Goal: Task Accomplishment & Management: Use online tool/utility

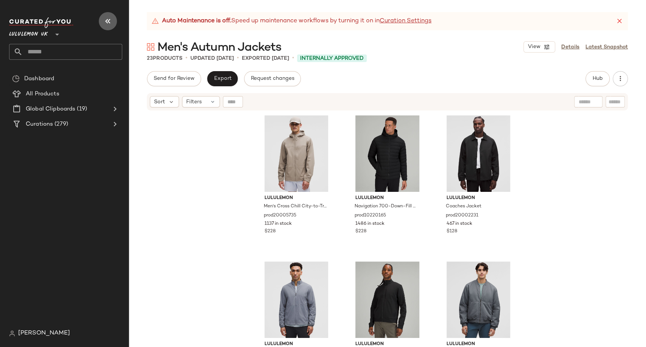
click at [111, 21] on icon "button" at bounding box center [107, 21] width 9 height 9
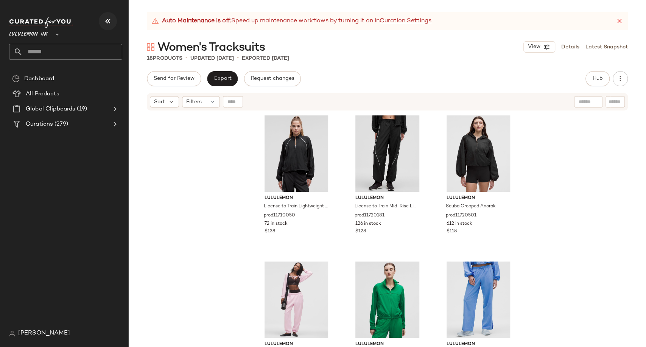
click at [103, 19] on button "button" at bounding box center [108, 21] width 18 height 18
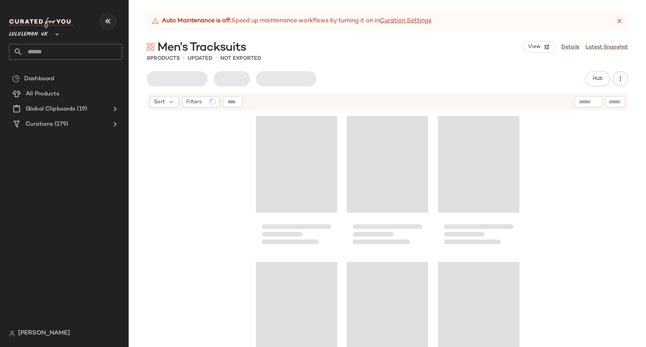
click at [107, 22] on icon "button" at bounding box center [107, 21] width 9 height 9
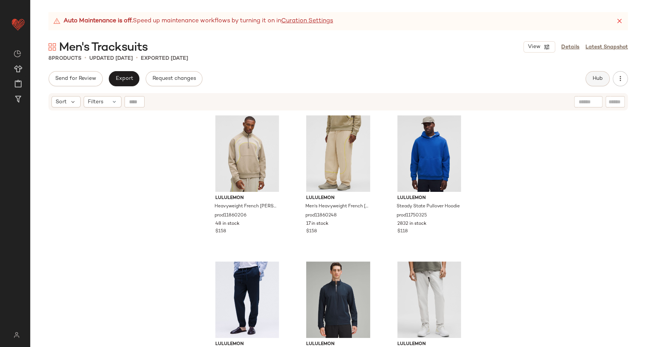
click at [597, 77] on span "Hub" at bounding box center [597, 79] width 11 height 6
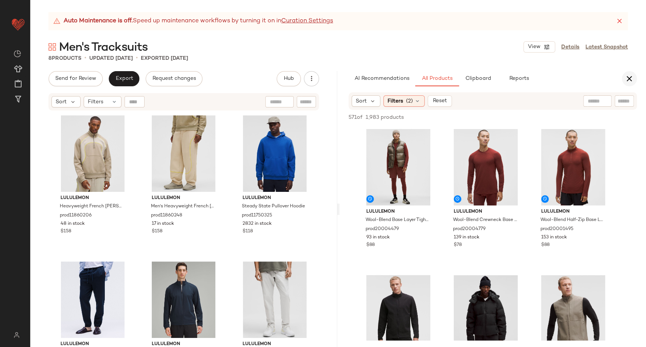
click at [631, 77] on icon "button" at bounding box center [629, 78] width 9 height 9
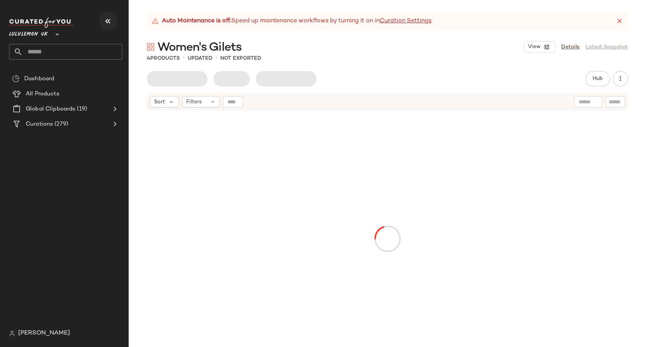
click at [107, 22] on icon "button" at bounding box center [107, 21] width 9 height 9
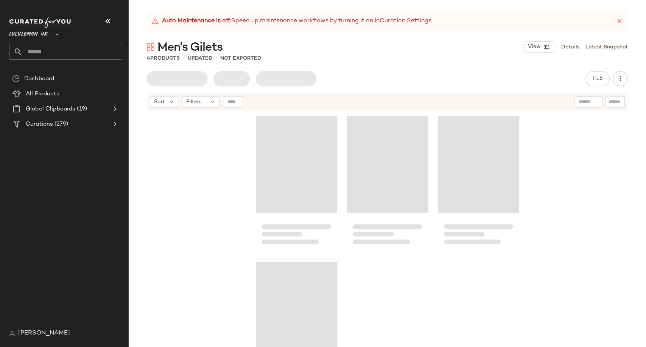
click at [104, 22] on icon "button" at bounding box center [107, 21] width 9 height 9
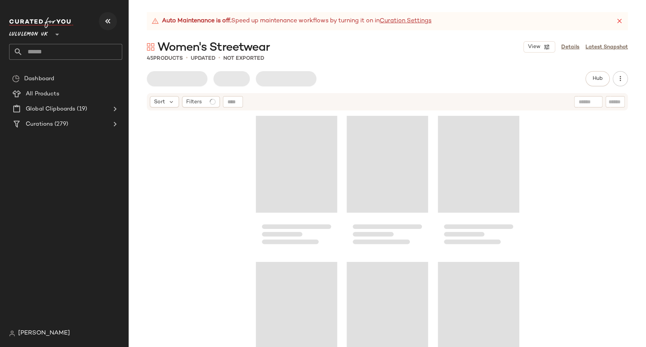
click at [104, 22] on icon "button" at bounding box center [107, 21] width 9 height 9
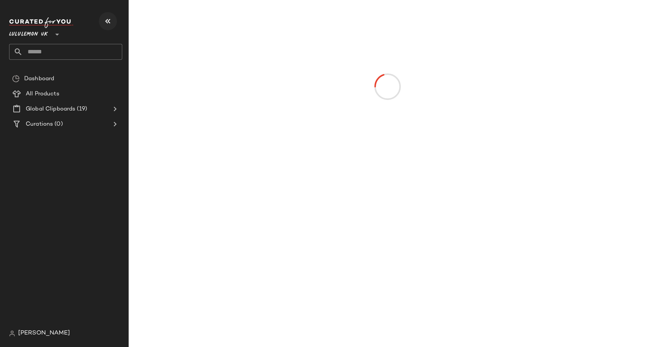
click at [109, 24] on icon "button" at bounding box center [107, 21] width 9 height 9
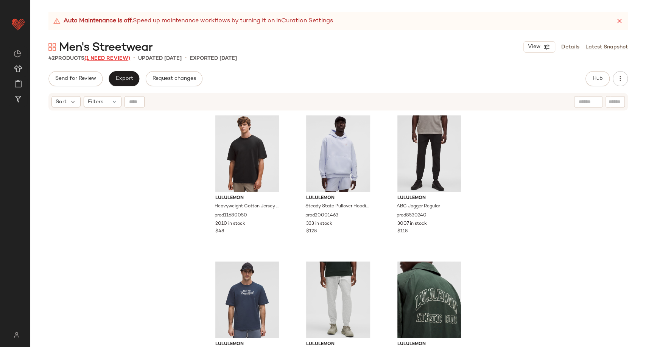
click at [99, 57] on span "(1 Need Review)" at bounding box center [107, 59] width 46 height 6
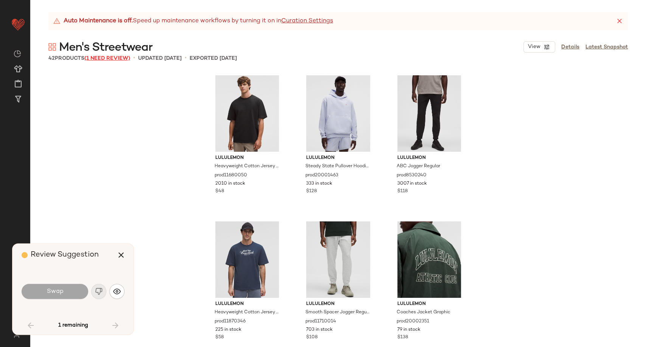
scroll to position [1753, 0]
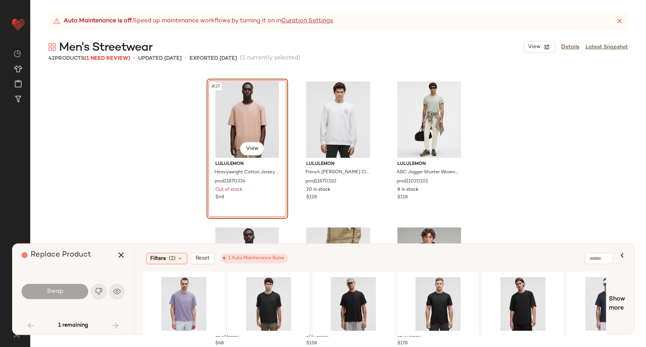
click at [166, 173] on div "#37 View lululemon Heavyweight Cotton Jersey T-Shirt Wash prod11870334 Out of s…" at bounding box center [338, 209] width 616 height 276
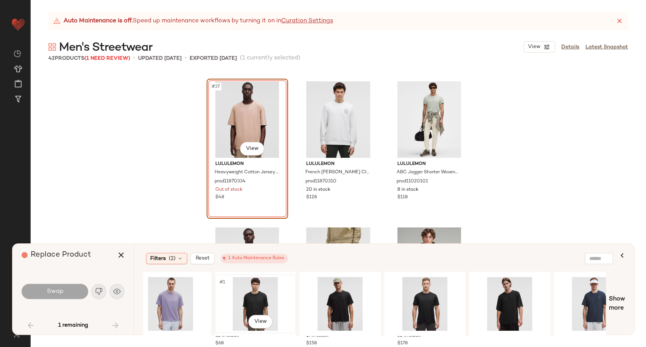
click at [246, 304] on div "#1 View" at bounding box center [255, 304] width 76 height 54
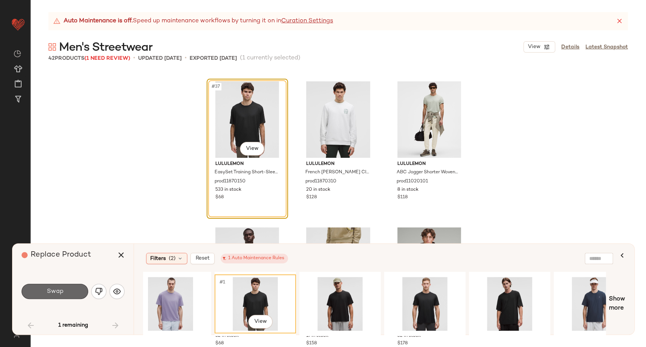
click at [76, 294] on button "Swap" at bounding box center [55, 291] width 67 height 15
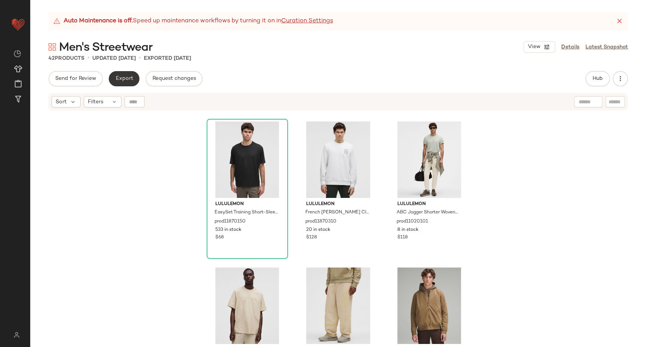
click at [128, 80] on span "Export" at bounding box center [124, 79] width 18 height 6
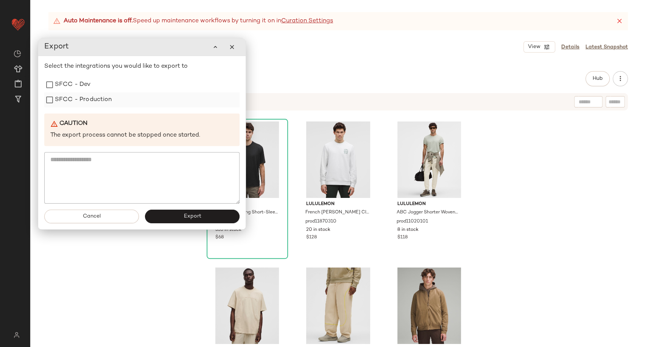
click at [87, 101] on label "SFCC - Production" at bounding box center [83, 99] width 57 height 15
click at [182, 219] on button "Export" at bounding box center [192, 217] width 95 height 14
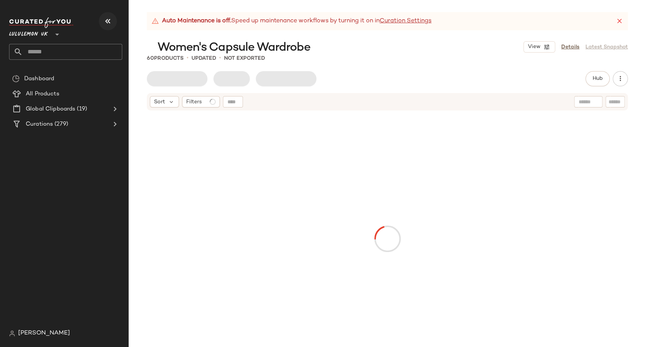
click at [104, 21] on icon "button" at bounding box center [107, 21] width 9 height 9
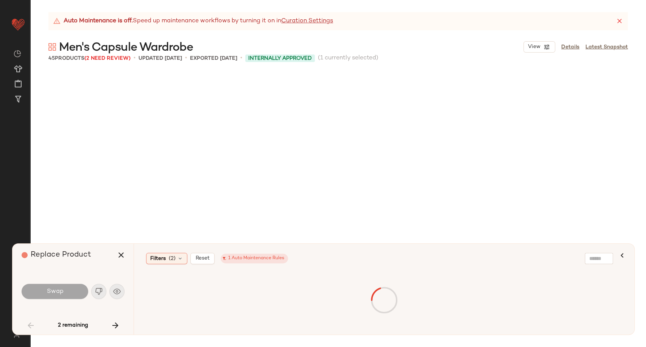
scroll to position [298, 0]
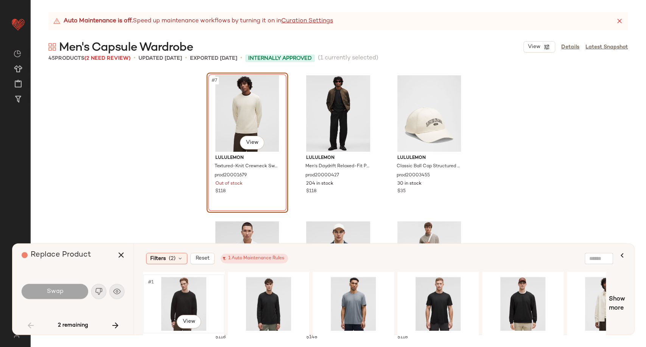
click at [177, 301] on div "#1 View" at bounding box center [184, 304] width 76 height 54
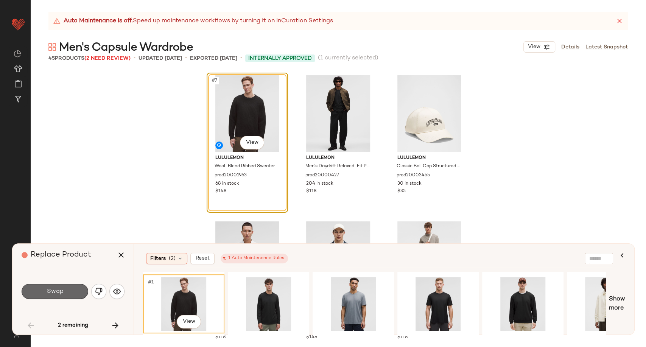
click at [47, 295] on span "Swap" at bounding box center [54, 291] width 17 height 7
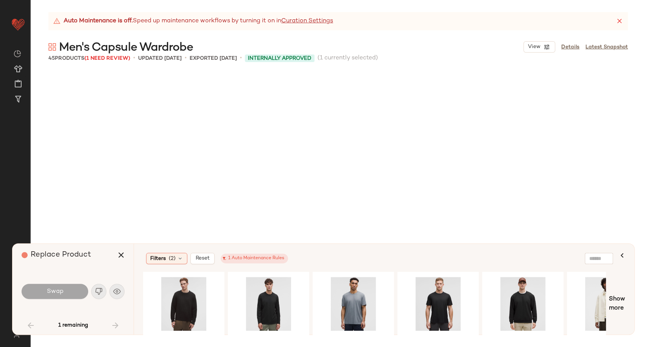
scroll to position [1916, 0]
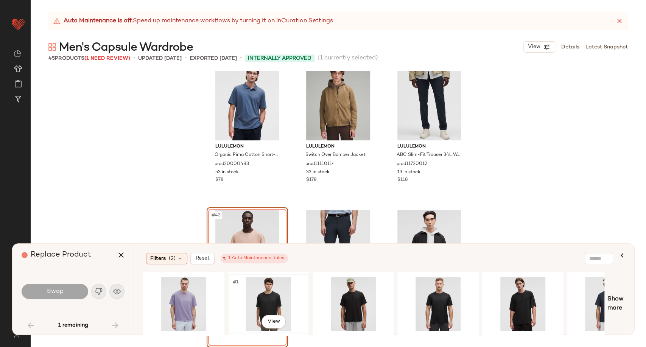
click at [272, 295] on div "#1 View" at bounding box center [268, 304] width 76 height 54
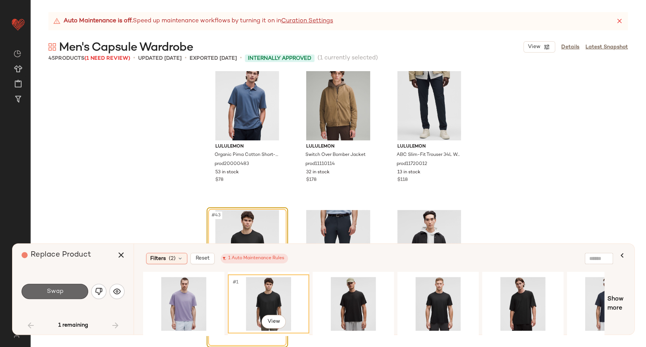
click at [72, 289] on button "Swap" at bounding box center [55, 291] width 67 height 15
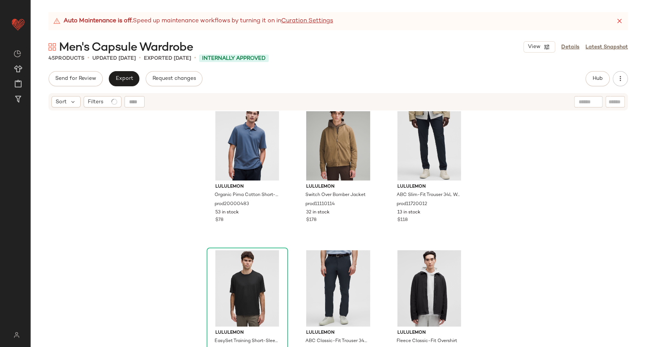
scroll to position [1922, 0]
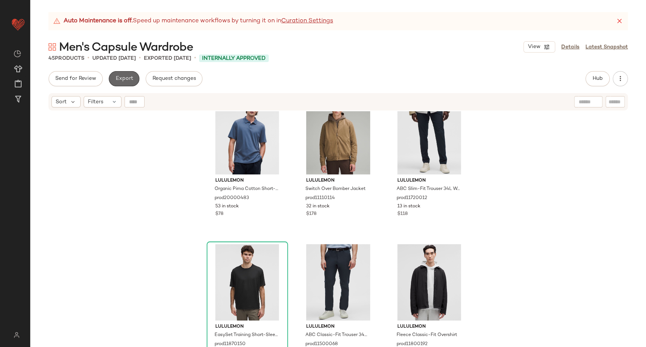
click at [130, 77] on span "Export" at bounding box center [124, 79] width 18 height 6
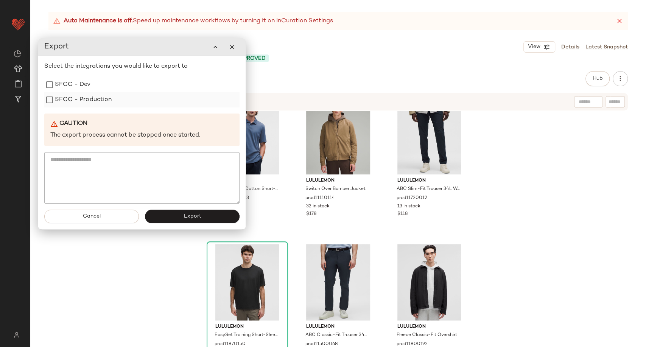
click at [90, 101] on label "SFCC - Production" at bounding box center [83, 99] width 57 height 15
click at [174, 216] on button "Export" at bounding box center [192, 217] width 95 height 14
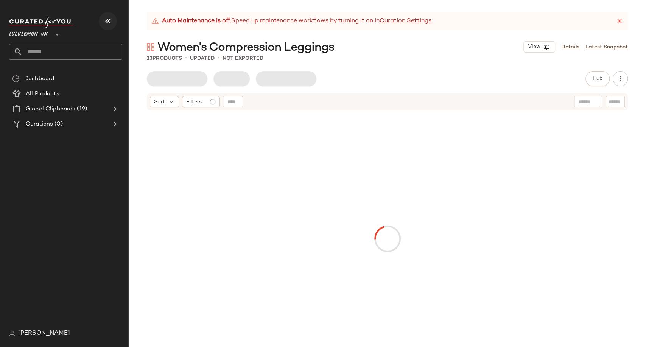
click at [112, 19] on icon "button" at bounding box center [107, 21] width 9 height 9
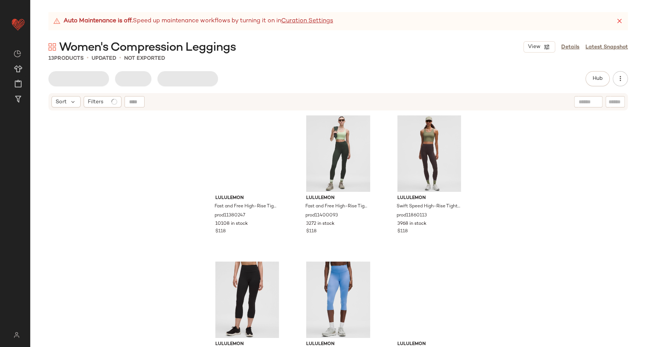
click at [144, 177] on div "lululemon Fast and Free High-Rise Tight 25" 5 Pocket prod11380247 10108 in stoc…" at bounding box center [338, 238] width 616 height 255
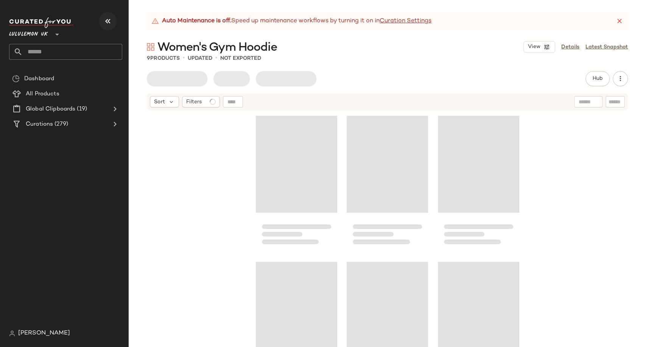
click at [108, 23] on icon "button" at bounding box center [107, 21] width 9 height 9
click at [106, 19] on icon "button" at bounding box center [107, 21] width 9 height 9
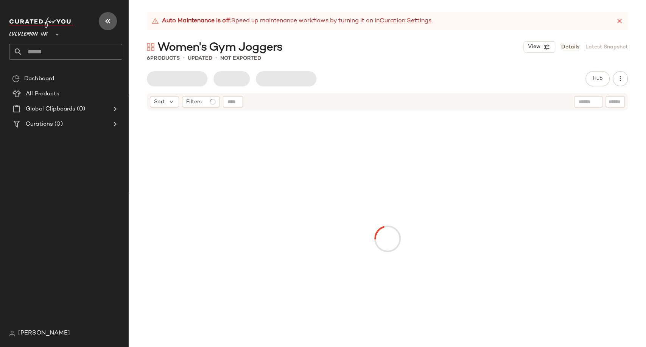
click at [102, 19] on button "button" at bounding box center [108, 21] width 18 height 18
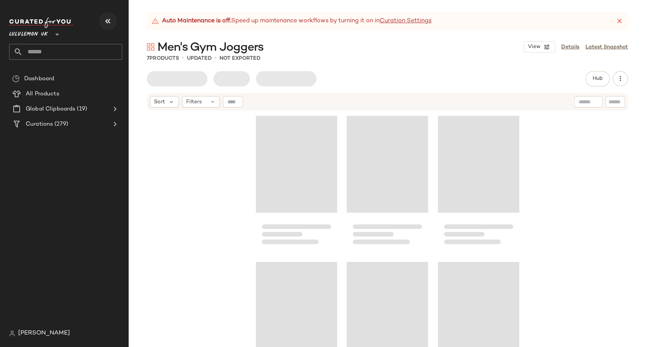
click at [107, 21] on icon "button" at bounding box center [107, 21] width 9 height 9
click at [107, 17] on icon "button" at bounding box center [107, 21] width 9 height 9
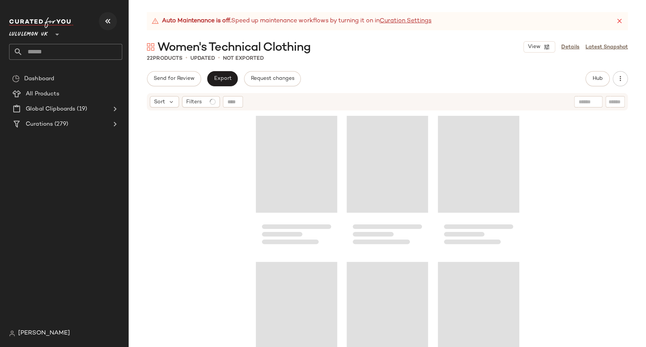
click at [106, 20] on icon "button" at bounding box center [107, 21] width 9 height 9
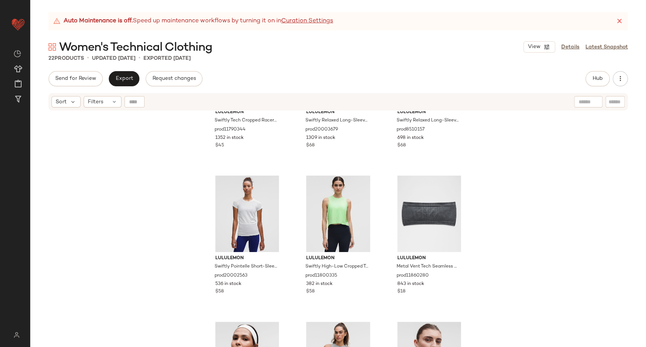
scroll to position [636, 0]
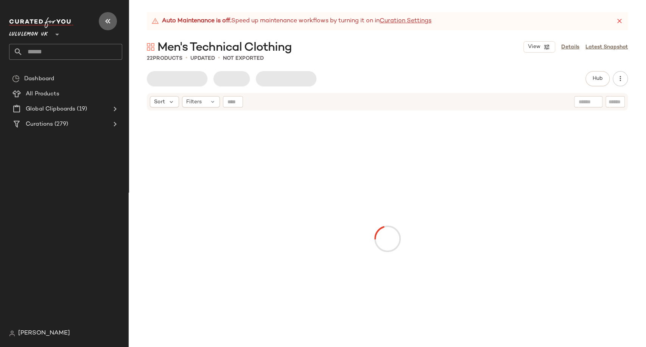
click at [108, 20] on icon "button" at bounding box center [107, 21] width 9 height 9
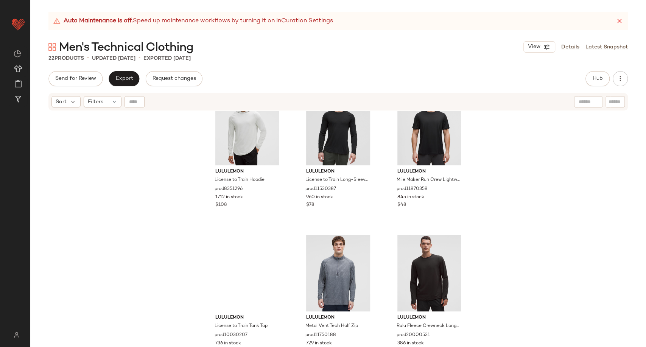
scroll to position [216, 0]
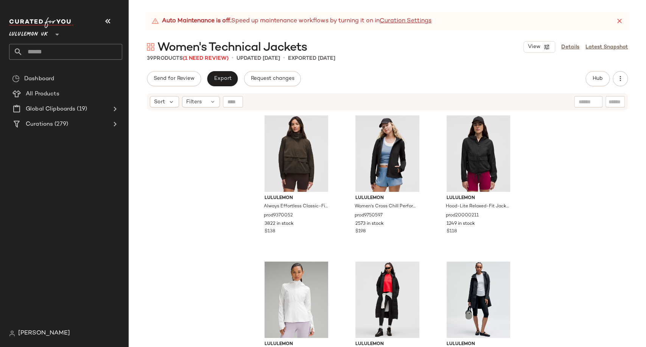
click at [200, 166] on div "lululemon Always Effortless Classic-Fit Jacket prod9370052 3822 in stock $138 l…" at bounding box center [387, 238] width 517 height 255
click at [107, 22] on icon "button" at bounding box center [107, 21] width 9 height 9
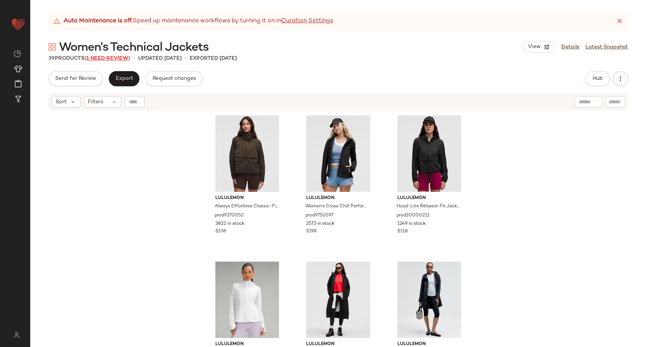
click at [112, 58] on span "(1 Need Review)" at bounding box center [107, 59] width 46 height 6
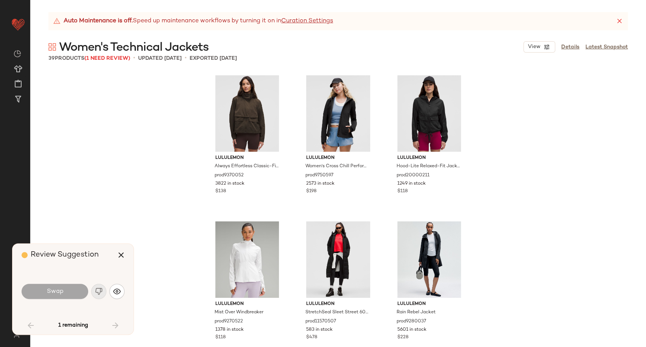
scroll to position [1606, 0]
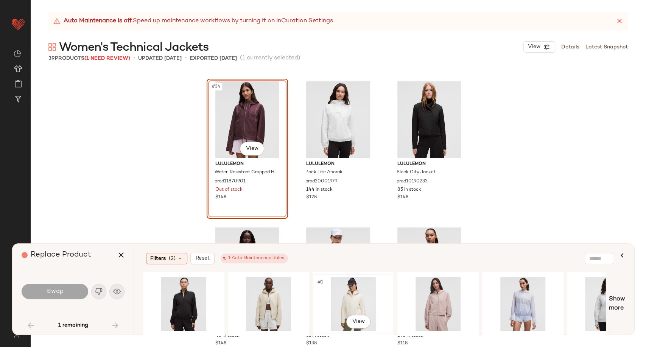
click at [357, 298] on div "#1 View" at bounding box center [353, 304] width 76 height 54
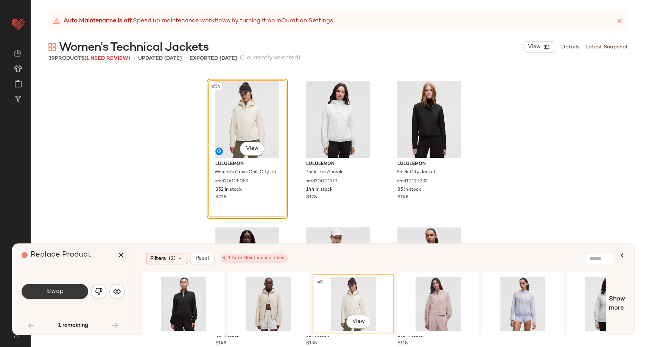
click at [64, 288] on button "Swap" at bounding box center [55, 291] width 67 height 15
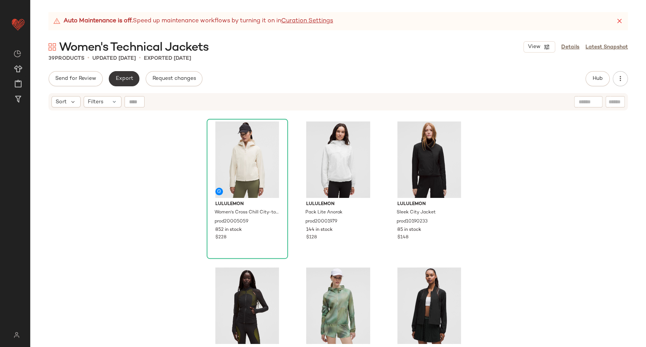
click at [126, 75] on button "Export" at bounding box center [124, 78] width 31 height 15
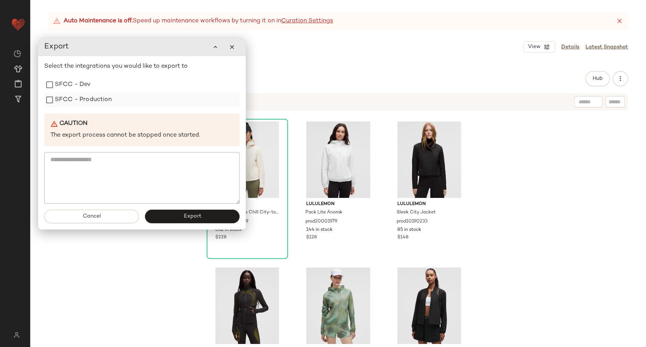
click at [109, 103] on label "SFCC - Production" at bounding box center [83, 99] width 57 height 15
click at [173, 216] on button "Export" at bounding box center [192, 217] width 95 height 14
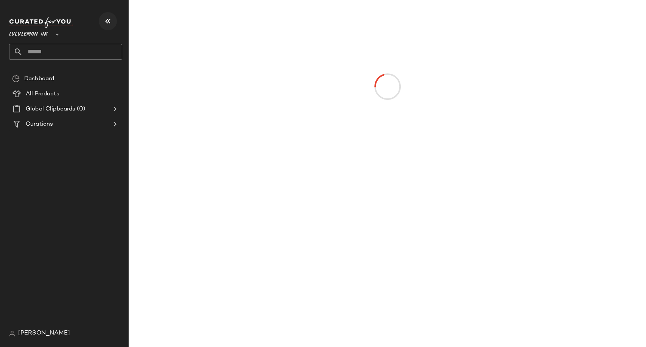
click at [110, 21] on icon "button" at bounding box center [107, 21] width 9 height 9
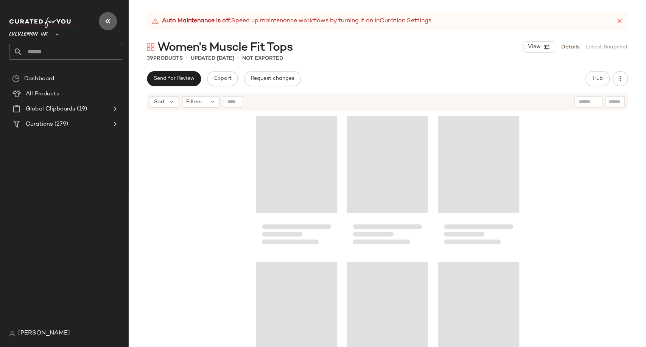
click at [107, 22] on icon "button" at bounding box center [107, 21] width 9 height 9
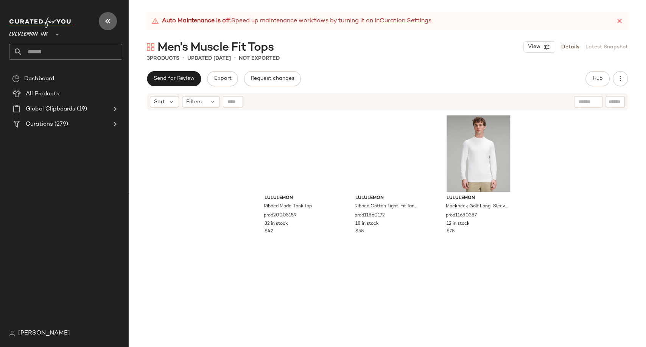
click at [106, 19] on icon "button" at bounding box center [107, 21] width 9 height 9
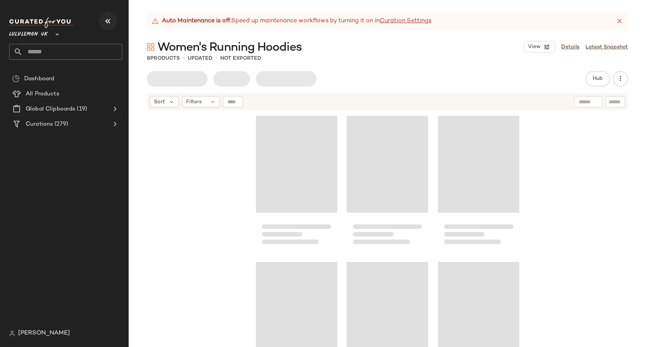
click at [109, 22] on icon "button" at bounding box center [107, 21] width 9 height 9
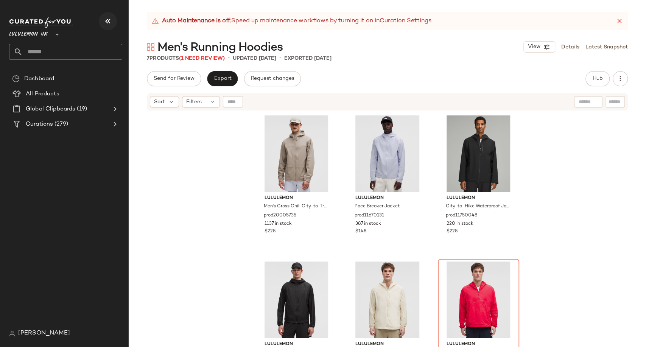
click at [104, 18] on icon "button" at bounding box center [107, 21] width 9 height 9
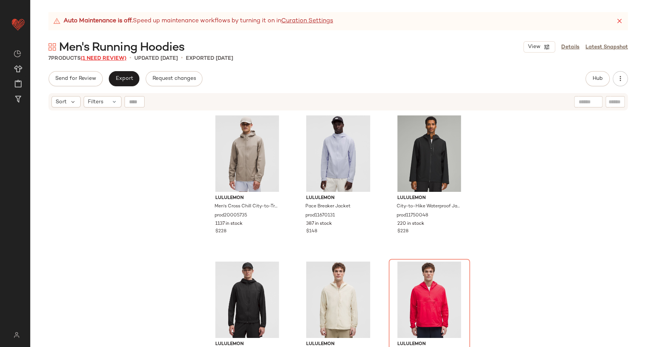
click at [117, 58] on span "(1 Need Review)" at bounding box center [104, 59] width 46 height 6
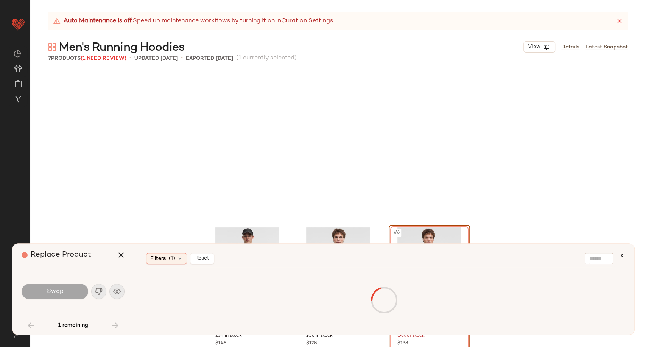
scroll to position [152, 0]
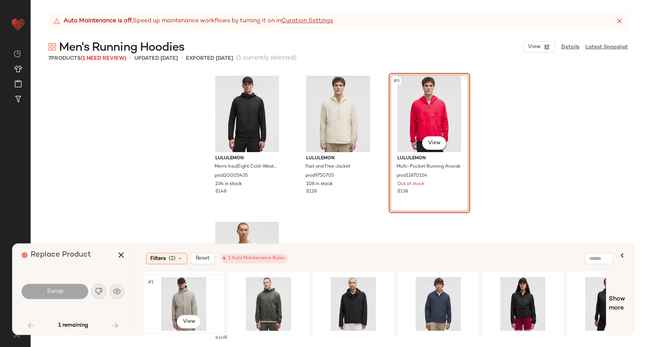
click at [182, 298] on div "#1 View" at bounding box center [184, 304] width 76 height 54
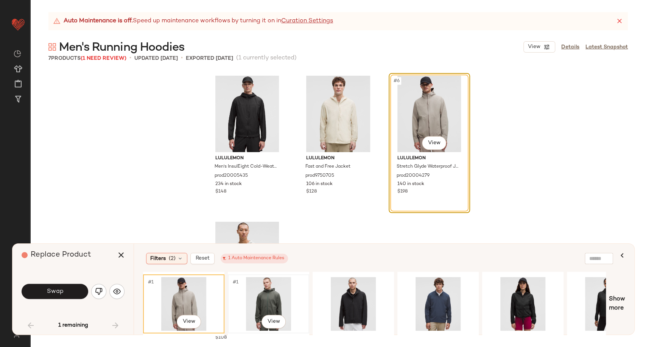
click at [272, 303] on div "#1 View" at bounding box center [268, 304] width 76 height 54
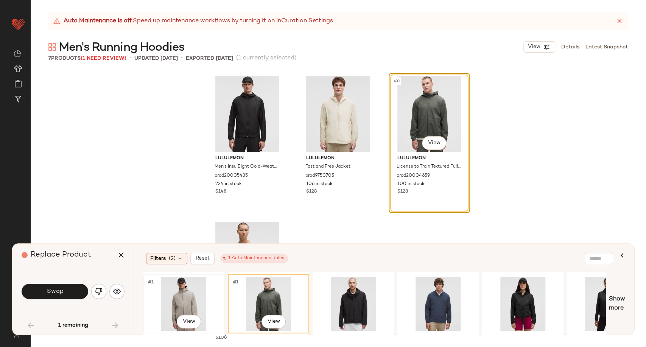
click at [178, 297] on div "#1 View" at bounding box center [184, 304] width 76 height 54
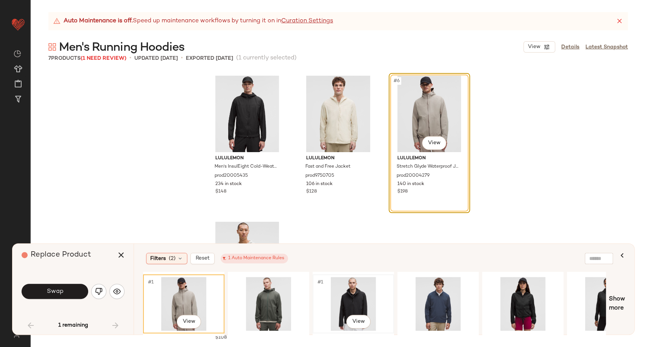
click at [348, 297] on div "#1 View" at bounding box center [353, 304] width 76 height 54
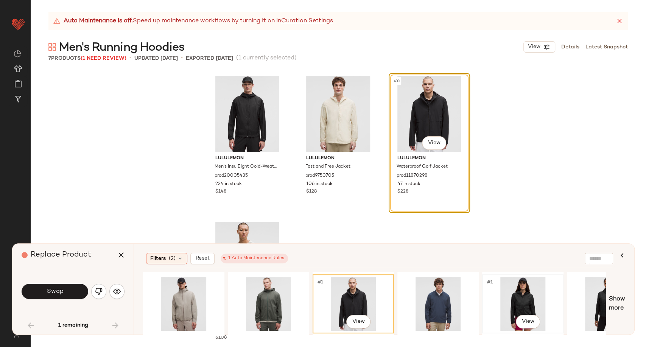
click at [514, 298] on div "#1 View" at bounding box center [523, 304] width 76 height 54
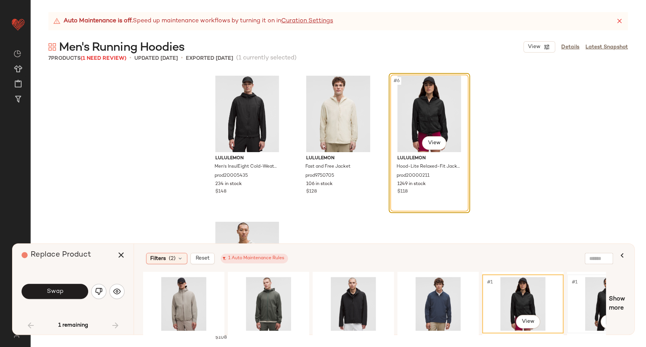
click at [595, 305] on div "#1 View" at bounding box center [607, 304] width 76 height 54
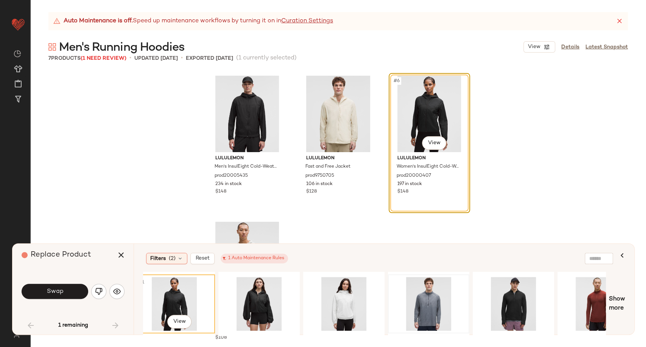
scroll to position [0, 431]
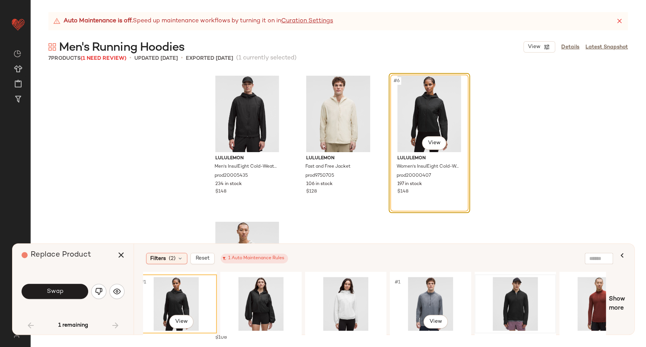
drag, startPoint x: 441, startPoint y: 290, endPoint x: 495, endPoint y: 291, distance: 53.7
click at [440, 291] on div "#1 View" at bounding box center [430, 304] width 76 height 54
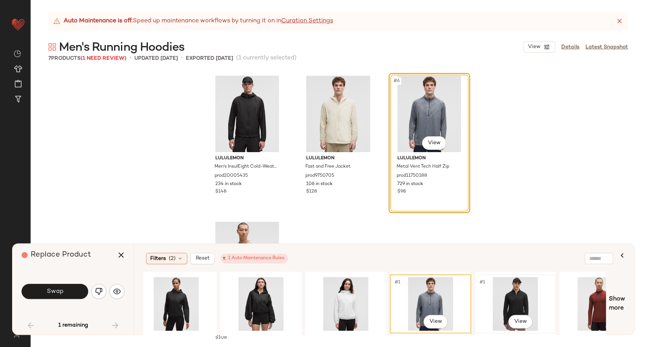
click at [504, 293] on div "#1 View" at bounding box center [515, 304] width 76 height 54
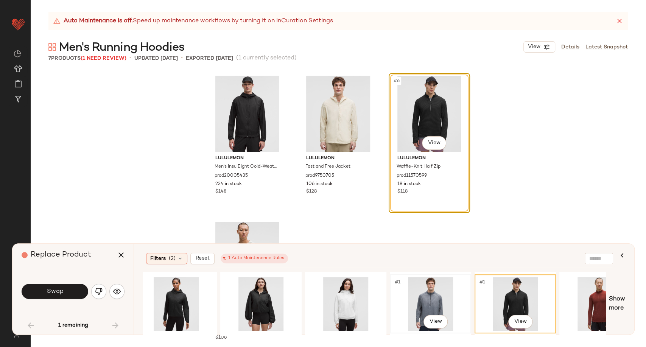
click at [423, 294] on div "#1 View" at bounding box center [430, 304] width 76 height 54
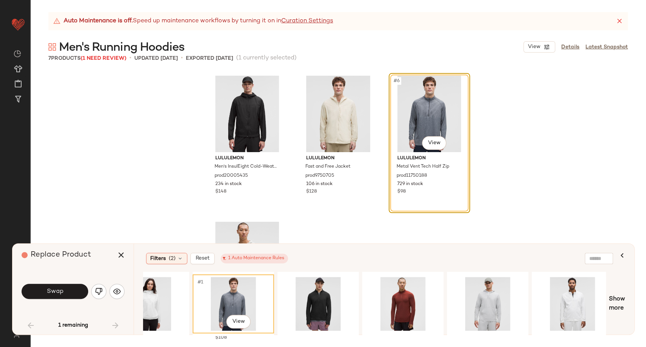
scroll to position [0, 632]
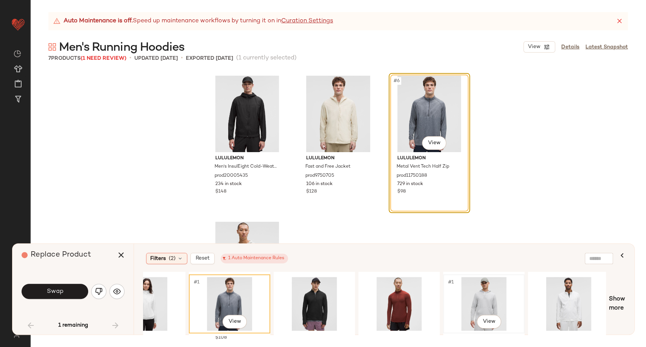
click at [498, 291] on div "#1 View" at bounding box center [484, 304] width 76 height 54
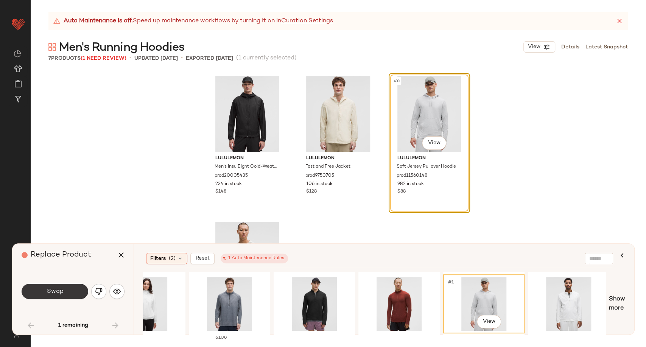
click at [70, 289] on button "Swap" at bounding box center [55, 291] width 67 height 15
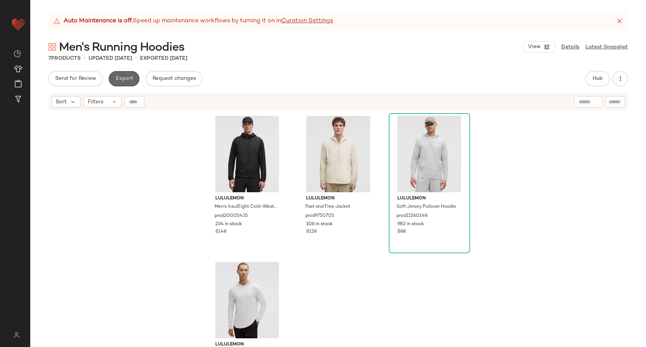
click at [124, 76] on span "Export" at bounding box center [124, 79] width 18 height 6
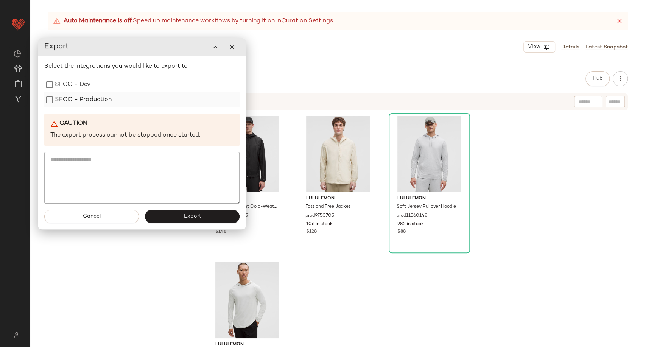
click at [72, 102] on label "SFCC - Production" at bounding box center [83, 99] width 57 height 15
click at [162, 214] on button "Export" at bounding box center [192, 217] width 95 height 14
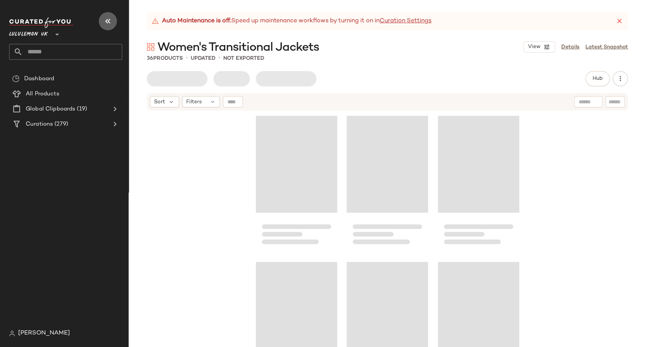
click at [101, 20] on button "button" at bounding box center [108, 21] width 18 height 18
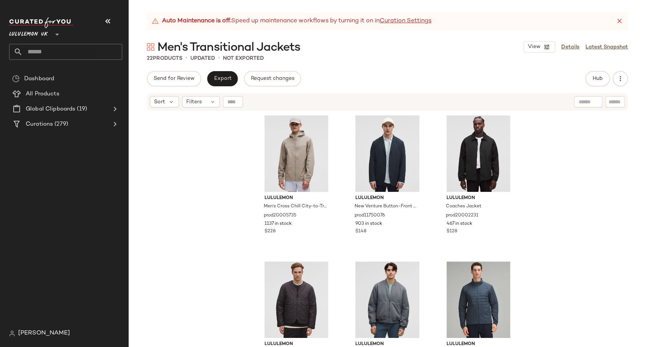
click at [109, 23] on icon "button" at bounding box center [107, 21] width 9 height 9
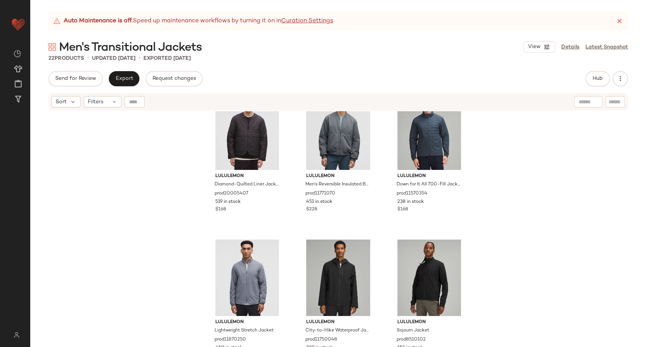
scroll to position [342, 0]
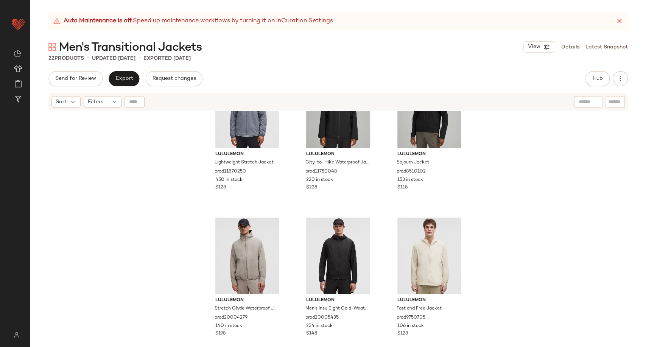
click at [269, 63] on div "Auto Maintenance is off. Speed up maintenance workflows by turning it on in Cur…" at bounding box center [338, 179] width 616 height 335
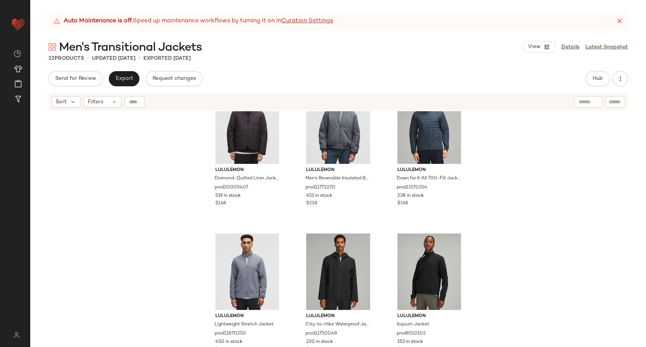
scroll to position [0, 0]
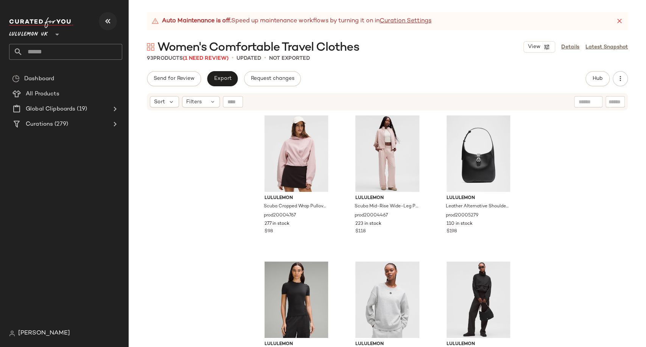
click at [106, 20] on icon "button" at bounding box center [107, 21] width 9 height 9
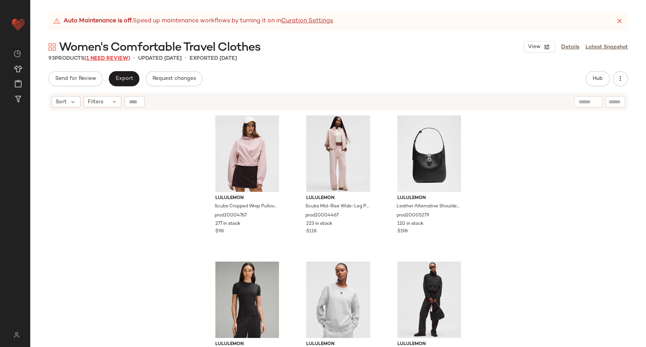
click at [112, 59] on span "(1 Need Review)" at bounding box center [107, 59] width 46 height 6
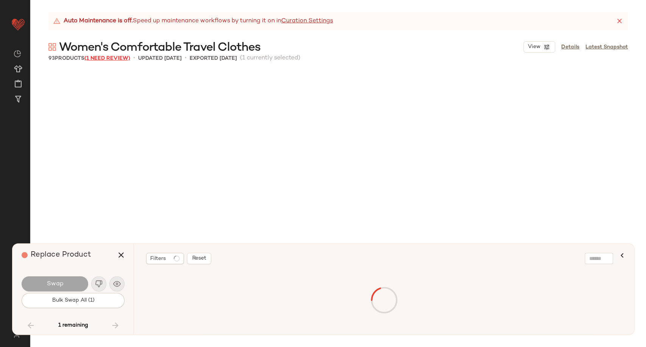
scroll to position [3651, 0]
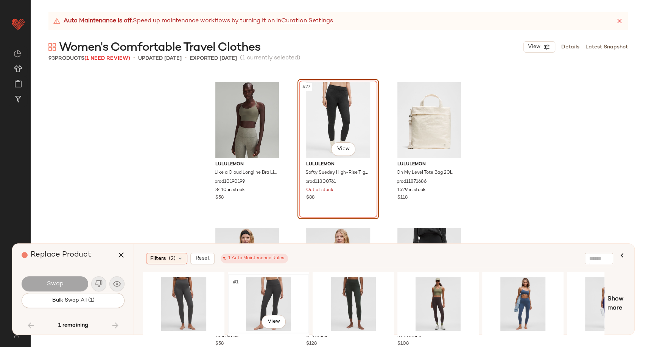
click at [275, 292] on div "#1 View" at bounding box center [268, 304] width 76 height 54
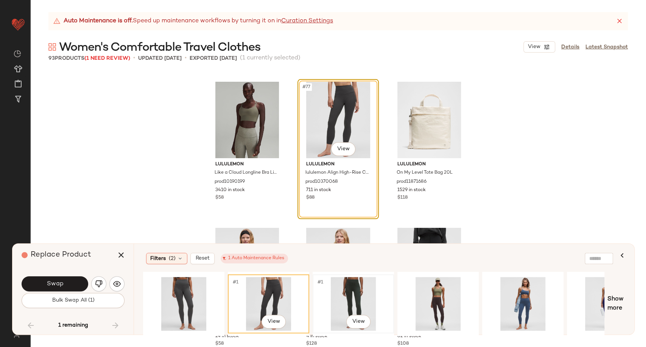
click at [343, 292] on div "#1 View" at bounding box center [353, 304] width 76 height 54
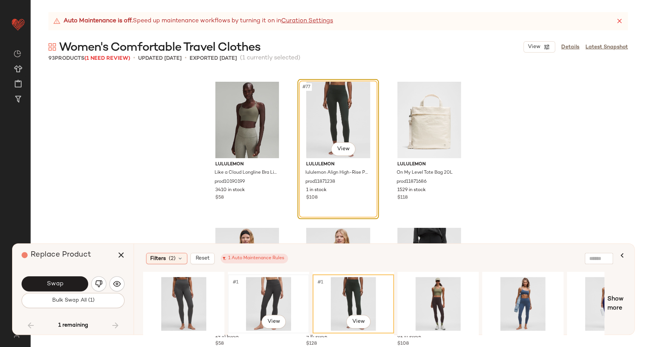
click at [269, 295] on div "#1 View" at bounding box center [268, 304] width 76 height 54
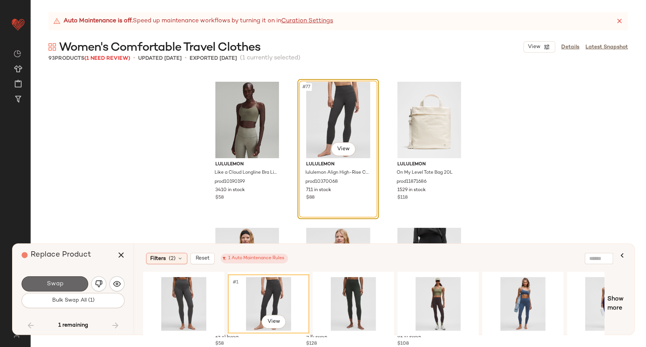
click at [77, 283] on button "Swap" at bounding box center [55, 283] width 67 height 15
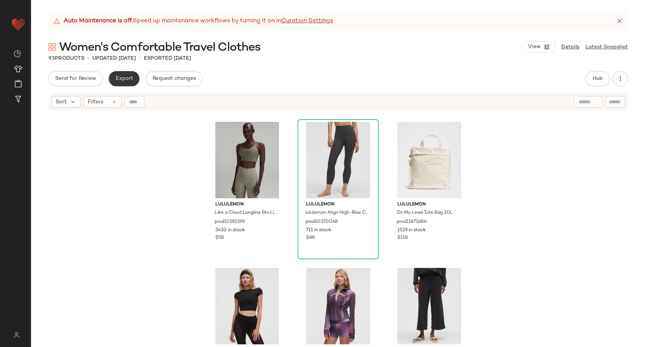
click at [117, 76] on span "Export" at bounding box center [124, 79] width 18 height 6
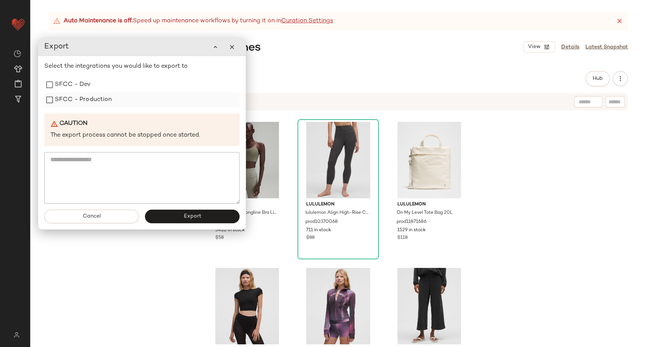
click at [86, 103] on label "SFCC - Production" at bounding box center [83, 99] width 57 height 15
click at [168, 213] on button "Export" at bounding box center [192, 217] width 95 height 14
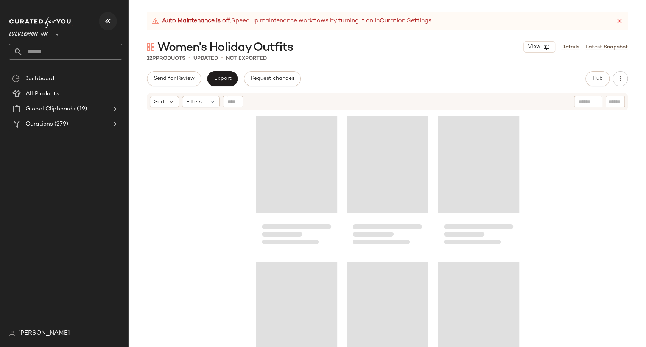
click at [109, 21] on icon "button" at bounding box center [107, 21] width 9 height 9
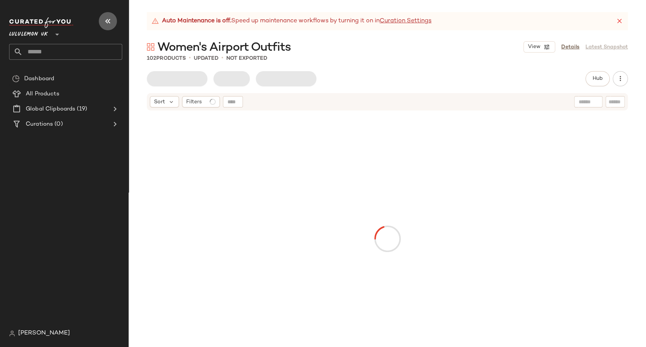
click at [109, 20] on icon "button" at bounding box center [107, 21] width 9 height 9
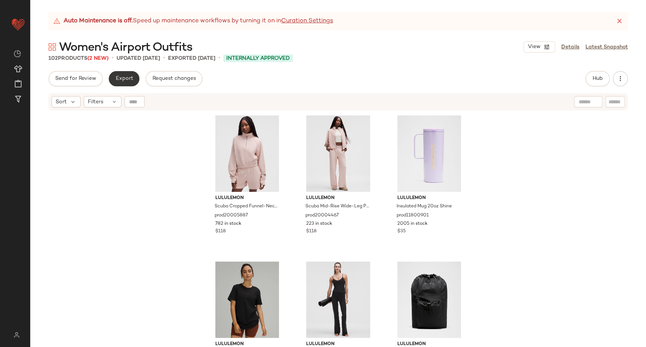
click at [122, 84] on button "Export" at bounding box center [124, 78] width 31 height 15
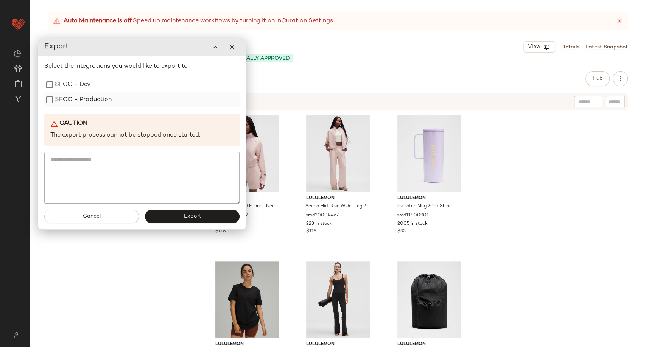
click at [97, 104] on label "SFCC - Production" at bounding box center [83, 99] width 57 height 15
click at [181, 222] on button "Export" at bounding box center [192, 217] width 95 height 14
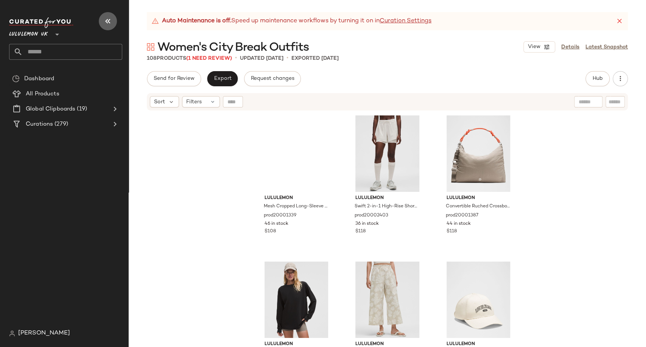
click at [102, 20] on button "button" at bounding box center [108, 21] width 18 height 18
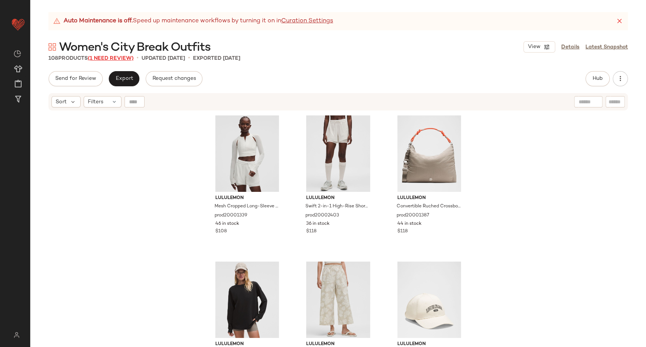
click at [121, 59] on span "(1 Need Review)" at bounding box center [111, 59] width 46 height 6
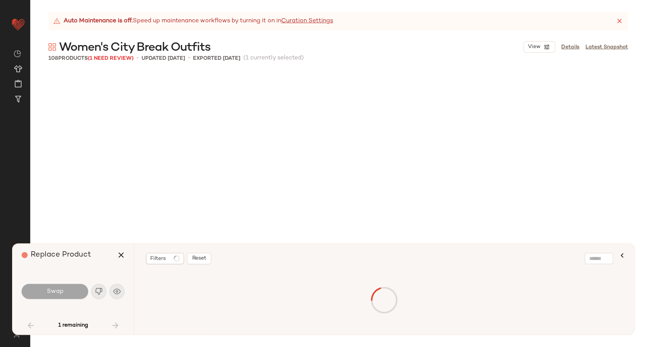
scroll to position [1898, 0]
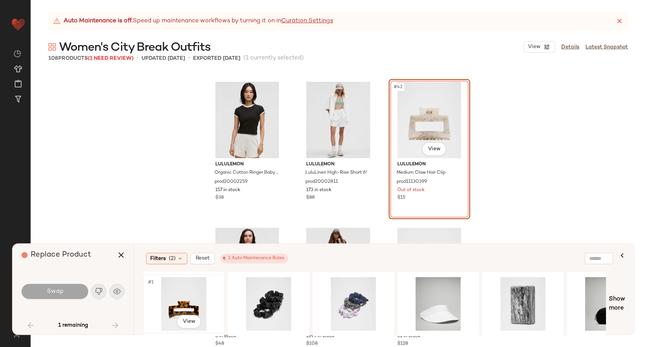
click at [176, 304] on div "#1 View" at bounding box center [184, 304] width 76 height 54
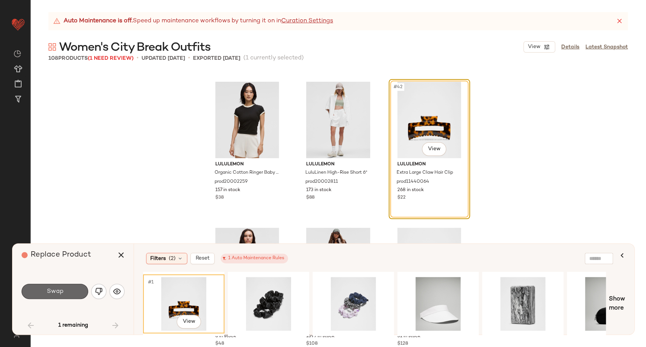
click at [69, 289] on button "Swap" at bounding box center [55, 291] width 67 height 15
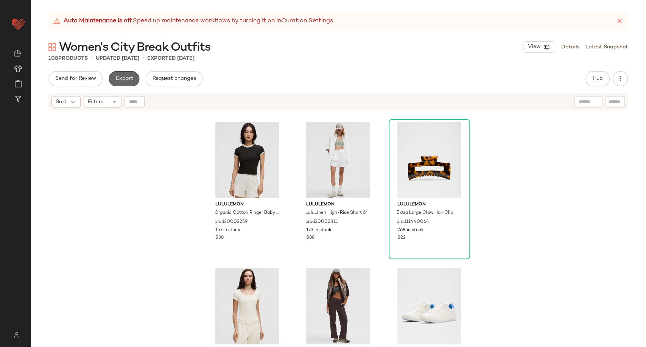
click at [129, 78] on span "Export" at bounding box center [124, 79] width 18 height 6
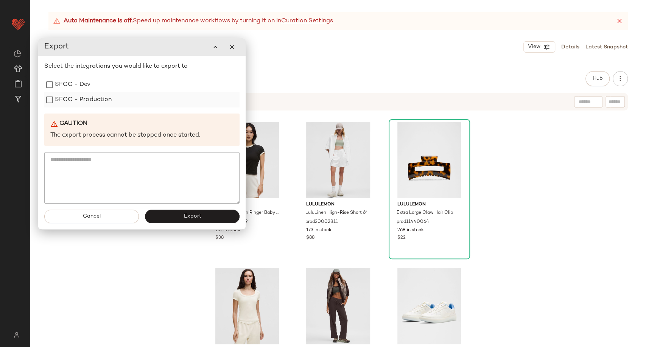
click at [118, 104] on div "SFCC - Production" at bounding box center [141, 99] width 195 height 15
click at [86, 104] on label "SFCC - Production" at bounding box center [83, 99] width 57 height 15
click at [169, 222] on button "Export" at bounding box center [192, 217] width 95 height 14
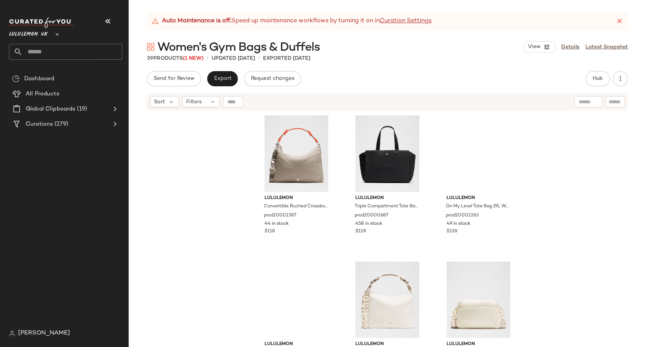
click at [106, 14] on button "button" at bounding box center [108, 21] width 18 height 18
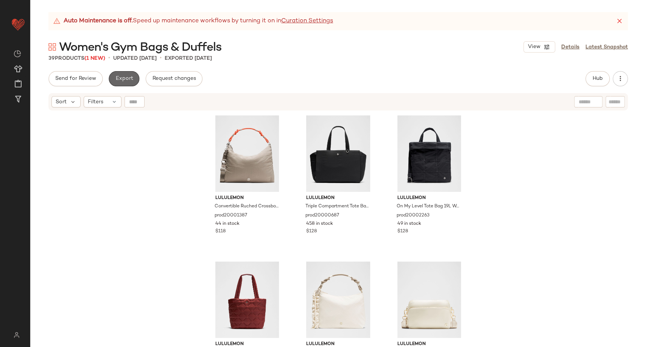
click at [123, 76] on span "Export" at bounding box center [124, 79] width 18 height 6
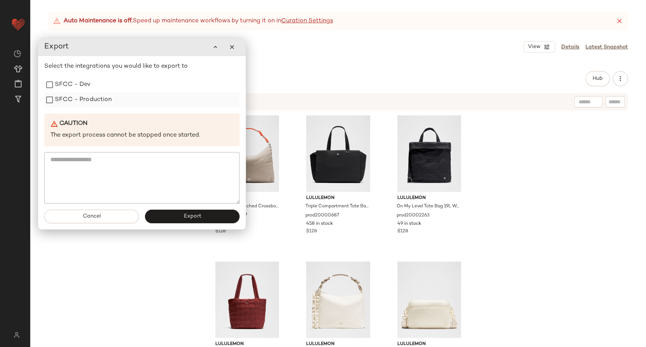
click at [68, 101] on label "SFCC - Production" at bounding box center [83, 99] width 57 height 15
click at [174, 214] on button "Export" at bounding box center [192, 217] width 95 height 14
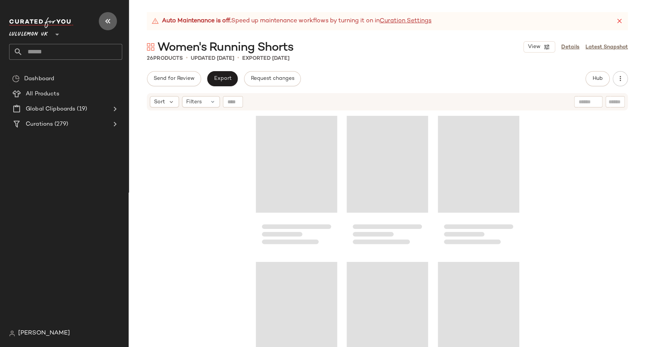
click at [108, 25] on icon "button" at bounding box center [107, 21] width 9 height 9
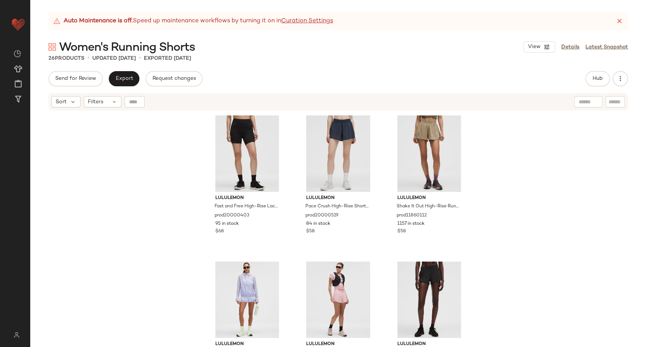
click at [187, 156] on div "lululemon Fast and Free High-Rise Lace Trim Short 6" 5 Pocket prod20000403 95 i…" at bounding box center [338, 238] width 616 height 255
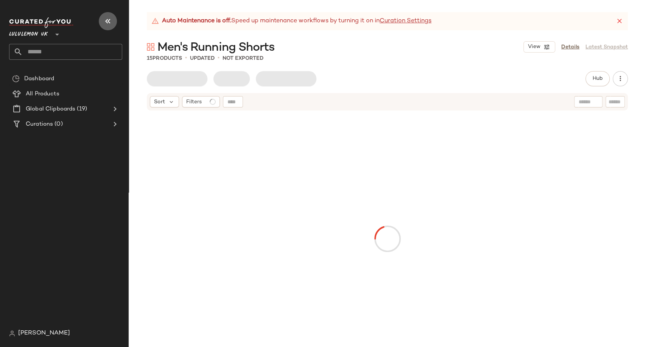
click at [108, 20] on icon "button" at bounding box center [107, 21] width 9 height 9
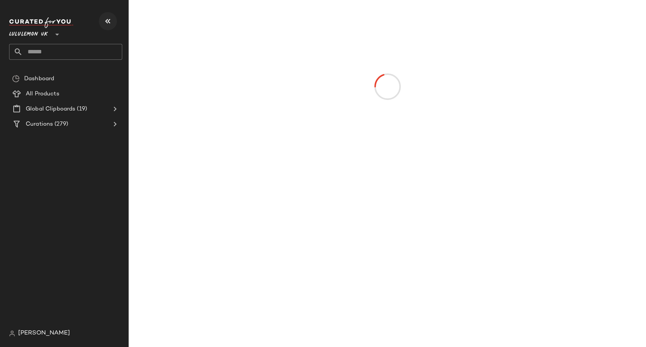
click at [105, 22] on icon "button" at bounding box center [107, 21] width 9 height 9
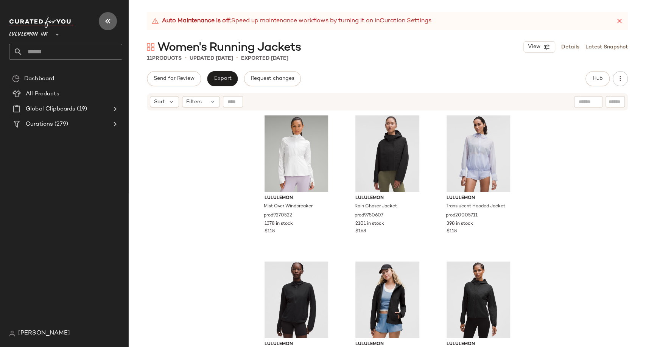
click at [114, 19] on button "button" at bounding box center [108, 21] width 18 height 18
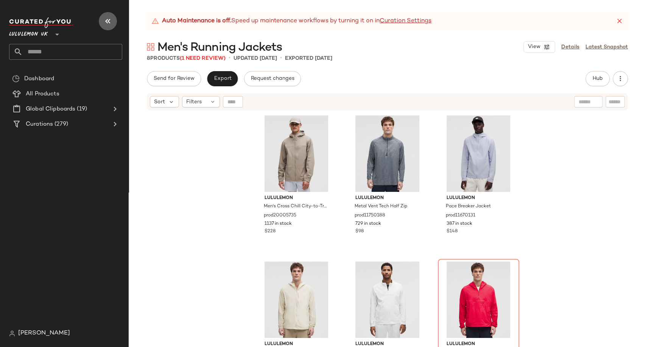
click at [106, 19] on icon "button" at bounding box center [107, 21] width 9 height 9
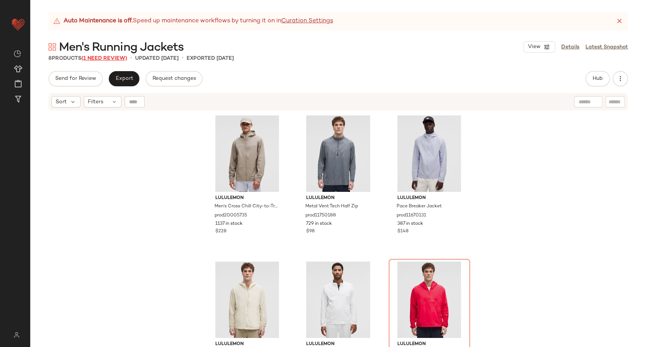
click at [110, 58] on span "(1 Need Review)" at bounding box center [104, 59] width 46 height 6
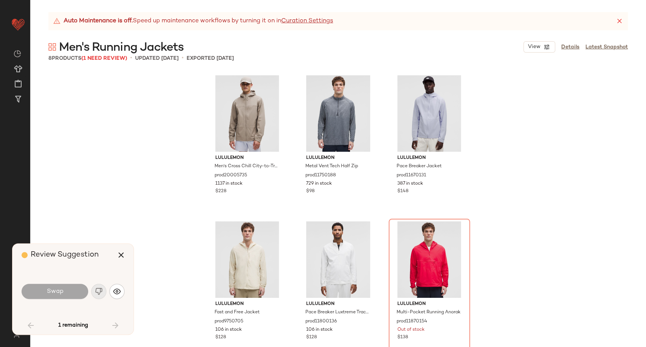
scroll to position [152, 0]
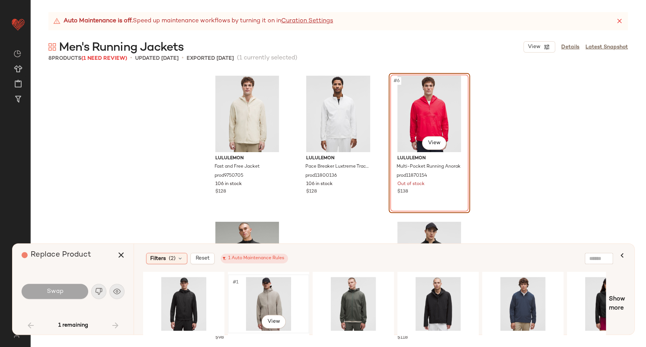
click at [266, 299] on div "#1 View" at bounding box center [268, 304] width 76 height 54
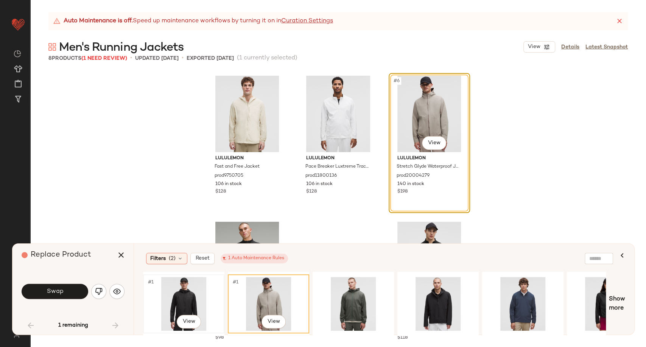
click at [181, 298] on div "#1 View" at bounding box center [184, 304] width 76 height 54
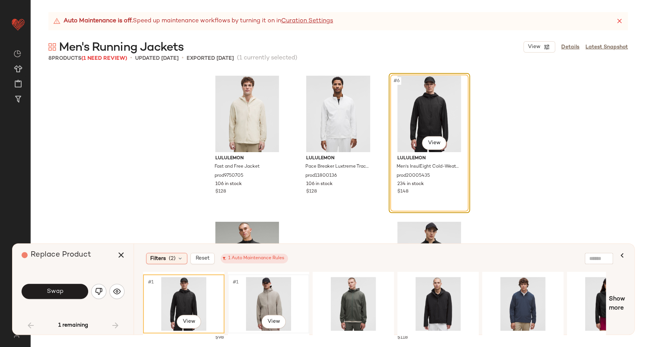
click at [269, 297] on div "#1 View" at bounding box center [268, 304] width 76 height 54
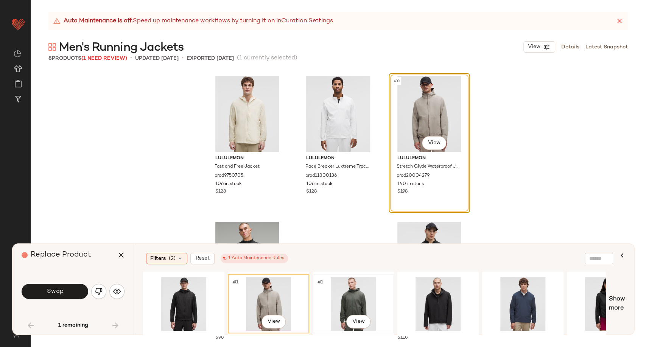
click at [347, 297] on div "#1 View" at bounding box center [353, 304] width 76 height 54
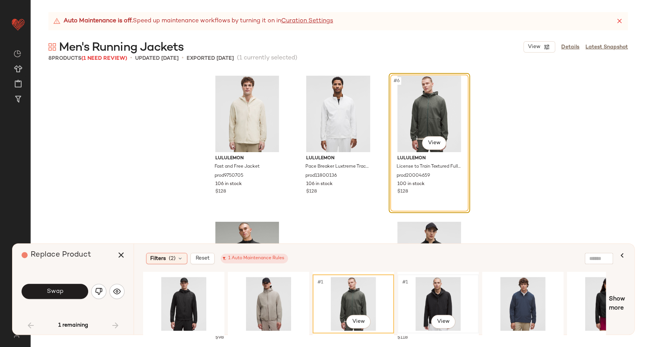
click at [445, 302] on div "#1 View" at bounding box center [438, 304] width 76 height 54
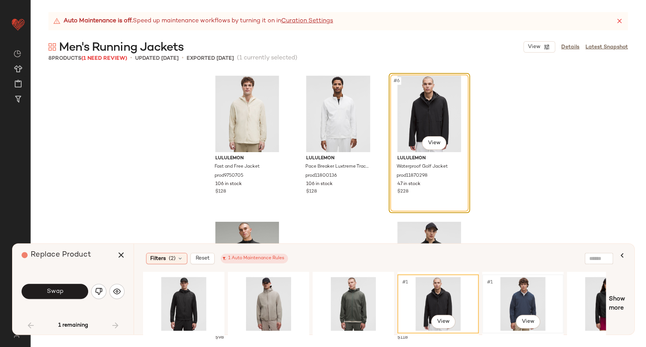
click at [524, 297] on div "#1 View" at bounding box center [523, 304] width 76 height 54
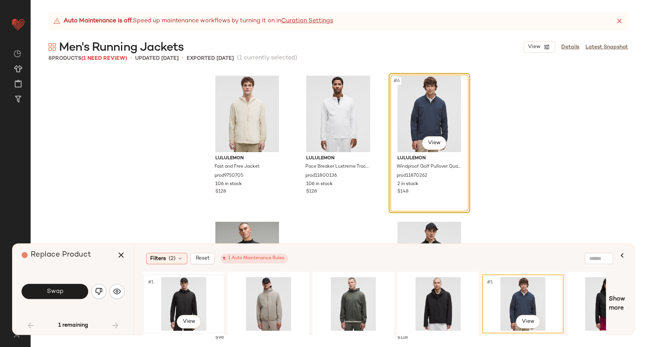
click at [199, 297] on div "#1 View" at bounding box center [184, 304] width 76 height 54
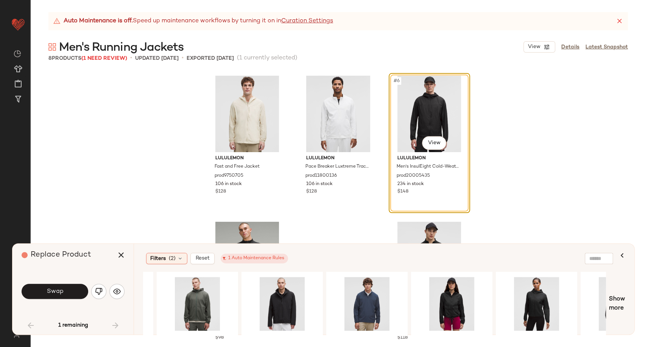
scroll to position [0, 228]
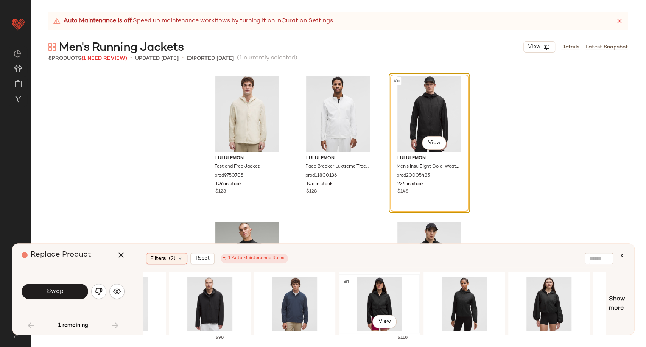
click at [374, 299] on div "#1 View" at bounding box center [379, 304] width 76 height 54
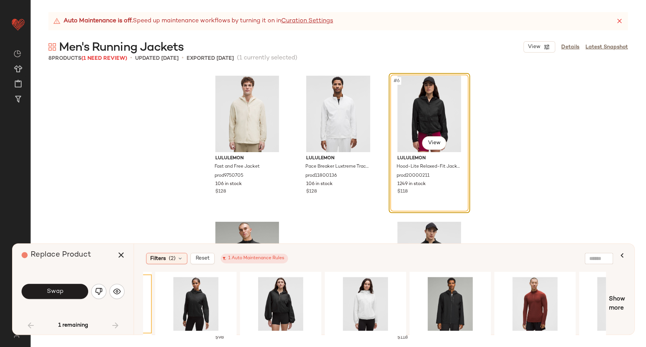
scroll to position [0, 552]
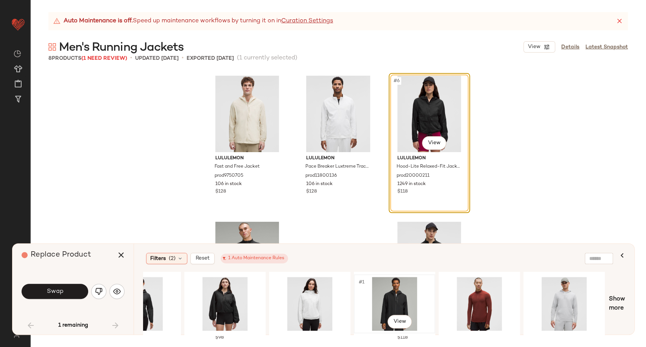
click at [387, 302] on div "#1 View" at bounding box center [394, 304] width 76 height 54
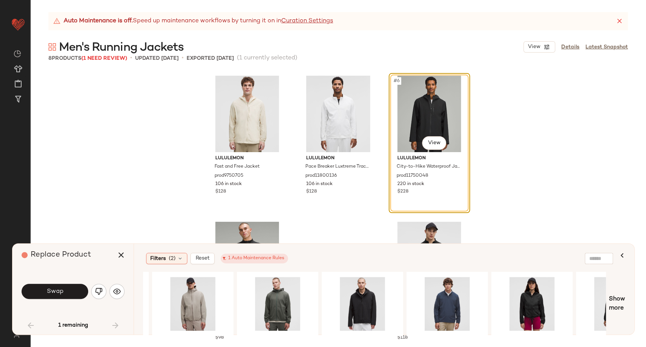
scroll to position [0, 28]
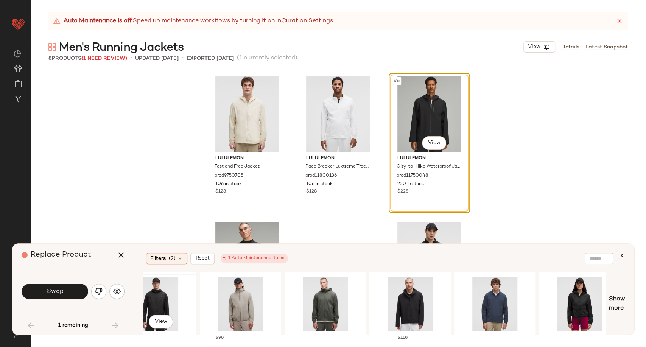
click at [168, 297] on div "#1 View" at bounding box center [156, 304] width 76 height 54
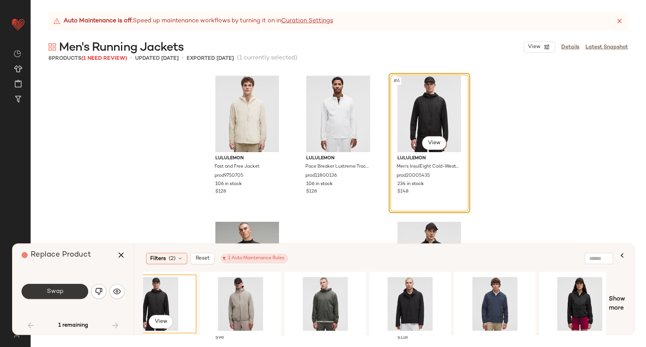
click at [69, 291] on button "Swap" at bounding box center [55, 291] width 67 height 15
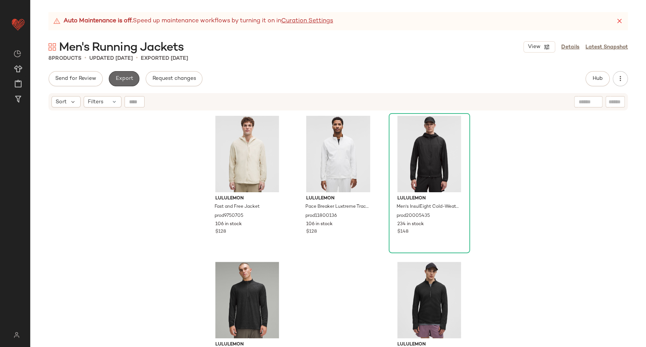
click at [127, 75] on button "Export" at bounding box center [124, 78] width 31 height 15
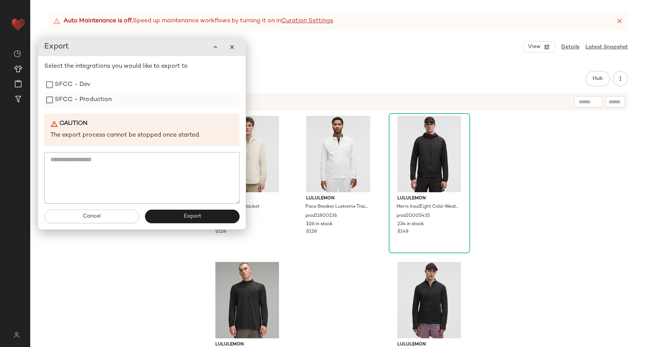
click at [95, 102] on label "SFCC - Production" at bounding box center [83, 99] width 57 height 15
click at [172, 217] on button "Export" at bounding box center [192, 217] width 95 height 14
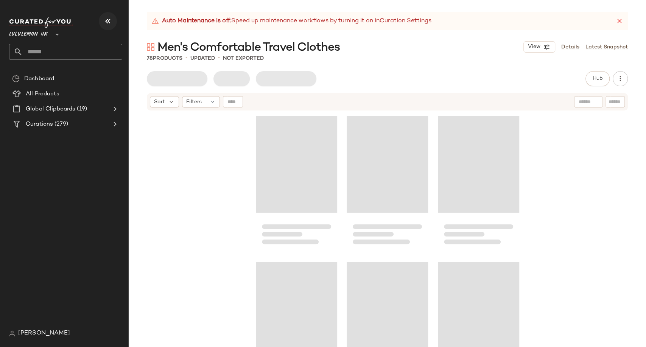
click at [103, 20] on icon "button" at bounding box center [107, 21] width 9 height 9
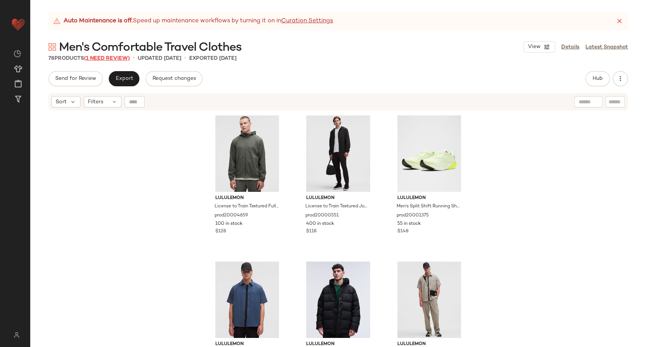
click at [113, 58] on span "(1 Need Review)" at bounding box center [107, 59] width 46 height 6
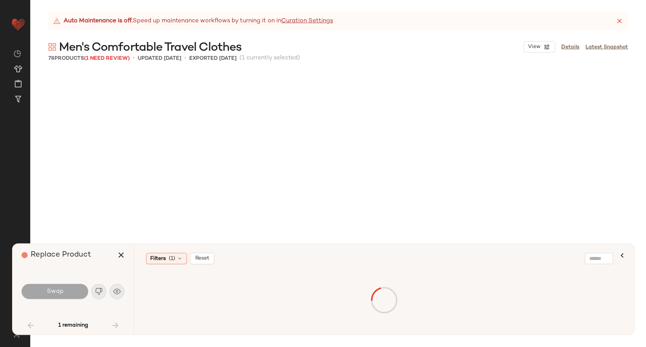
scroll to position [2482, 0]
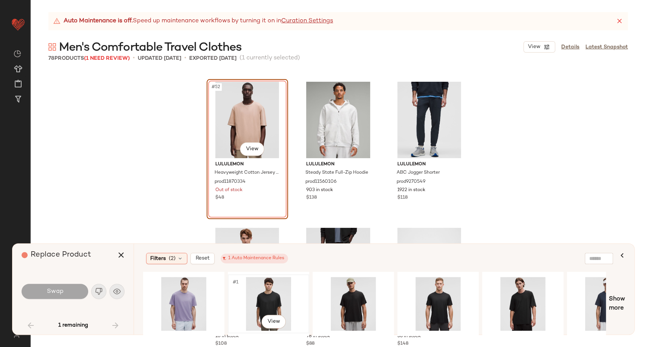
click at [251, 297] on div "#1 View" at bounding box center [268, 304] width 76 height 54
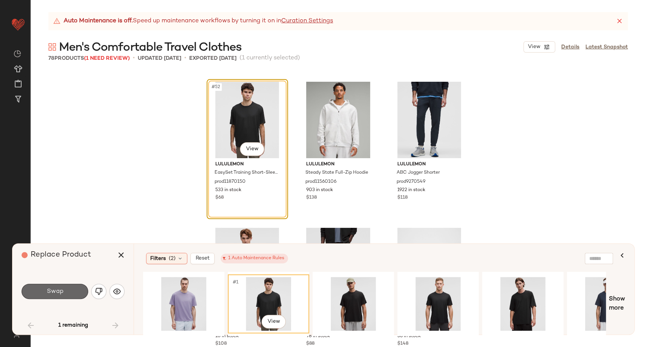
click at [61, 288] on span "Swap" at bounding box center [54, 291] width 17 height 7
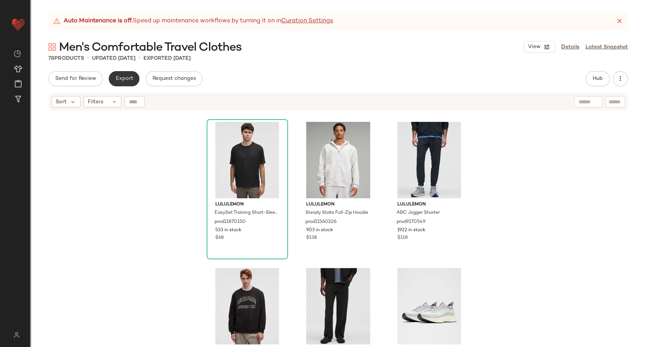
click at [127, 78] on span "Export" at bounding box center [124, 79] width 18 height 6
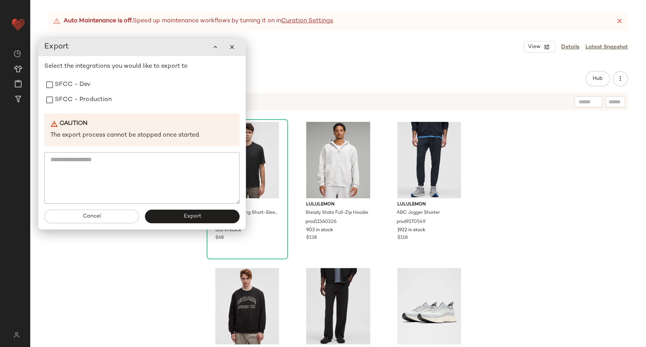
click at [86, 108] on div "Select the integrations you would like to export to SFCC - Dev SFCC - Productio…" at bounding box center [141, 133] width 195 height 142
click at [86, 105] on label "SFCC - Production" at bounding box center [83, 99] width 57 height 15
click at [171, 210] on button "Export" at bounding box center [192, 217] width 95 height 14
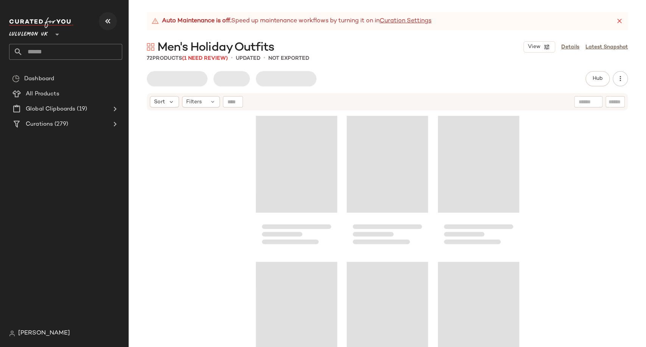
click at [105, 24] on icon "button" at bounding box center [107, 21] width 9 height 9
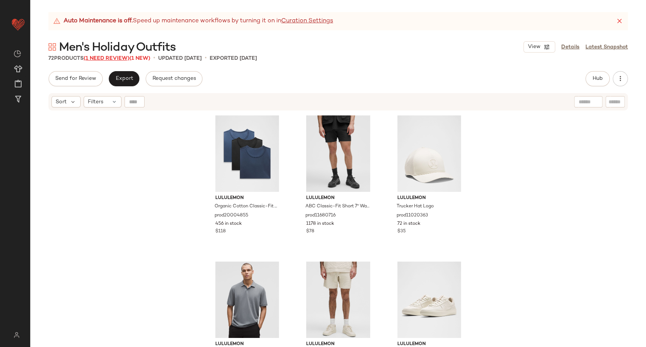
click at [114, 56] on span "(1 Need Review)" at bounding box center [107, 59] width 46 height 6
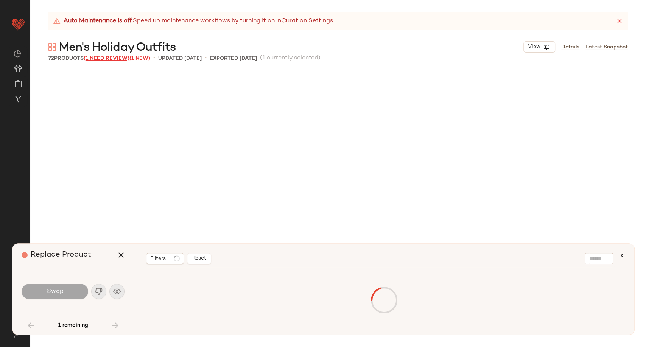
scroll to position [2045, 0]
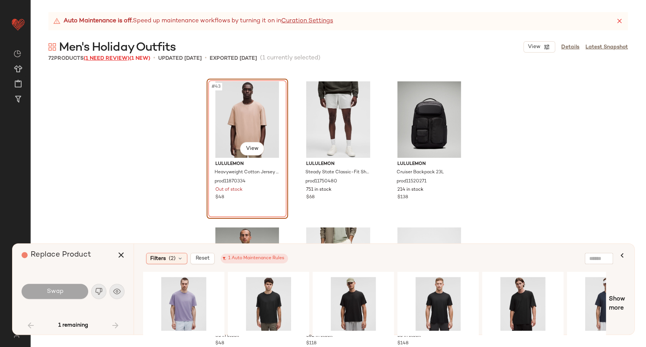
click at [114, 56] on span "(1 Need Review)" at bounding box center [107, 59] width 46 height 6
click at [275, 306] on div "#1 View" at bounding box center [268, 304] width 76 height 54
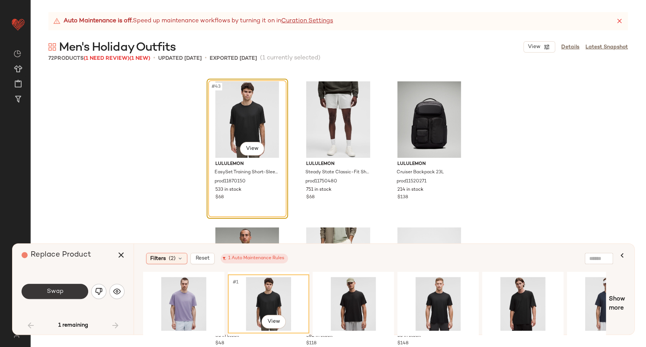
click at [65, 287] on button "Swap" at bounding box center [55, 291] width 67 height 15
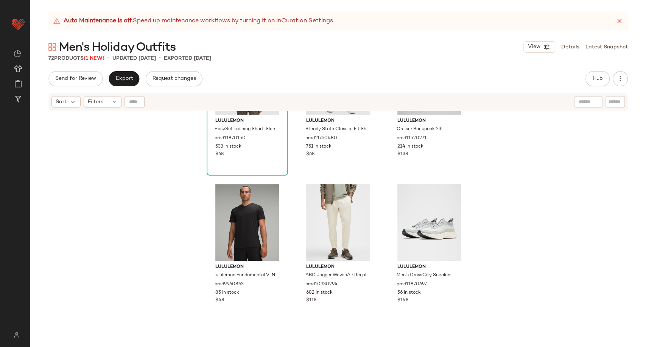
scroll to position [2129, 0]
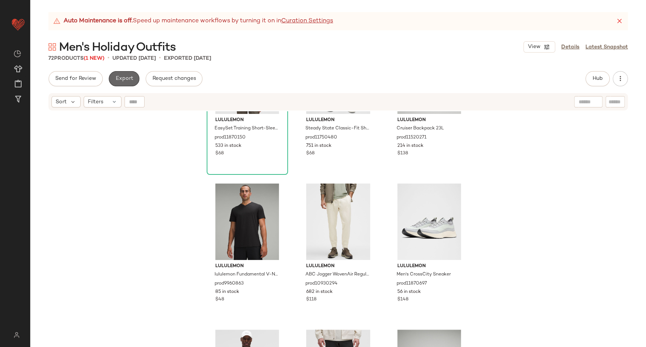
click at [118, 75] on button "Export" at bounding box center [124, 78] width 31 height 15
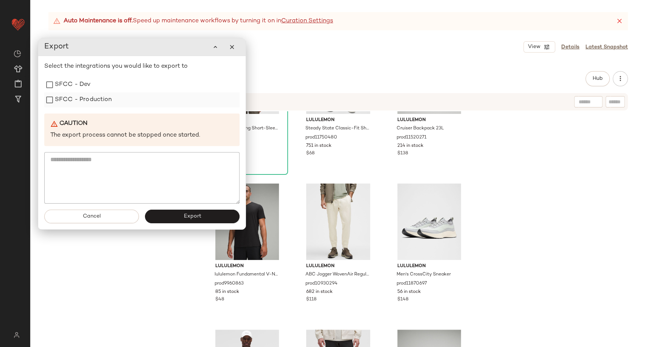
click at [103, 106] on label "SFCC - Production" at bounding box center [83, 99] width 57 height 15
click at [168, 220] on button "Export" at bounding box center [192, 217] width 95 height 14
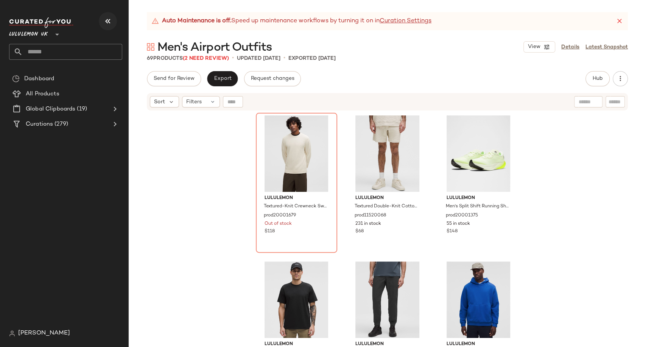
click at [106, 22] on icon "button" at bounding box center [107, 21] width 9 height 9
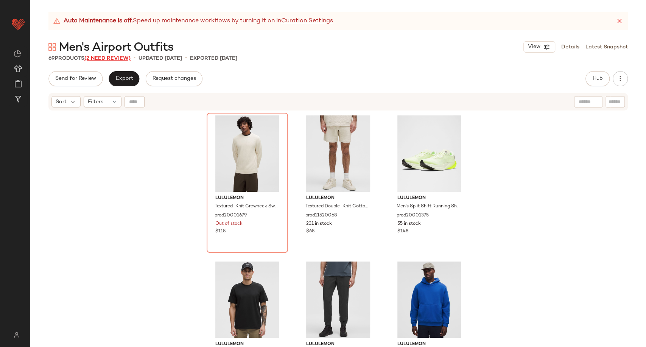
click at [115, 57] on span "(2 Need Review)" at bounding box center [107, 59] width 46 height 6
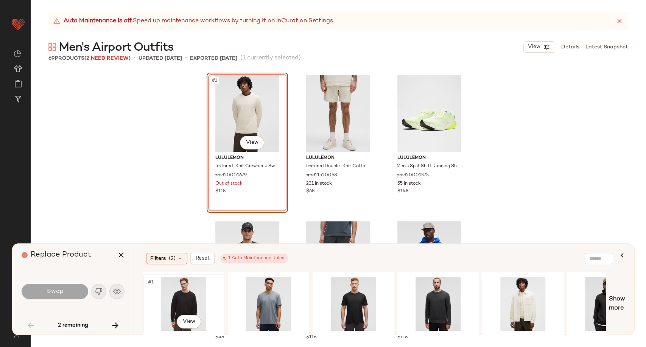
click at [171, 305] on div "#1 View" at bounding box center [184, 304] width 76 height 54
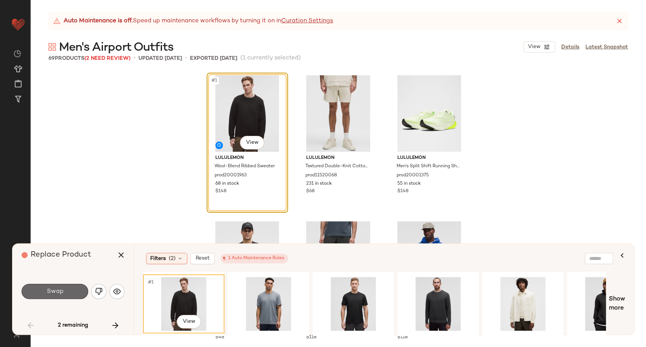
click at [69, 294] on button "Swap" at bounding box center [55, 291] width 67 height 15
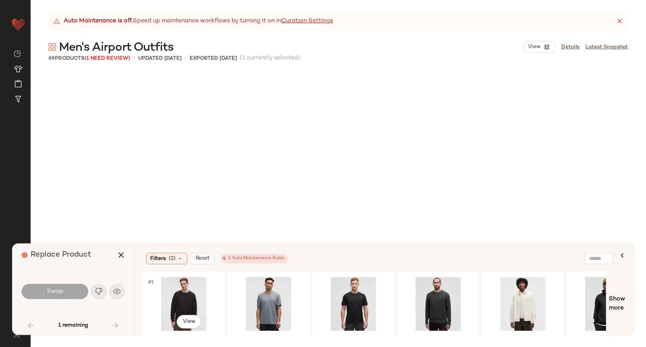
scroll to position [2629, 0]
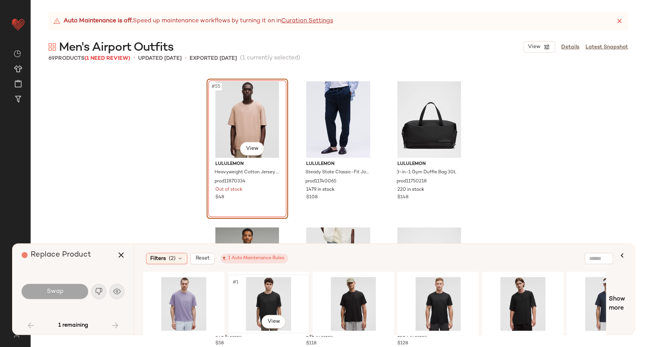
click at [272, 297] on div "#1 View" at bounding box center [268, 304] width 76 height 54
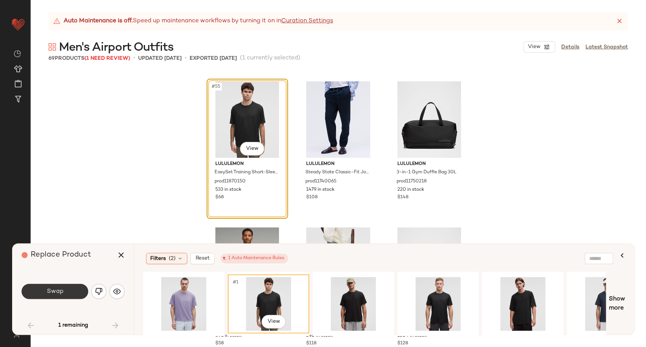
click at [67, 290] on button "Swap" at bounding box center [55, 291] width 67 height 15
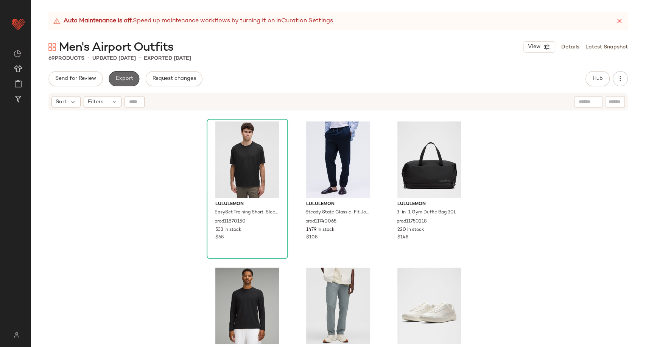
click at [129, 79] on span "Export" at bounding box center [124, 79] width 18 height 6
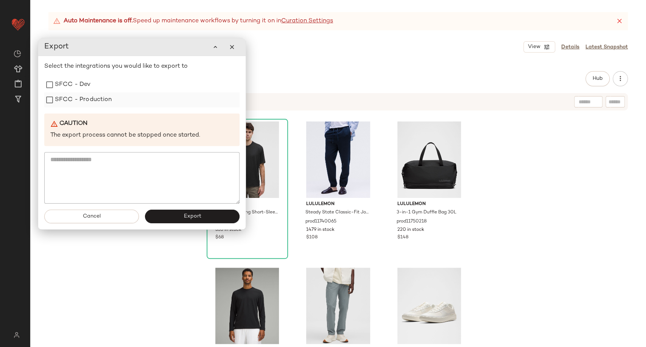
click at [97, 106] on label "SFCC - Production" at bounding box center [83, 99] width 57 height 15
drag, startPoint x: 165, startPoint y: 214, endPoint x: 168, endPoint y: 165, distance: 48.9
click at [164, 213] on button "Export" at bounding box center [192, 216] width 95 height 14
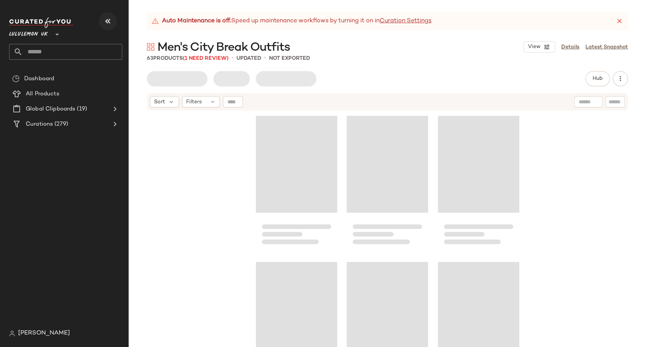
click at [109, 19] on icon "button" at bounding box center [107, 21] width 9 height 9
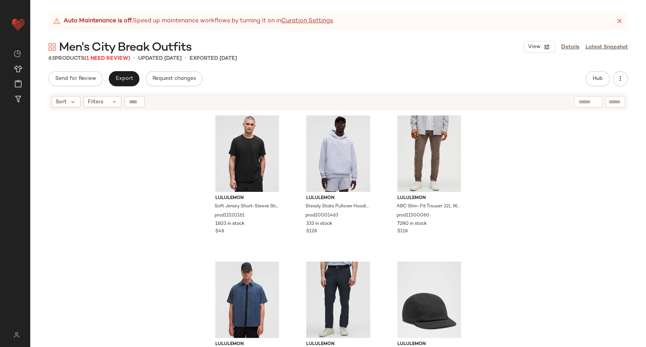
click at [117, 55] on span "Men's City Break Outfits" at bounding box center [125, 47] width 132 height 15
click at [118, 57] on span "(1 Need Review)" at bounding box center [107, 59] width 46 height 6
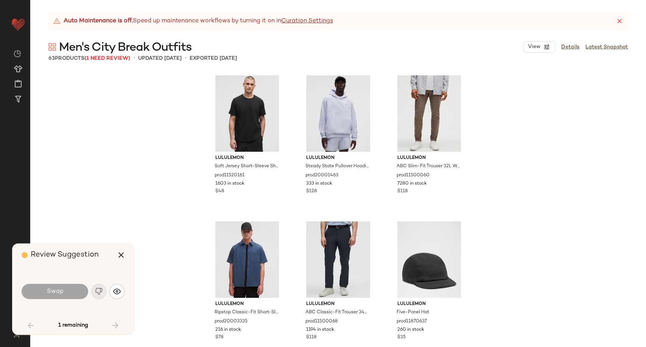
scroll to position [2191, 0]
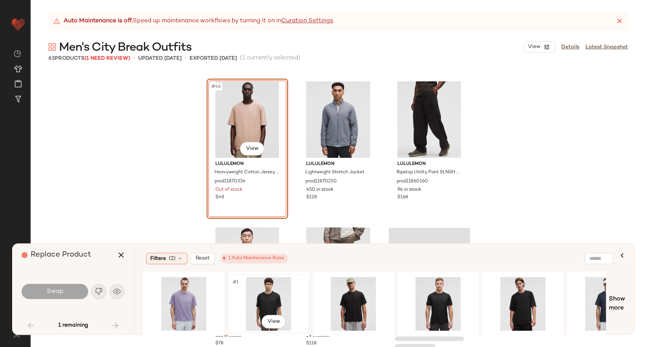
drag, startPoint x: 266, startPoint y: 291, endPoint x: 236, endPoint y: 292, distance: 29.9
click at [266, 291] on div "#1 View" at bounding box center [268, 304] width 76 height 54
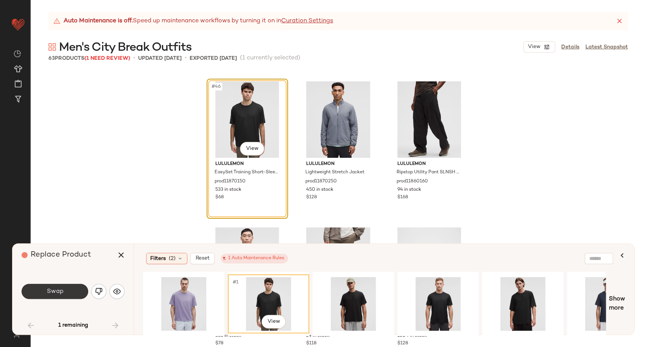
click at [67, 291] on button "Swap" at bounding box center [55, 291] width 67 height 15
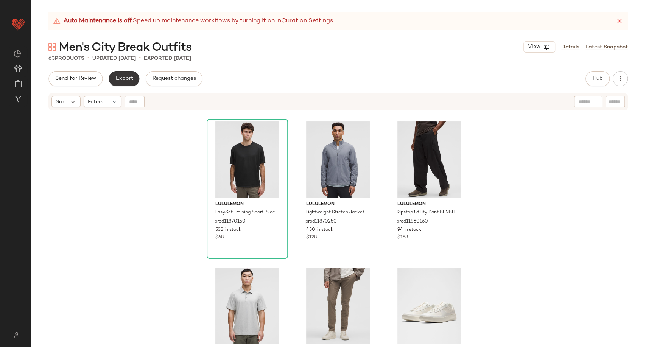
click at [126, 76] on span "Export" at bounding box center [124, 79] width 18 height 6
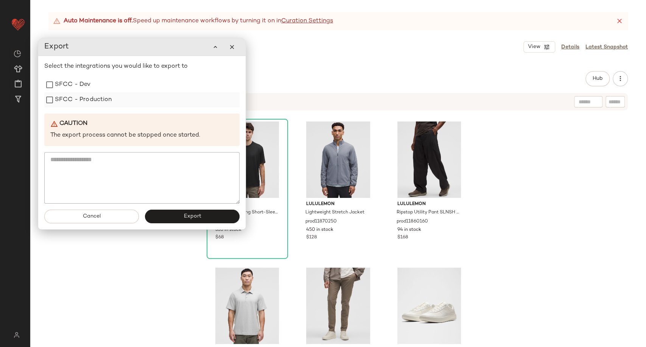
click at [141, 101] on div "SFCC - Production" at bounding box center [141, 99] width 195 height 15
click at [70, 101] on label "SFCC - Production" at bounding box center [83, 99] width 57 height 15
click at [163, 218] on button "Export" at bounding box center [192, 217] width 95 height 14
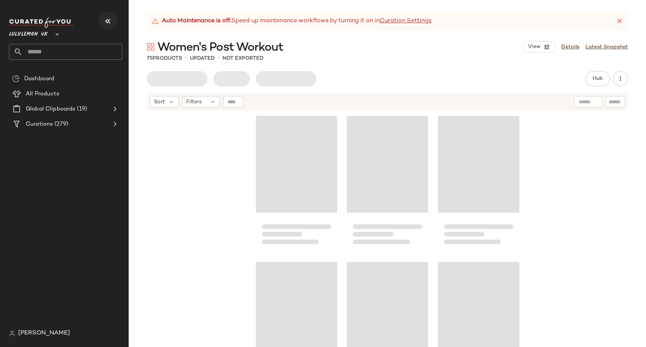
click at [106, 25] on icon "button" at bounding box center [107, 21] width 9 height 9
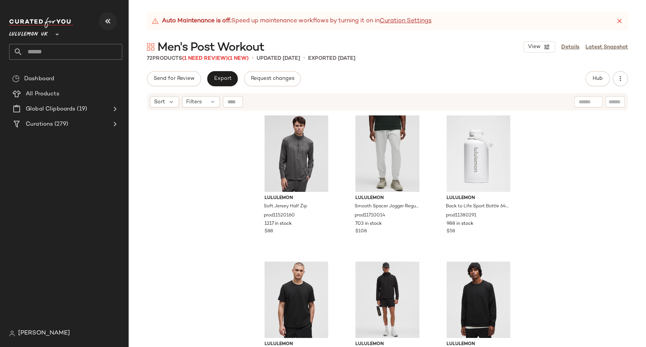
click at [103, 19] on button "button" at bounding box center [108, 21] width 18 height 18
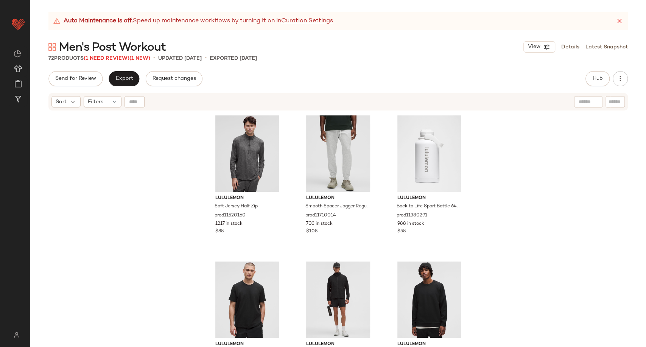
click at [120, 62] on div "Auto Maintenance is off. Speed up maintenance workflows by turning it on in Cur…" at bounding box center [338, 179] width 616 height 335
click at [123, 54] on span "Men's Post Workout" at bounding box center [112, 47] width 107 height 15
click at [123, 59] on span "(1 Need Review)" at bounding box center [107, 59] width 46 height 6
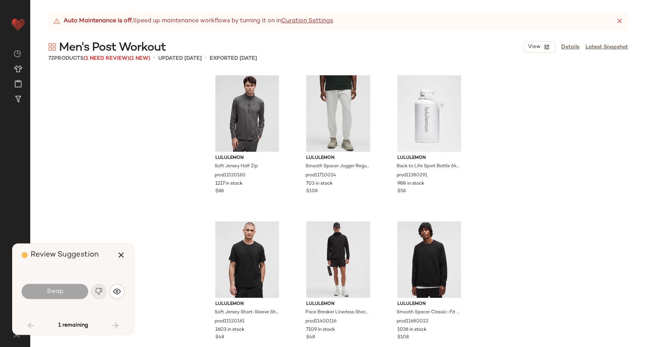
scroll to position [1753, 0]
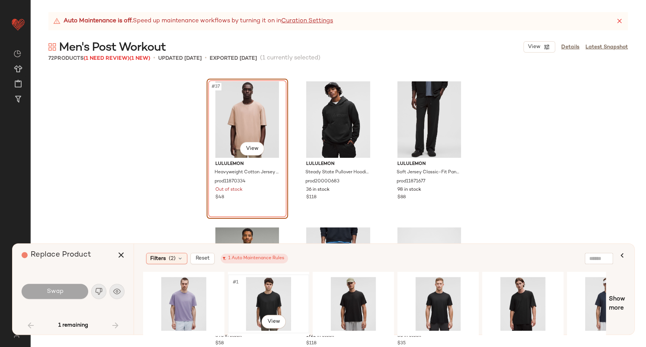
click at [263, 295] on div "#1 View" at bounding box center [268, 304] width 76 height 54
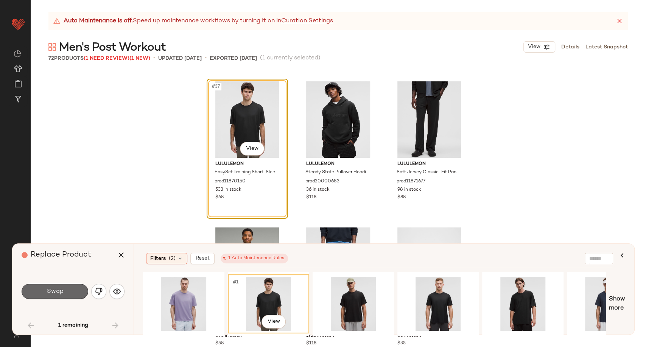
click at [78, 290] on button "Swap" at bounding box center [55, 291] width 67 height 15
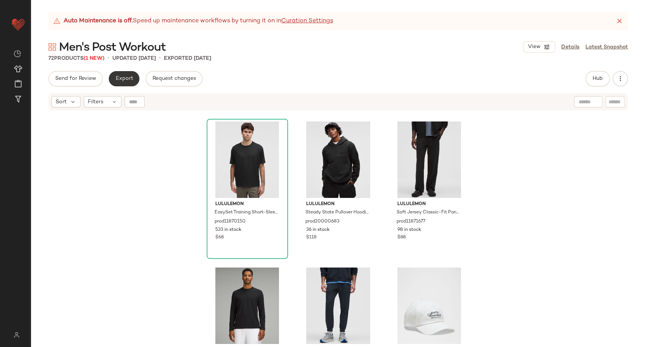
click at [125, 79] on span "Export" at bounding box center [124, 79] width 18 height 6
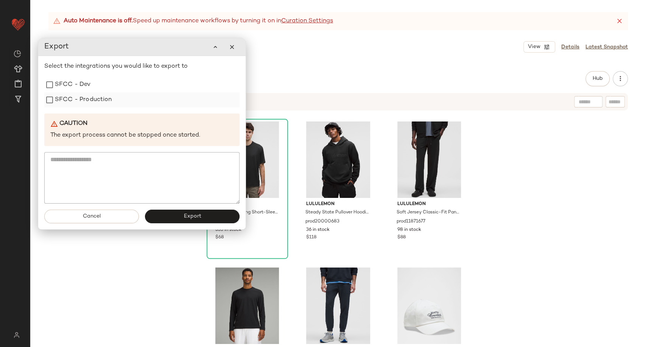
click at [84, 101] on label "SFCC - Production" at bounding box center [83, 99] width 57 height 15
click at [193, 217] on span "Export" at bounding box center [192, 216] width 18 height 6
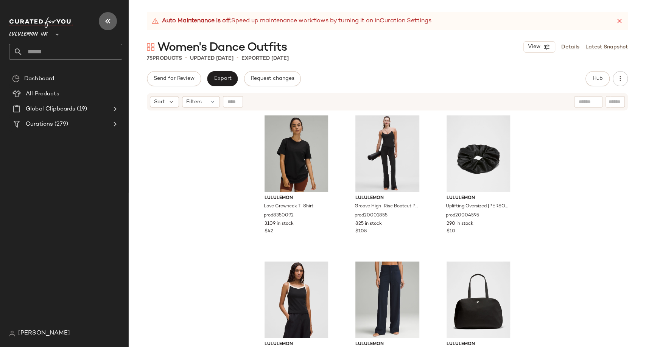
click at [109, 21] on icon "button" at bounding box center [107, 21] width 9 height 9
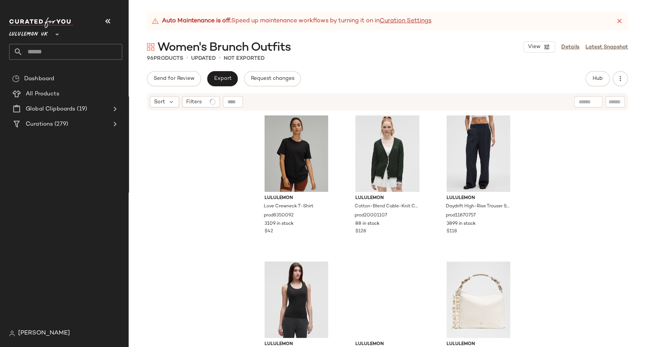
drag, startPoint x: 109, startPoint y: 23, endPoint x: 222, endPoint y: 44, distance: 115.4
click at [109, 23] on icon "button" at bounding box center [107, 21] width 9 height 9
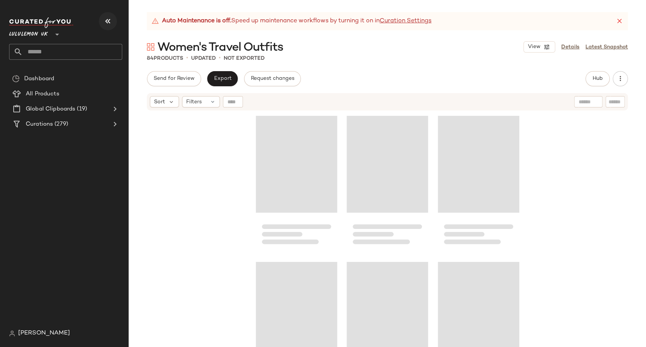
click at [107, 17] on icon "button" at bounding box center [107, 21] width 9 height 9
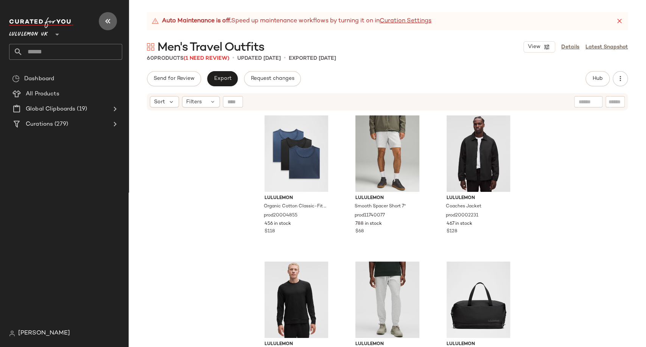
click at [111, 22] on icon "button" at bounding box center [107, 21] width 9 height 9
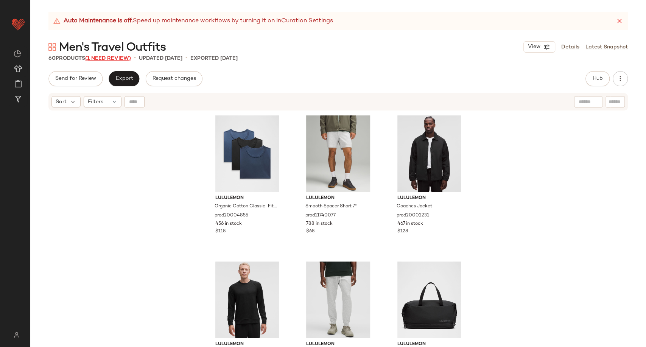
click at [118, 59] on span "(1 Need Review)" at bounding box center [108, 59] width 46 height 6
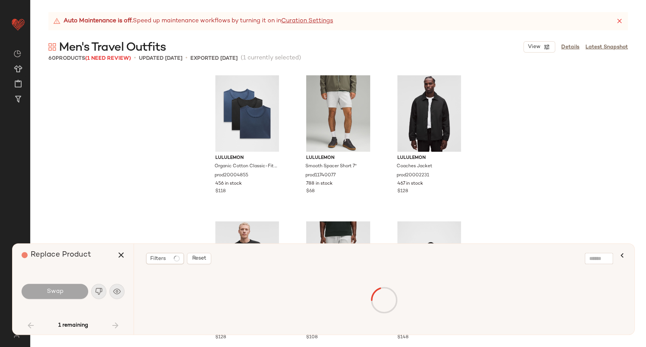
scroll to position [2337, 0]
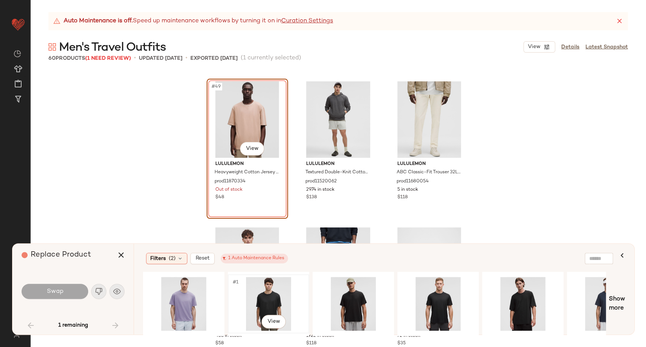
drag, startPoint x: 257, startPoint y: 293, endPoint x: 250, endPoint y: 292, distance: 7.3
click at [257, 296] on div "#1 View" at bounding box center [268, 304] width 76 height 54
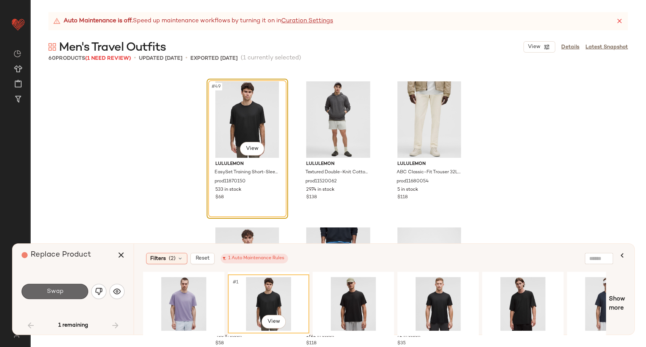
click at [68, 291] on button "Swap" at bounding box center [55, 291] width 67 height 15
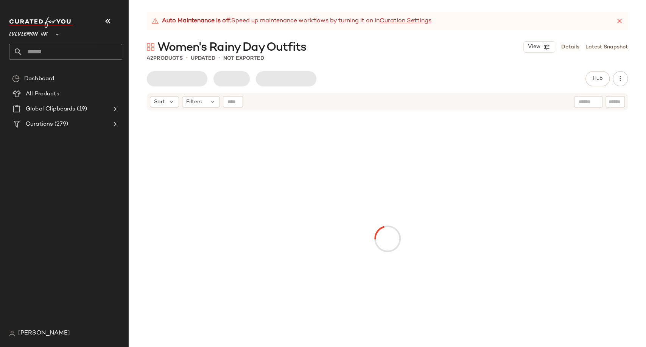
click at [107, 19] on icon "button" at bounding box center [107, 21] width 9 height 9
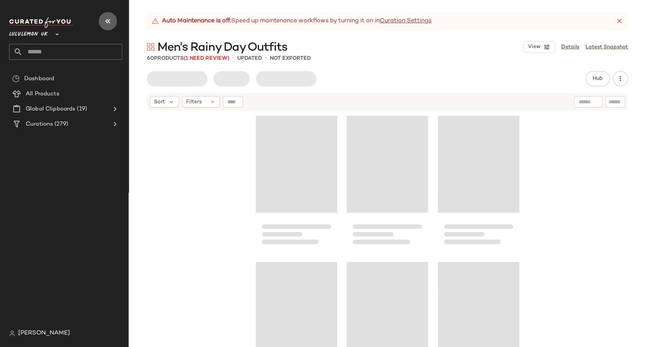
click at [106, 20] on icon "button" at bounding box center [107, 21] width 9 height 9
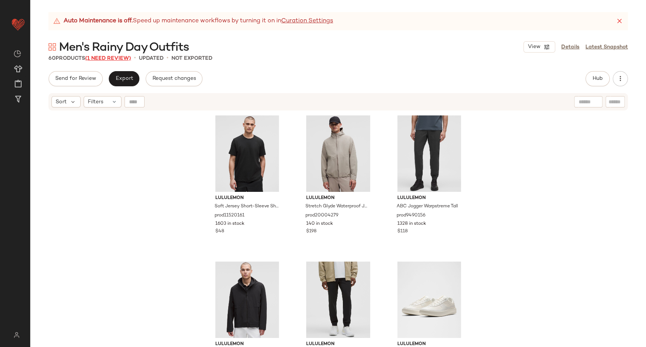
click at [117, 59] on span "(1 Need Review)" at bounding box center [108, 59] width 46 height 6
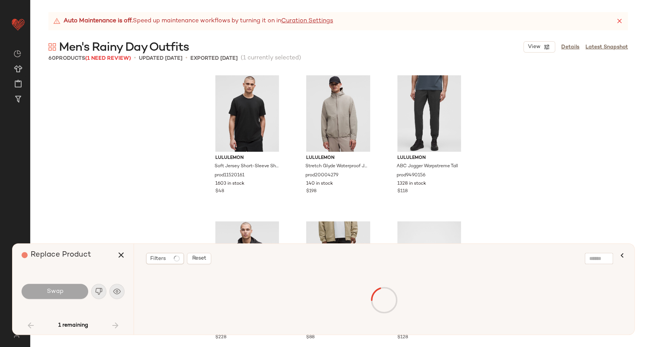
scroll to position [1168, 0]
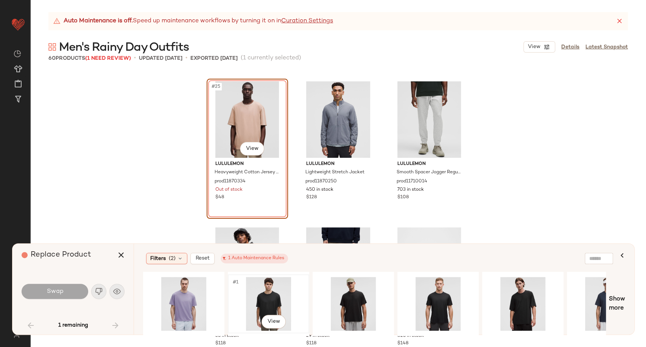
click at [264, 294] on div "#1 View" at bounding box center [268, 304] width 76 height 54
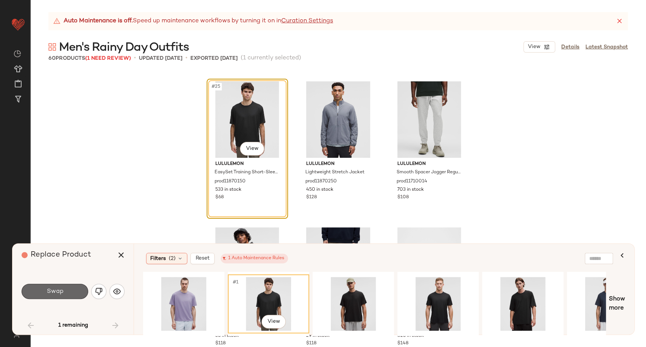
click at [59, 291] on span "Swap" at bounding box center [54, 291] width 17 height 7
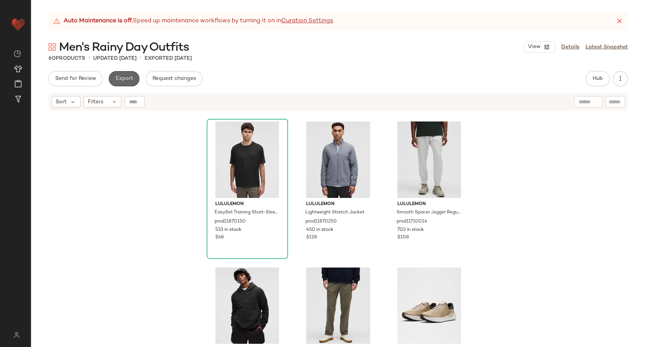
click at [126, 73] on button "Export" at bounding box center [124, 78] width 31 height 15
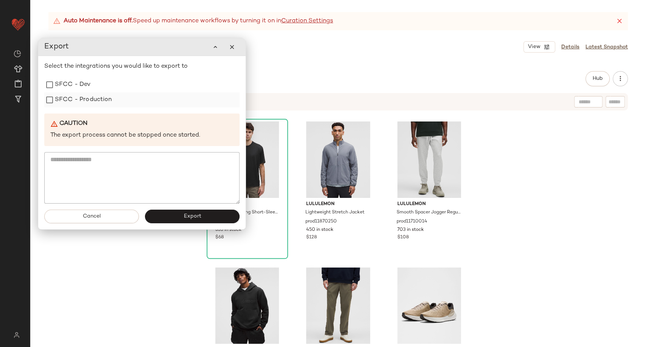
click at [76, 107] on label "SFCC - Production" at bounding box center [83, 99] width 57 height 15
click at [159, 211] on button "Export" at bounding box center [192, 217] width 95 height 14
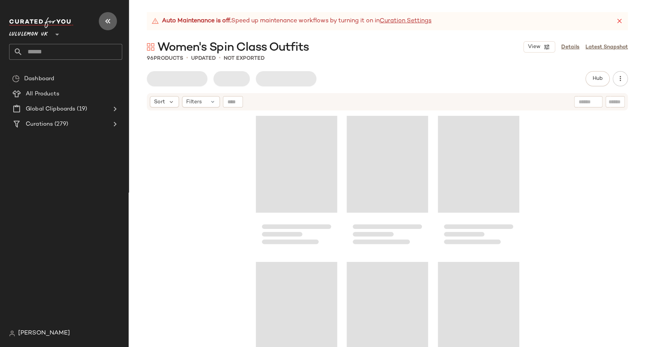
click at [108, 23] on icon "button" at bounding box center [107, 21] width 9 height 9
click at [107, 23] on icon "button" at bounding box center [107, 21] width 9 height 9
click at [108, 21] on icon "button" at bounding box center [107, 21] width 9 height 9
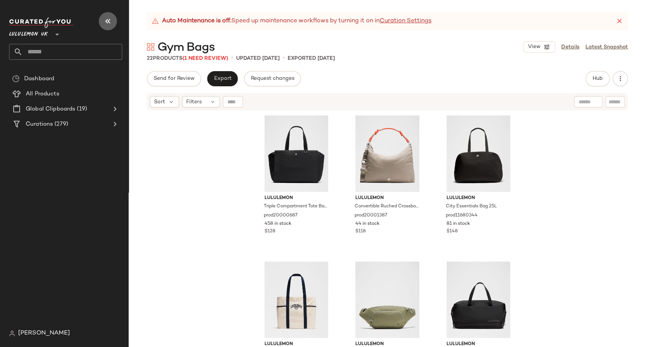
click at [114, 23] on button "button" at bounding box center [108, 21] width 18 height 18
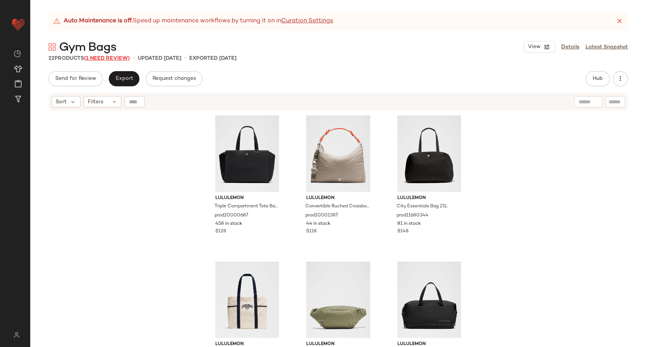
click at [120, 58] on span "(1 Need Review)" at bounding box center [107, 59] width 46 height 6
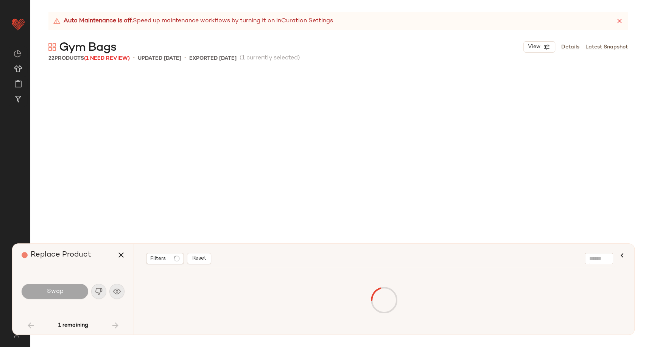
scroll to position [584, 0]
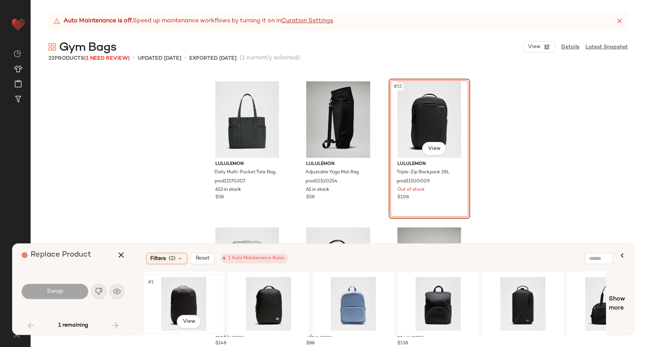
click at [185, 297] on div "#1 View" at bounding box center [184, 304] width 76 height 54
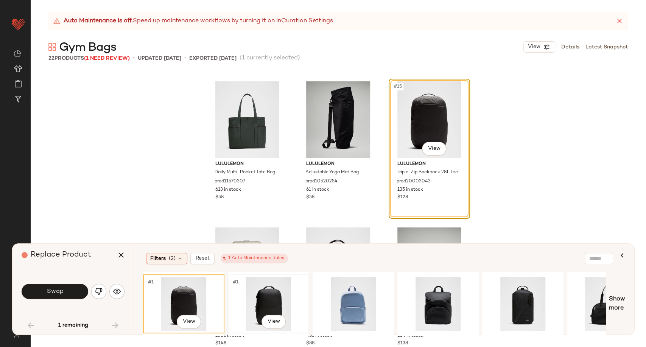
click at [271, 297] on div "#1 View" at bounding box center [268, 304] width 76 height 54
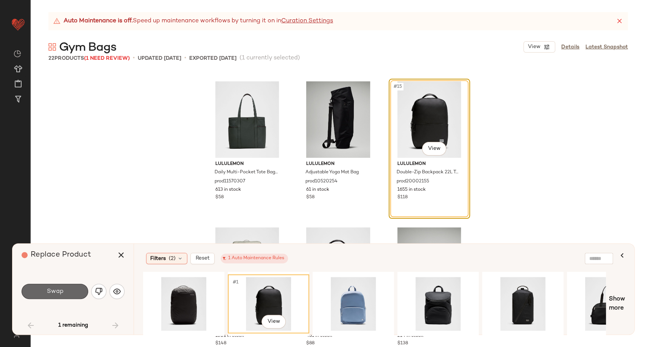
click at [29, 291] on button "Swap" at bounding box center [55, 291] width 67 height 15
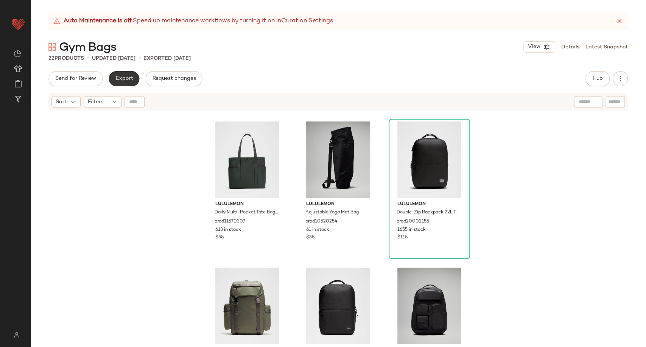
click at [128, 80] on span "Export" at bounding box center [124, 79] width 18 height 6
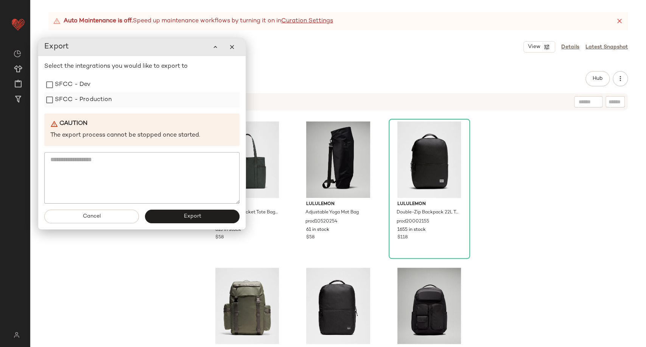
click at [79, 101] on label "SFCC - Production" at bounding box center [83, 99] width 57 height 15
click at [183, 215] on span "Export" at bounding box center [192, 216] width 18 height 6
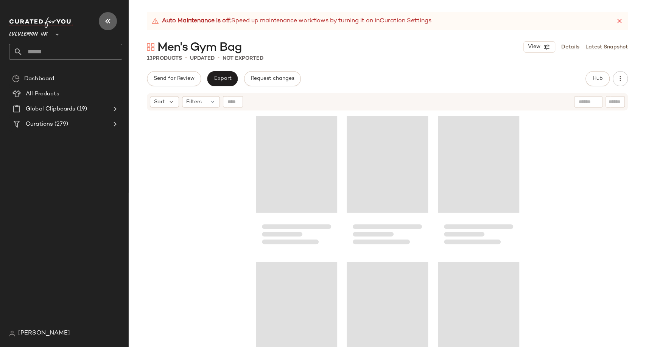
click at [106, 21] on icon "button" at bounding box center [107, 21] width 9 height 9
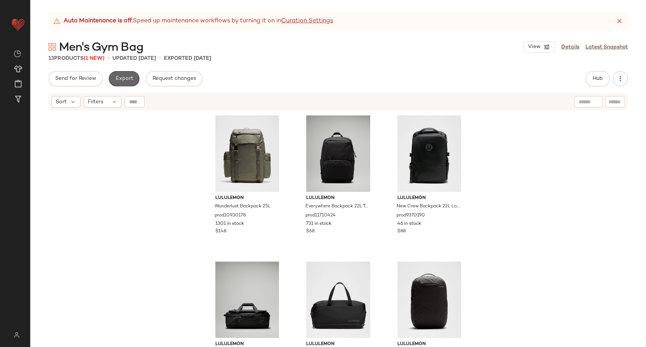
click at [119, 76] on span "Export" at bounding box center [124, 79] width 18 height 6
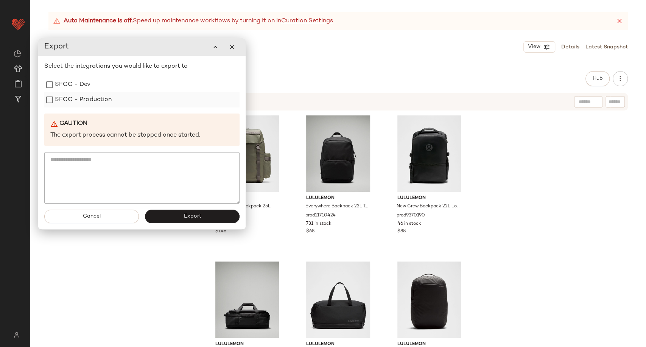
click at [122, 98] on div "SFCC - Production" at bounding box center [141, 99] width 195 height 15
click at [107, 101] on label "SFCC - Production" at bounding box center [83, 99] width 57 height 15
click at [176, 211] on button "Export" at bounding box center [192, 217] width 95 height 14
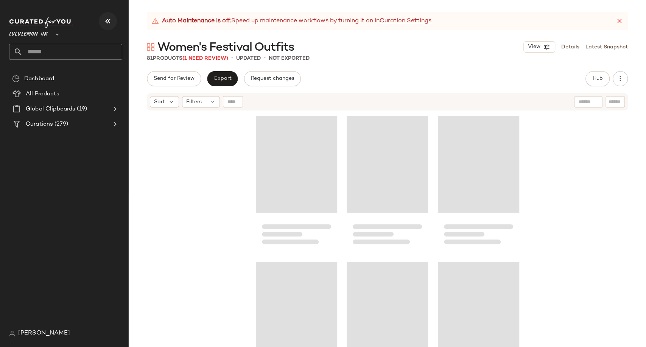
click at [109, 21] on icon "button" at bounding box center [107, 21] width 9 height 9
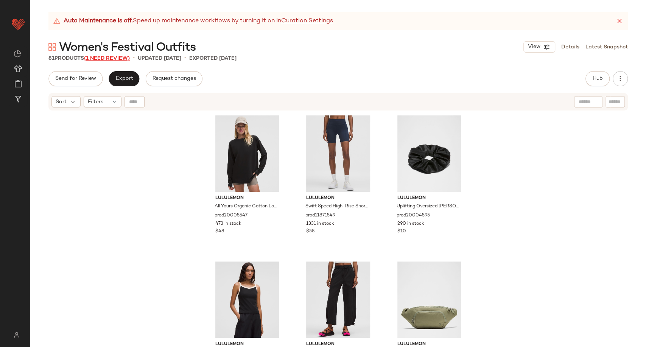
click at [120, 57] on span "(1 Need Review)" at bounding box center [107, 59] width 46 height 6
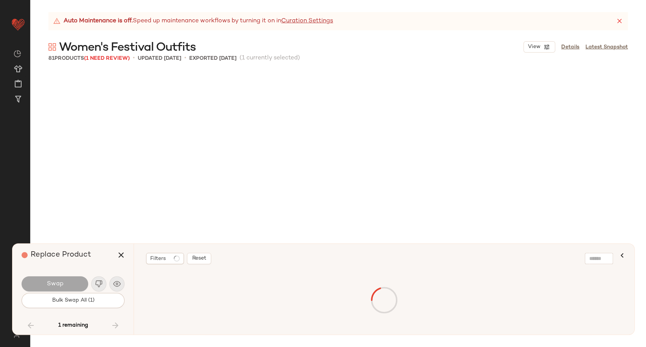
scroll to position [3668, 0]
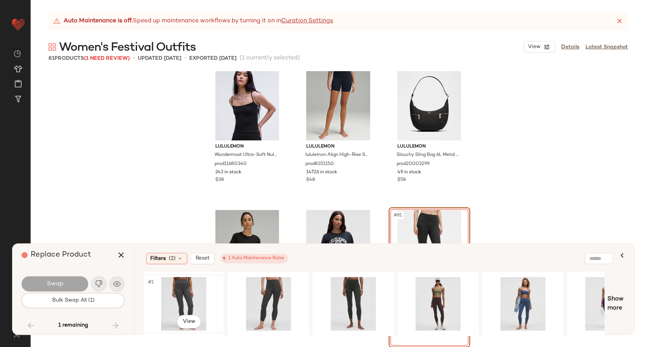
click at [165, 294] on div "#1 View" at bounding box center [184, 304] width 76 height 54
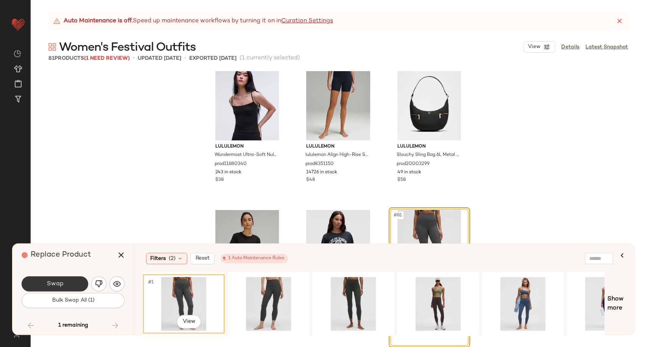
click at [67, 283] on button "Swap" at bounding box center [55, 283] width 67 height 15
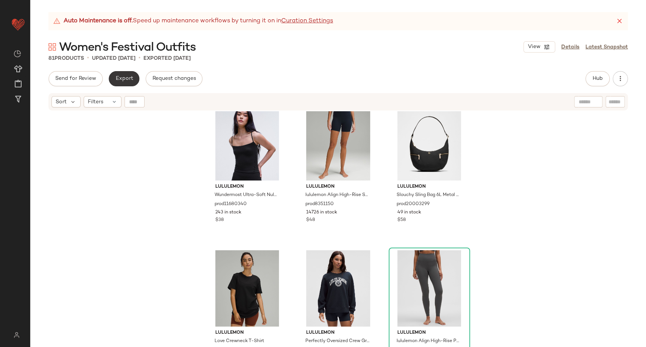
click at [115, 81] on span "Export" at bounding box center [124, 79] width 18 height 6
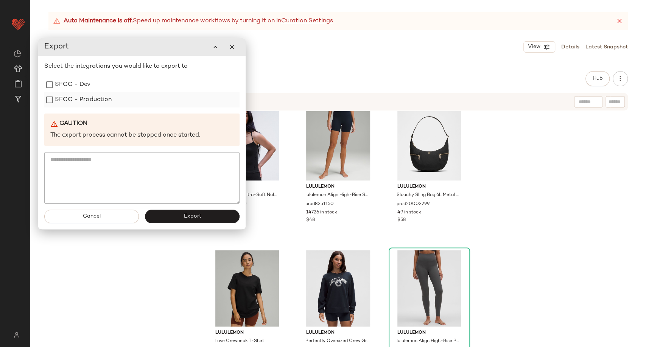
click at [80, 92] on label "SFCC - Production" at bounding box center [83, 99] width 57 height 15
click at [175, 211] on button "Export" at bounding box center [192, 216] width 95 height 14
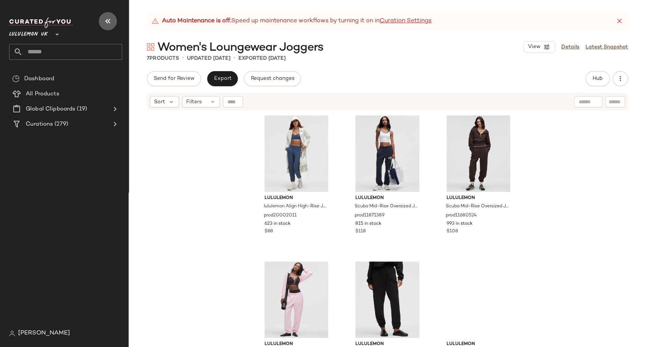
click at [104, 21] on icon "button" at bounding box center [107, 21] width 9 height 9
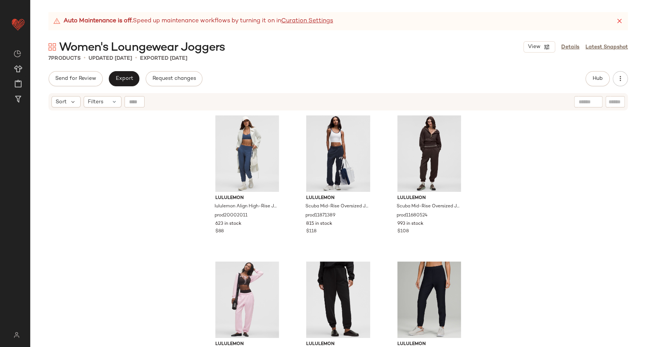
click at [149, 161] on div "lululemon lululemon Align High-Rise Jogger Regular Fit prod20002011 623 in stoc…" at bounding box center [338, 238] width 616 height 255
drag, startPoint x: 126, startPoint y: 76, endPoint x: 137, endPoint y: 143, distance: 68.6
click at [137, 142] on div "Send for Review Export Request changes Hub Send for Review External Review Inte…" at bounding box center [338, 209] width 616 height 276
click at [138, 146] on div "lululemon lululemon Align High-Rise Jogger Regular Fit prod20002011 623 in stoc…" at bounding box center [338, 238] width 616 height 255
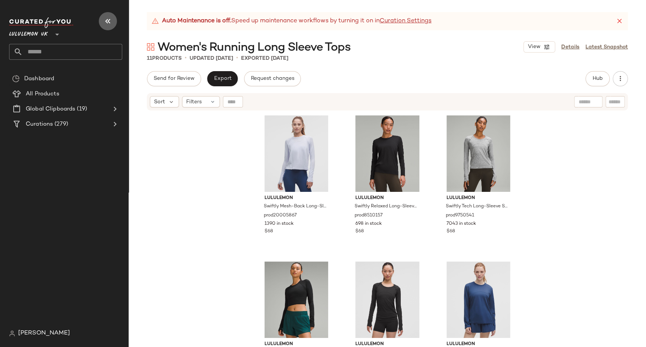
click at [107, 19] on icon "button" at bounding box center [107, 21] width 9 height 9
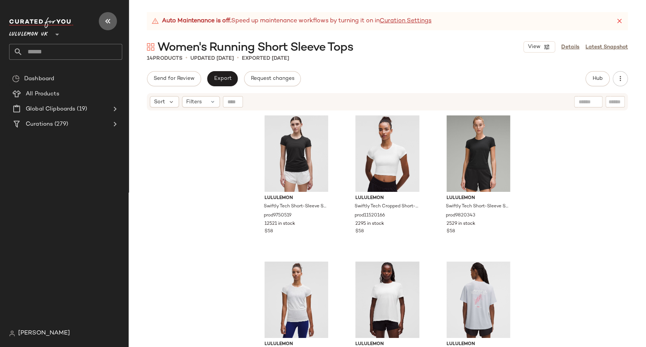
click at [107, 22] on icon "button" at bounding box center [107, 21] width 9 height 9
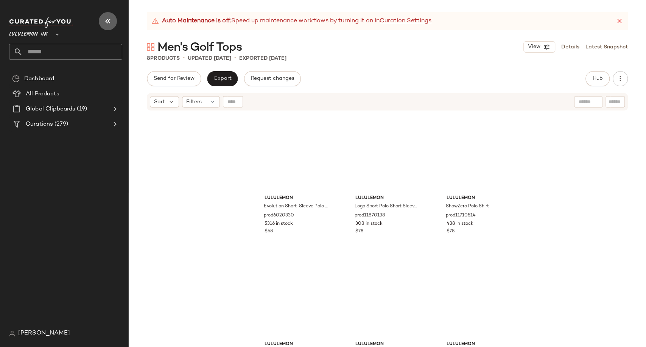
click at [109, 18] on icon "button" at bounding box center [107, 21] width 9 height 9
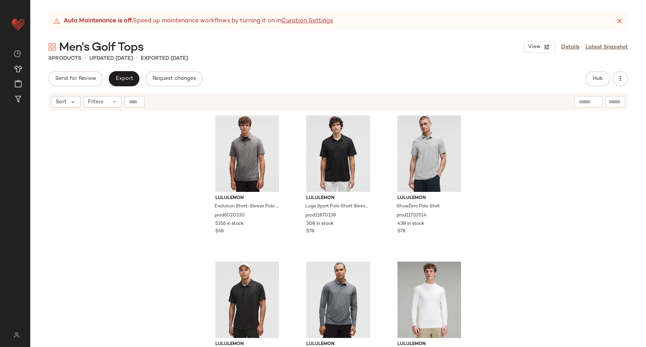
click at [224, 73] on div "Send for Review Export Request changes Hub Send for Review External Review Inte…" at bounding box center [337, 78] width 579 height 15
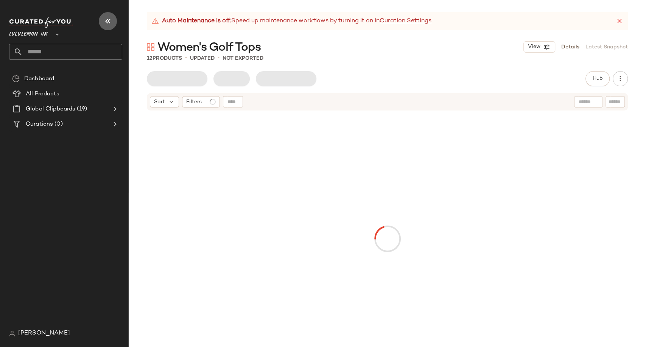
click at [103, 22] on icon "button" at bounding box center [107, 21] width 9 height 9
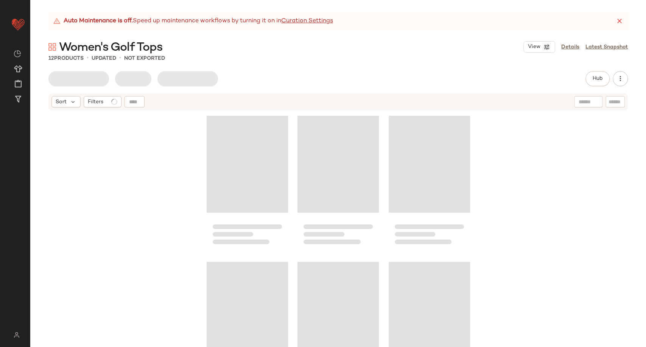
click at [250, 61] on div "12 Products • updated • Not Exported" at bounding box center [338, 58] width 616 height 8
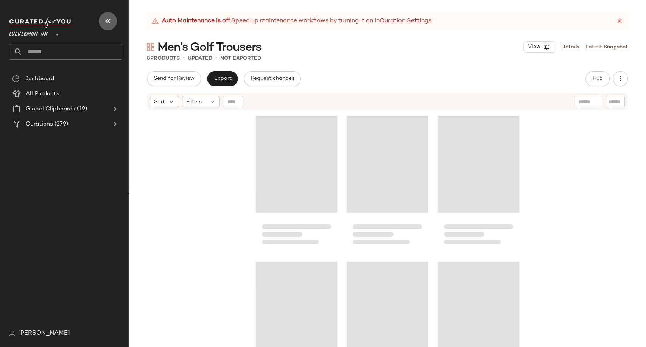
click at [103, 22] on icon "button" at bounding box center [107, 21] width 9 height 9
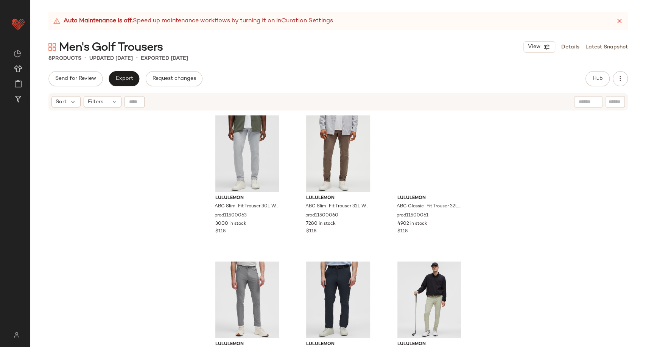
click at [223, 66] on div "Auto Maintenance is off. Speed up maintenance workflows by turning it on in Cur…" at bounding box center [338, 179] width 616 height 335
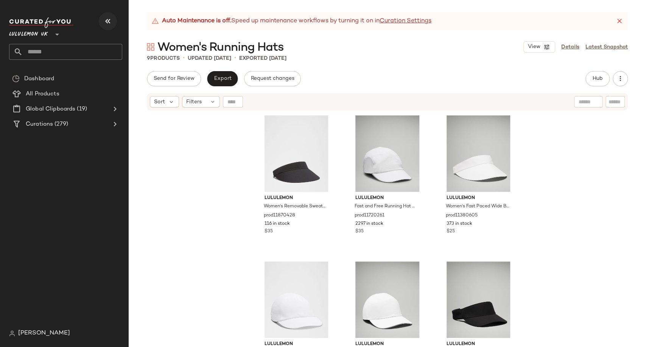
click at [109, 17] on icon "button" at bounding box center [107, 21] width 9 height 9
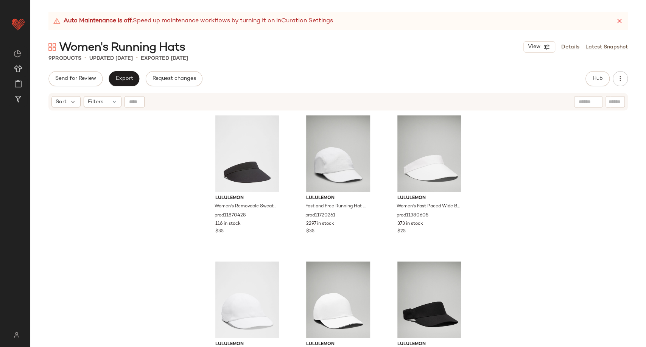
click at [221, 59] on div "9 Products • updated Sep 18th • Exported Sep 18th" at bounding box center [338, 58] width 616 height 8
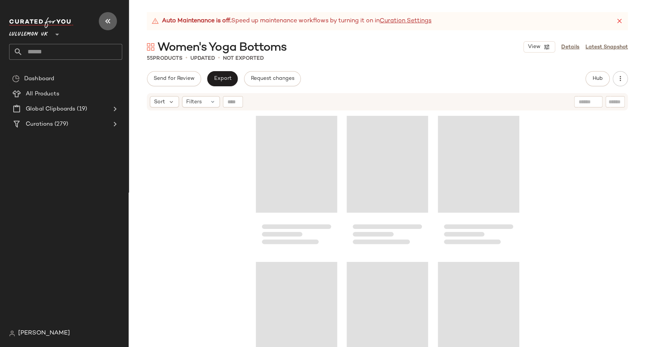
click at [104, 19] on icon "button" at bounding box center [107, 21] width 9 height 9
click at [113, 22] on button "button" at bounding box center [108, 21] width 18 height 18
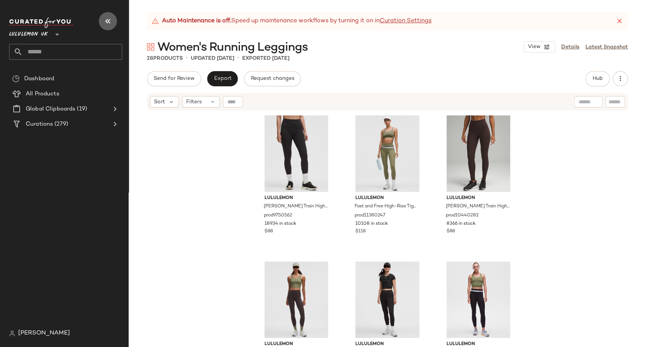
click at [105, 22] on icon "button" at bounding box center [107, 21] width 9 height 9
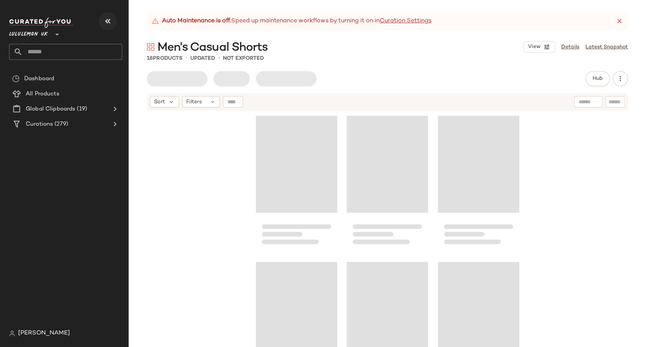
click at [102, 20] on button "button" at bounding box center [108, 21] width 18 height 18
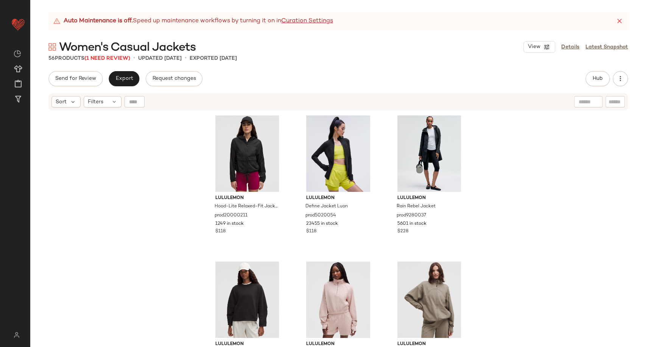
click at [102, 55] on span "Women's Casual Jackets" at bounding box center [127, 47] width 137 height 15
click at [103, 59] on span "(1 Need Review)" at bounding box center [107, 59] width 46 height 6
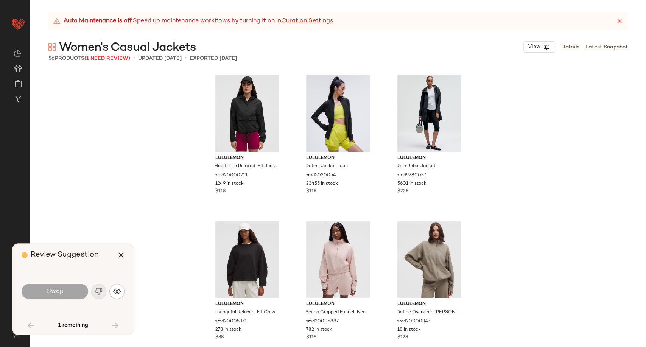
scroll to position [2500, 0]
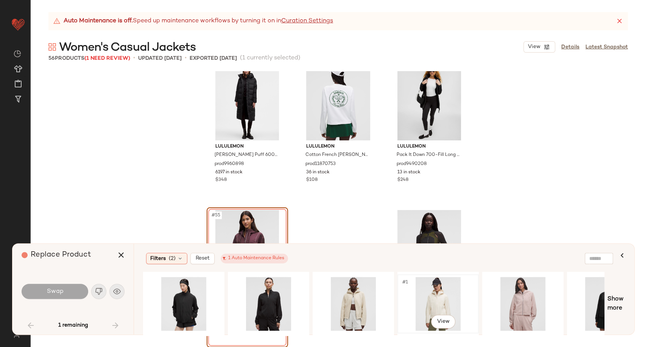
click at [439, 300] on div "#1 View" at bounding box center [438, 304] width 76 height 54
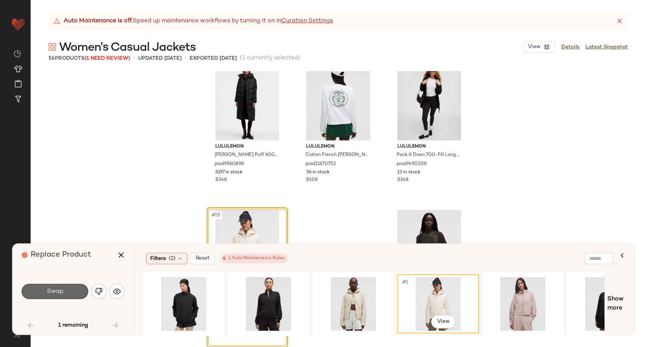
click at [82, 288] on button "Swap" at bounding box center [55, 291] width 67 height 15
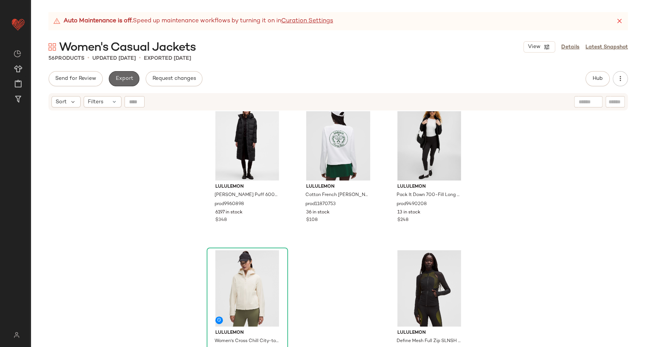
click at [124, 76] on span "Export" at bounding box center [124, 79] width 18 height 6
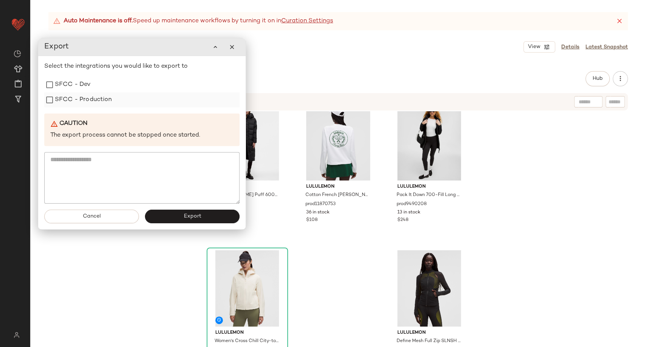
click at [101, 102] on label "SFCC - Production" at bounding box center [83, 99] width 57 height 15
click at [184, 224] on div "Cancel Export" at bounding box center [141, 217] width 207 height 26
click at [183, 219] on span "Export" at bounding box center [192, 216] width 18 height 6
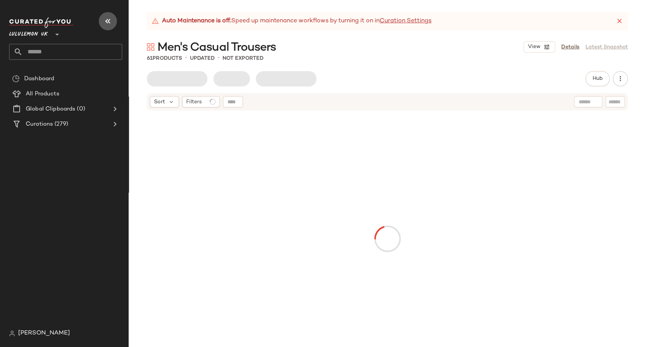
drag, startPoint x: 110, startPoint y: 17, endPoint x: 130, endPoint y: 27, distance: 22.8
click at [110, 17] on icon "button" at bounding box center [107, 21] width 9 height 9
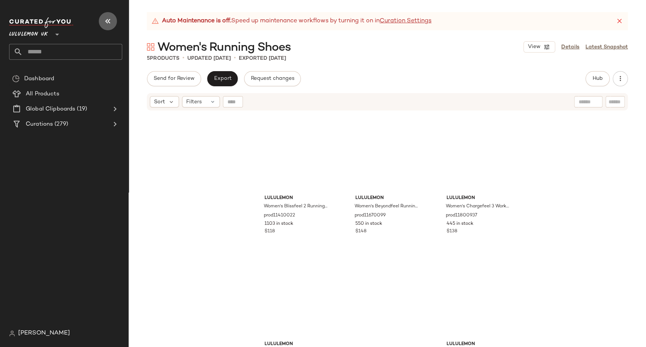
click at [106, 19] on icon "button" at bounding box center [107, 21] width 9 height 9
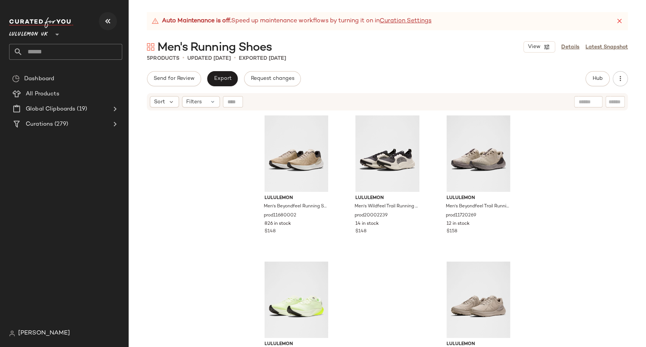
click at [103, 17] on icon "button" at bounding box center [107, 21] width 9 height 9
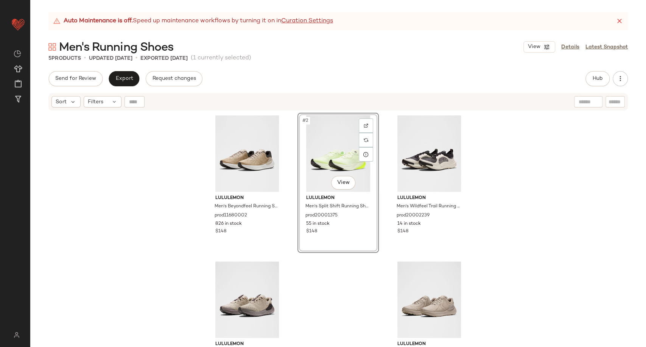
click at [539, 206] on div "lululemon Men's Beyondfeel Running Shoe prod11680002 826 in stock $148 #2 View …" at bounding box center [338, 238] width 616 height 255
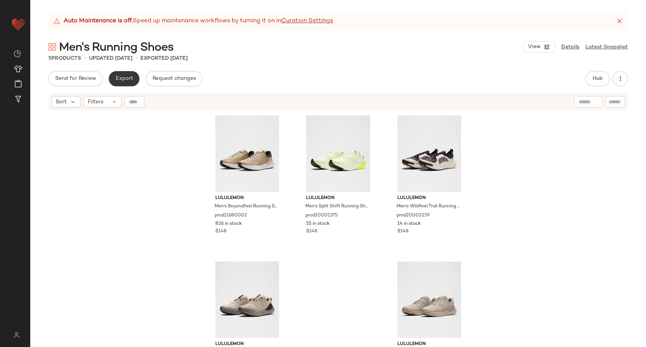
click at [121, 76] on span "Export" at bounding box center [124, 79] width 18 height 6
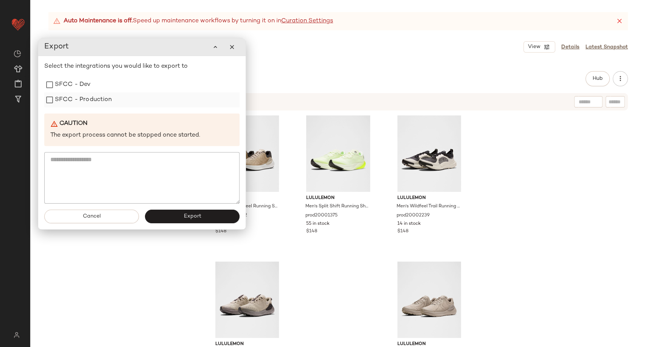
click at [104, 104] on label "SFCC - Production" at bounding box center [83, 99] width 57 height 15
click at [188, 216] on span "Export" at bounding box center [192, 216] width 18 height 6
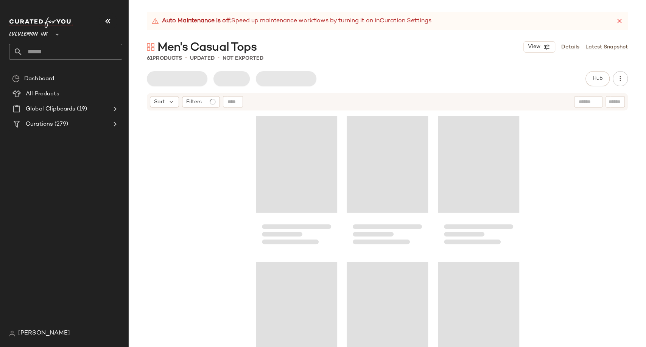
click at [110, 15] on button "button" at bounding box center [108, 21] width 18 height 18
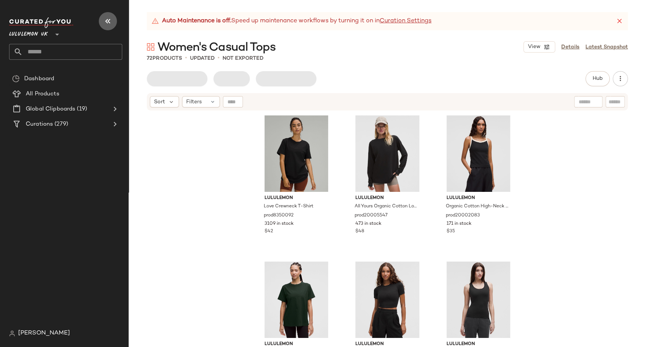
click at [107, 14] on button "button" at bounding box center [108, 21] width 18 height 18
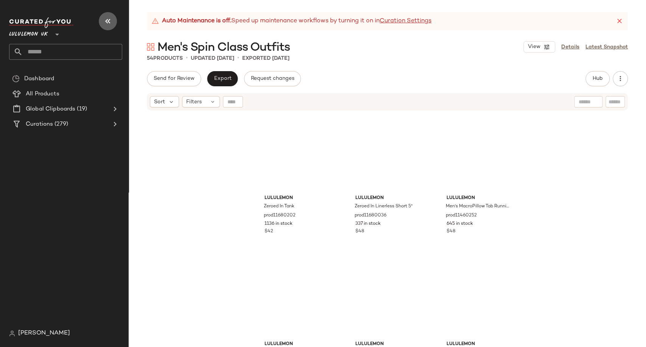
click at [103, 22] on button "button" at bounding box center [108, 21] width 18 height 18
click at [108, 19] on icon "button" at bounding box center [107, 21] width 9 height 9
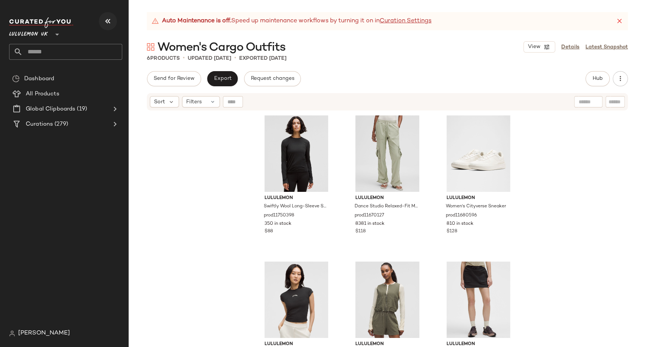
click at [104, 20] on icon "button" at bounding box center [107, 21] width 9 height 9
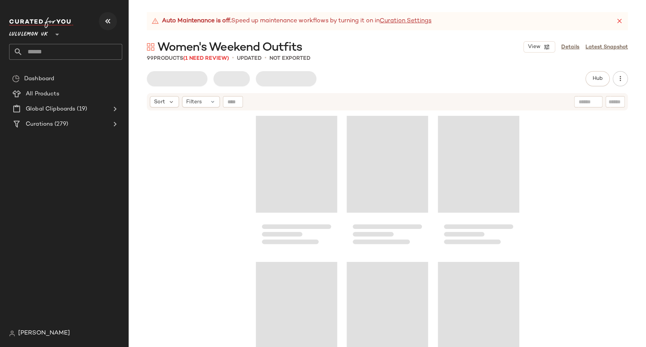
click at [113, 26] on button "button" at bounding box center [108, 21] width 18 height 18
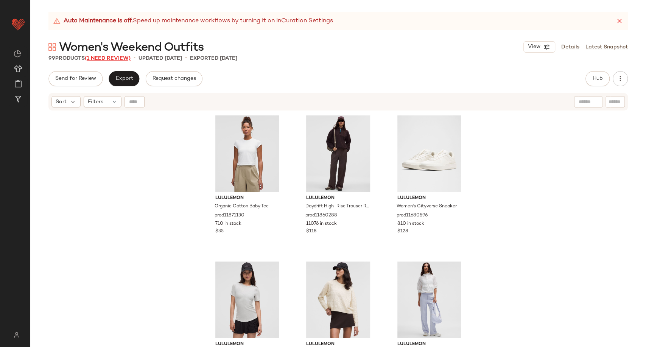
click at [120, 58] on span "(1 Need Review)" at bounding box center [108, 59] width 46 height 6
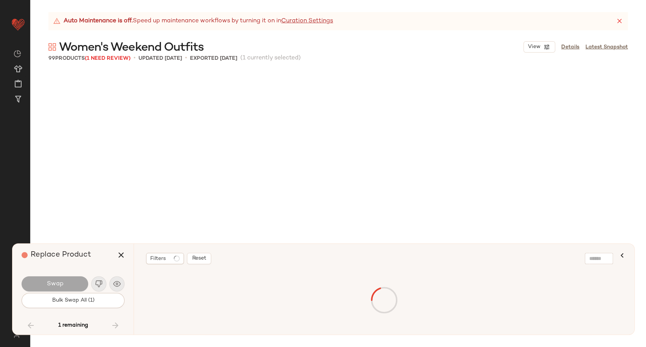
scroll to position [3651, 0]
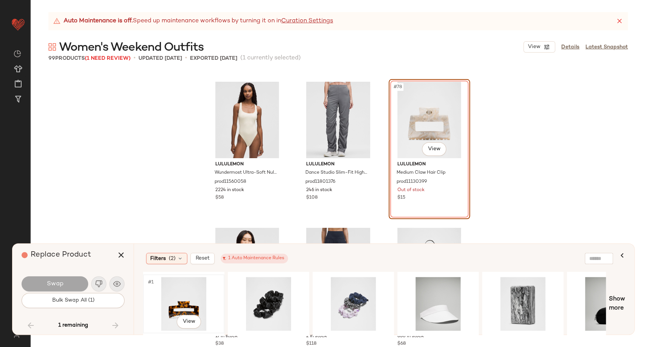
click at [180, 287] on div "#1 View" at bounding box center [184, 304] width 76 height 54
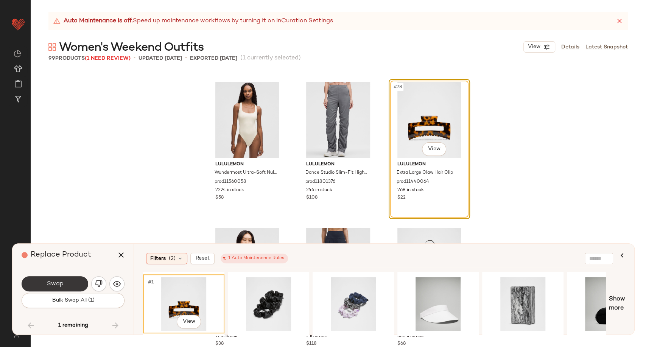
click at [67, 279] on button "Swap" at bounding box center [55, 283] width 67 height 15
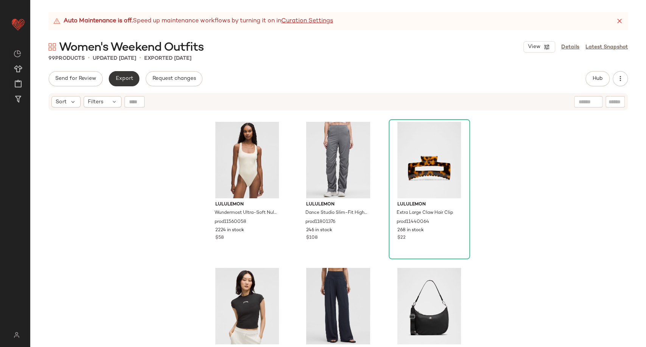
click at [124, 77] on span "Export" at bounding box center [124, 79] width 18 height 6
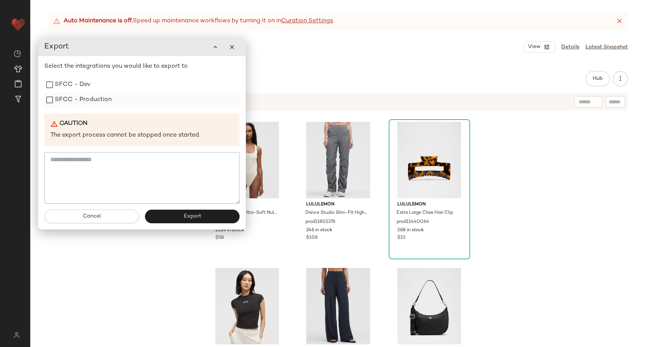
click at [86, 102] on label "SFCC - Production" at bounding box center [83, 99] width 57 height 15
drag, startPoint x: 168, startPoint y: 216, endPoint x: 163, endPoint y: 205, distance: 11.5
click at [168, 216] on button "Export" at bounding box center [192, 217] width 95 height 14
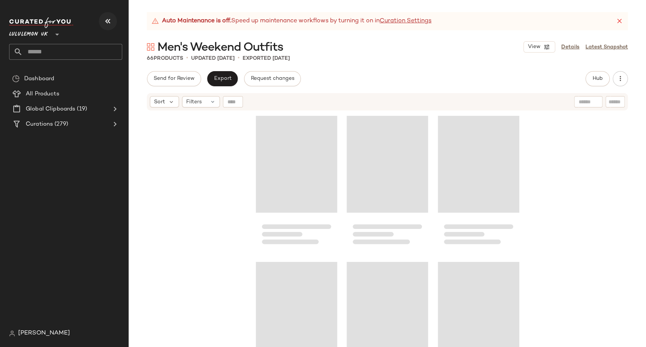
click at [112, 23] on icon "button" at bounding box center [107, 21] width 9 height 9
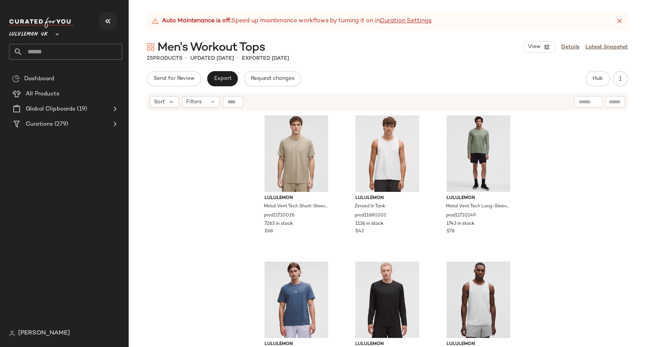
click at [106, 19] on icon "button" at bounding box center [107, 21] width 9 height 9
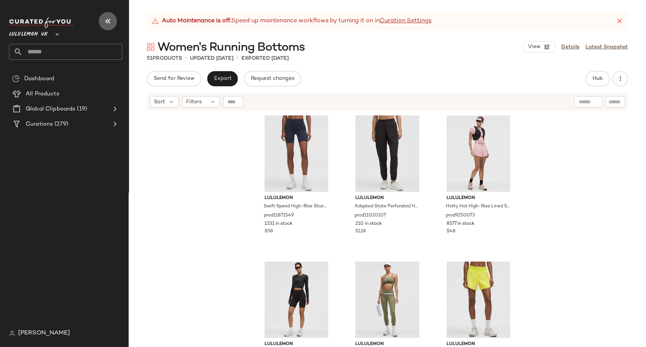
click at [105, 22] on icon "button" at bounding box center [107, 21] width 9 height 9
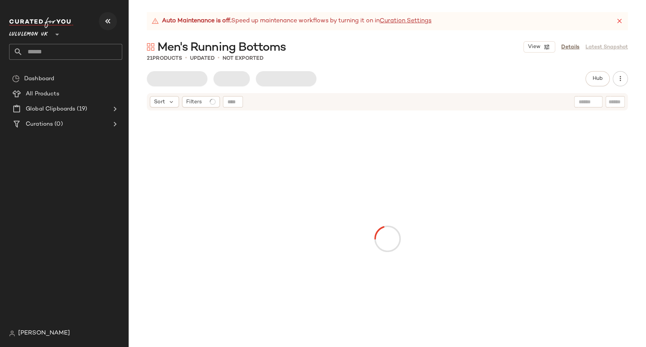
click at [107, 19] on icon "button" at bounding box center [107, 21] width 9 height 9
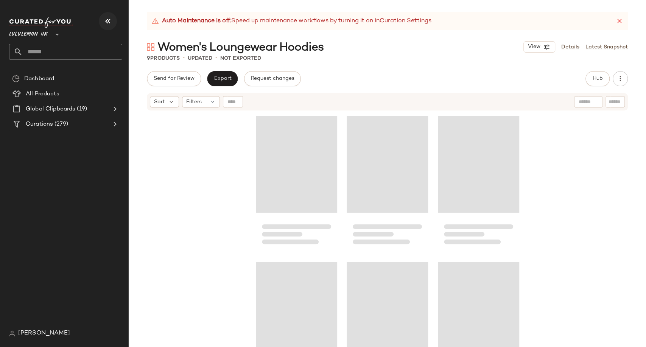
click at [103, 19] on icon "button" at bounding box center [107, 21] width 9 height 9
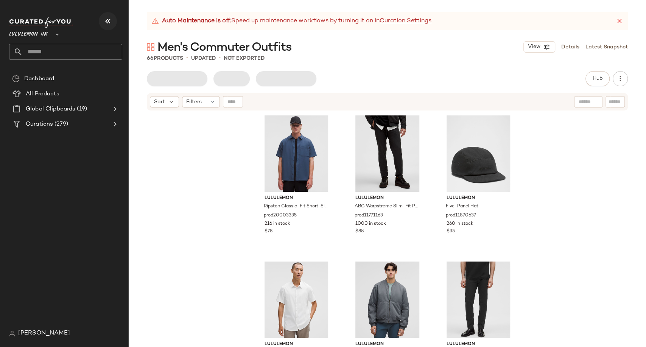
click at [104, 22] on icon "button" at bounding box center [107, 21] width 9 height 9
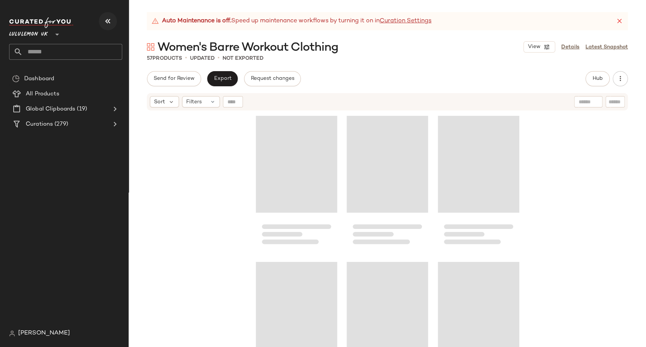
click at [101, 25] on button "button" at bounding box center [108, 21] width 18 height 18
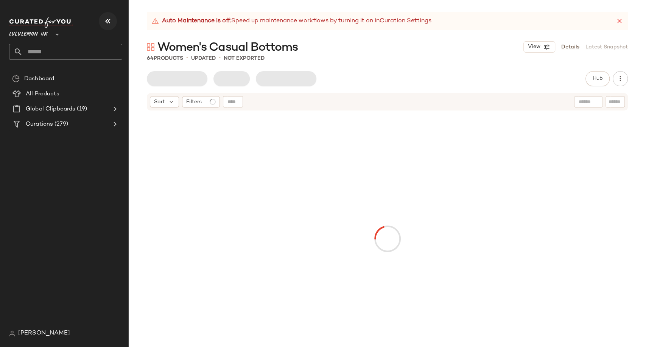
click at [112, 19] on button "button" at bounding box center [108, 21] width 18 height 18
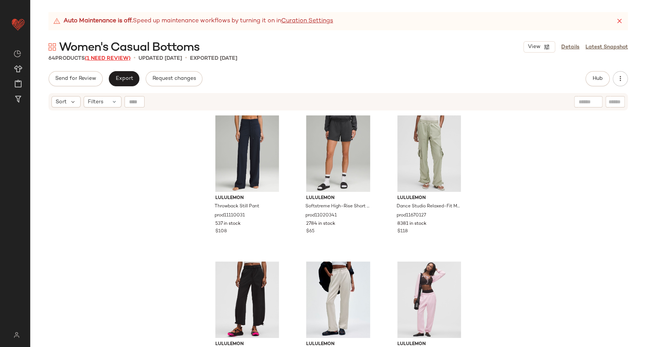
click at [122, 58] on span "(1 Need Review)" at bounding box center [108, 59] width 46 height 6
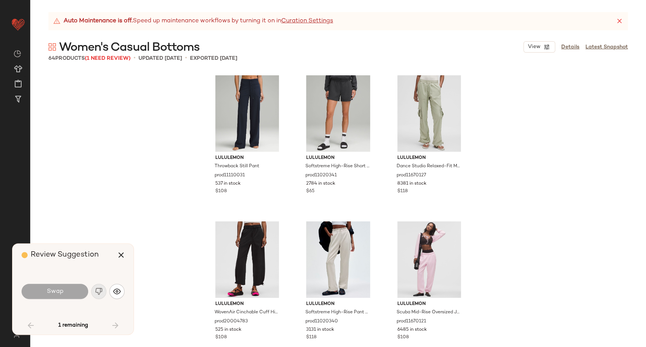
scroll to position [2921, 0]
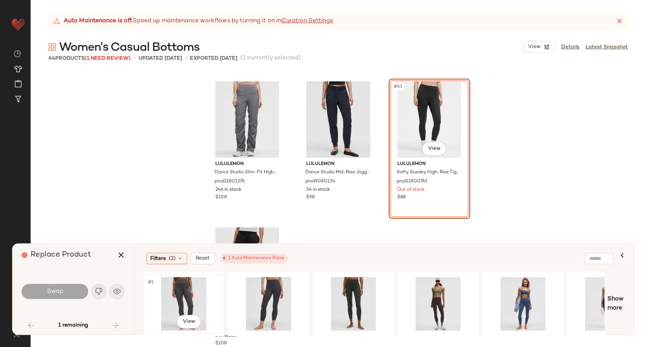
click at [165, 291] on div "#1 View" at bounding box center [184, 304] width 76 height 54
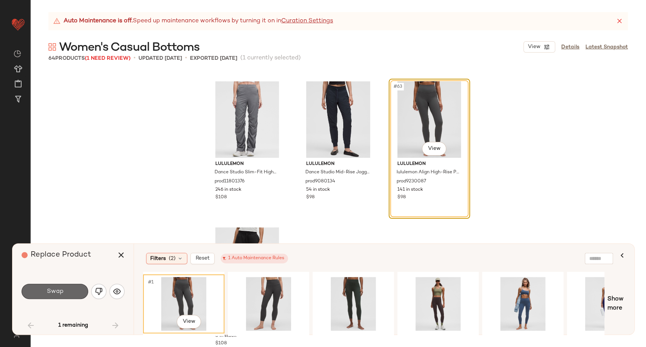
click at [57, 291] on span "Swap" at bounding box center [54, 291] width 17 height 7
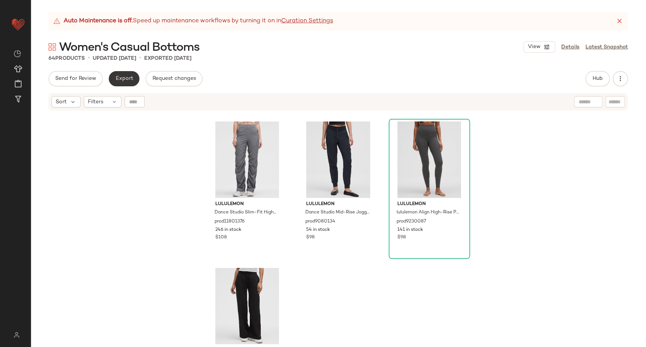
click at [118, 79] on span "Export" at bounding box center [124, 79] width 18 height 6
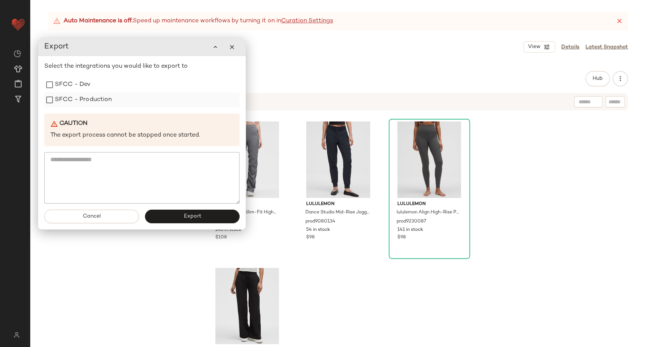
click at [114, 103] on div "SFCC - Production" at bounding box center [141, 99] width 195 height 15
click at [81, 107] on label "SFCC - Production" at bounding box center [83, 99] width 57 height 15
click at [170, 216] on button "Export" at bounding box center [192, 217] width 95 height 14
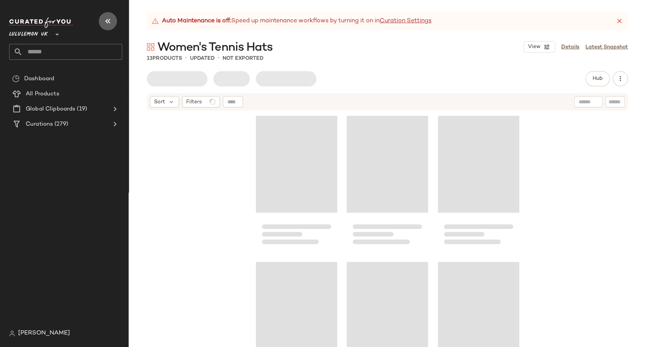
click at [110, 24] on icon "button" at bounding box center [107, 21] width 9 height 9
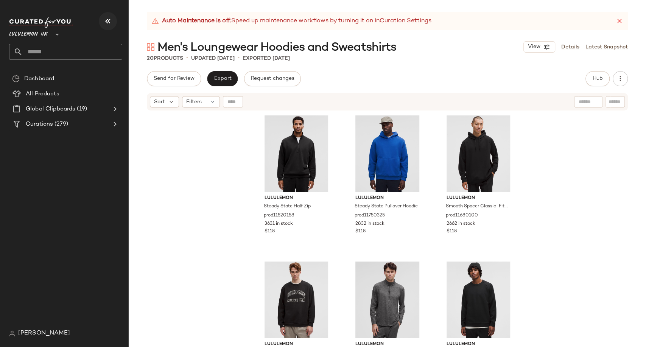
click at [102, 23] on button "button" at bounding box center [108, 21] width 18 height 18
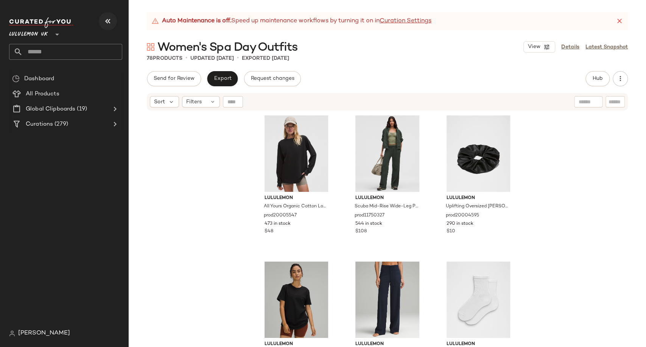
click at [109, 24] on icon "button" at bounding box center [107, 21] width 9 height 9
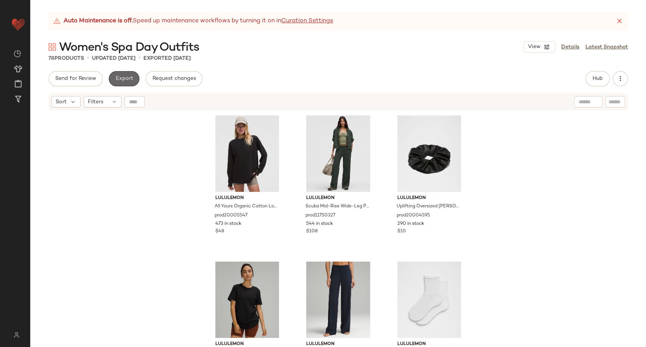
click at [130, 76] on span "Export" at bounding box center [124, 79] width 18 height 6
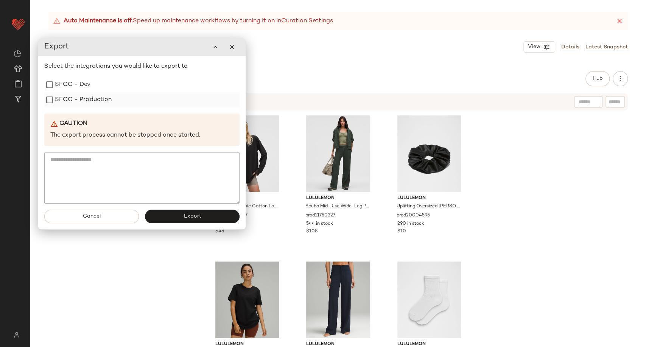
click at [96, 99] on label "SFCC - Production" at bounding box center [83, 99] width 57 height 15
click at [180, 213] on button "Export" at bounding box center [192, 217] width 95 height 14
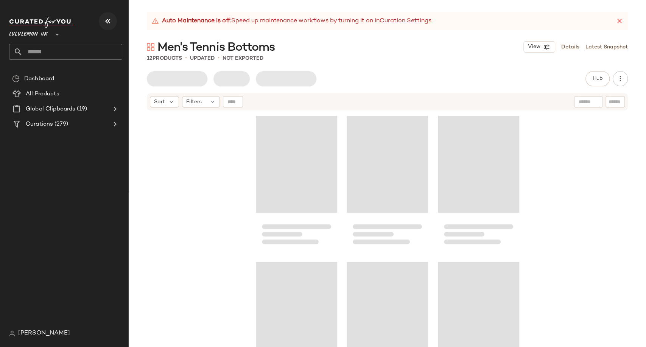
click at [103, 21] on button "button" at bounding box center [108, 21] width 18 height 18
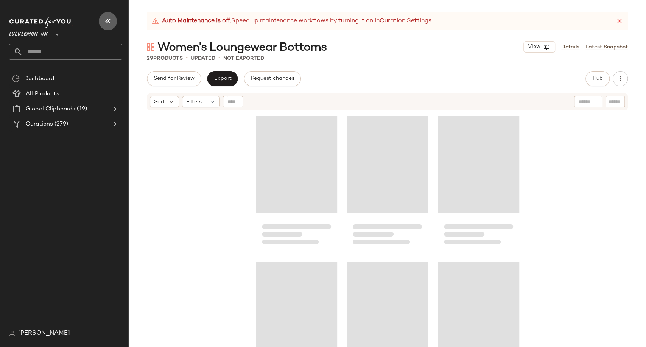
click at [106, 24] on icon "button" at bounding box center [107, 21] width 9 height 9
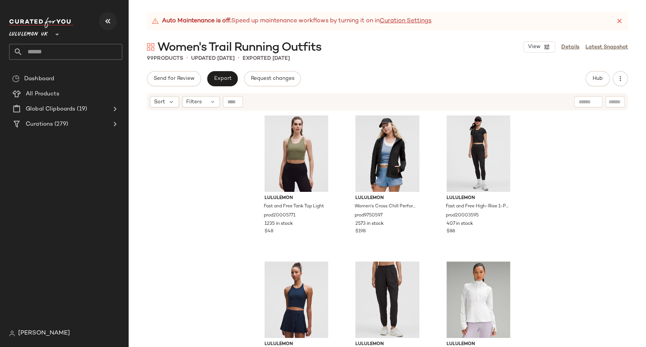
click at [106, 20] on icon "button" at bounding box center [107, 21] width 9 height 9
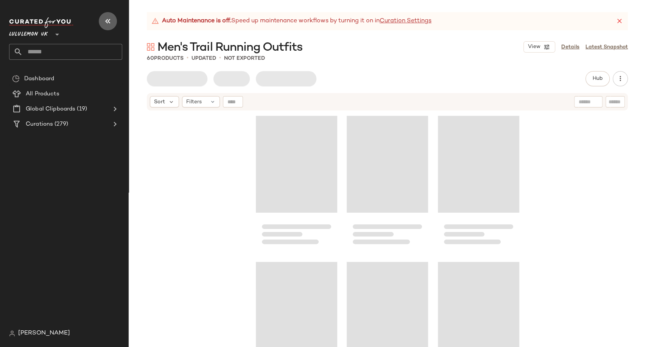
click at [109, 21] on icon "button" at bounding box center [107, 21] width 9 height 9
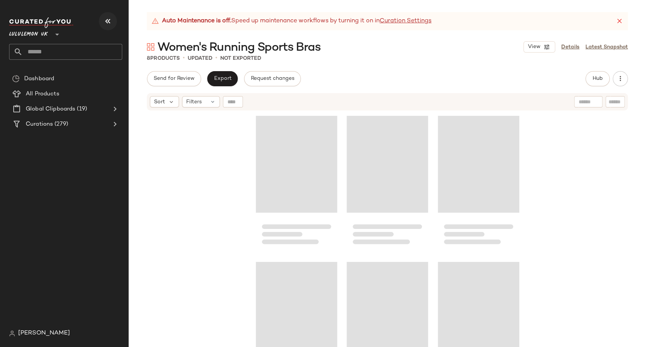
click at [102, 23] on button "button" at bounding box center [108, 21] width 18 height 18
click at [110, 25] on icon "button" at bounding box center [107, 21] width 9 height 9
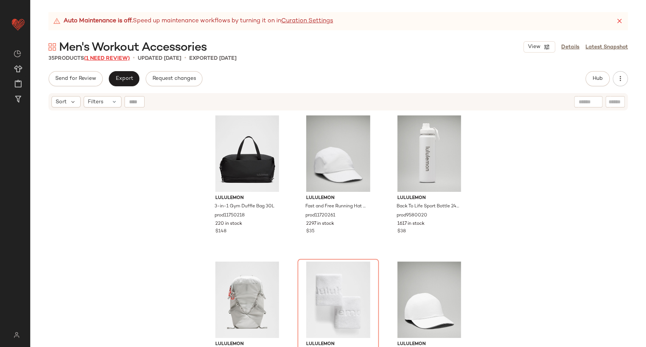
click at [110, 58] on span "(1 Need Review)" at bounding box center [107, 59] width 46 height 6
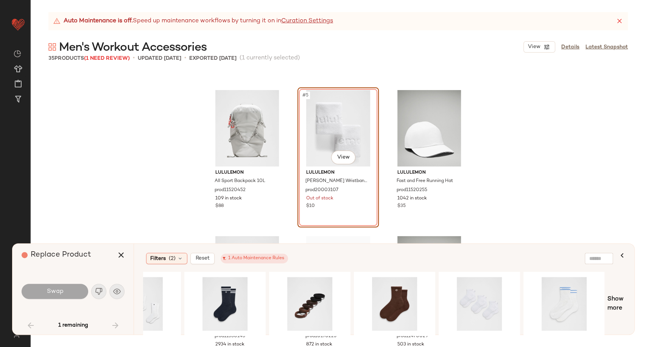
scroll to position [168, 0]
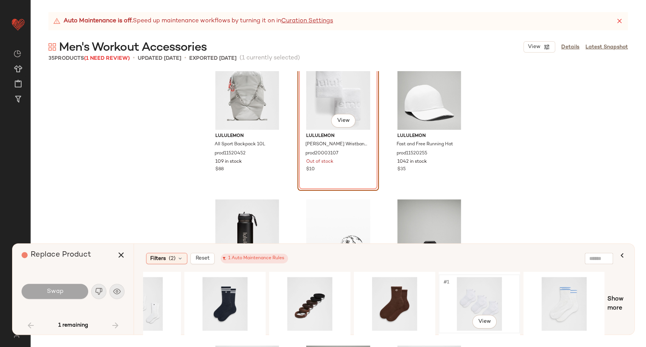
click at [481, 297] on div "#1 View" at bounding box center [479, 304] width 76 height 54
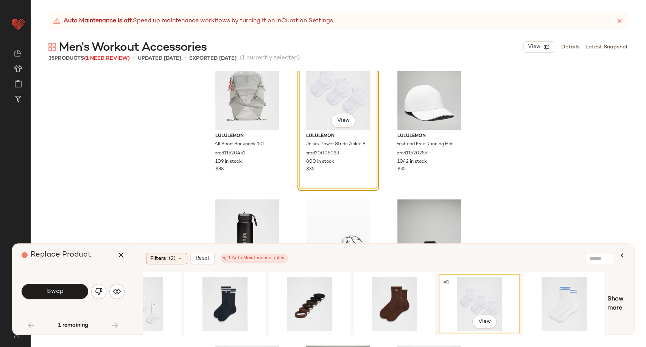
click at [57, 299] on div "Swap" at bounding box center [73, 291] width 103 height 18
click at [55, 294] on span "Swap" at bounding box center [54, 291] width 17 height 7
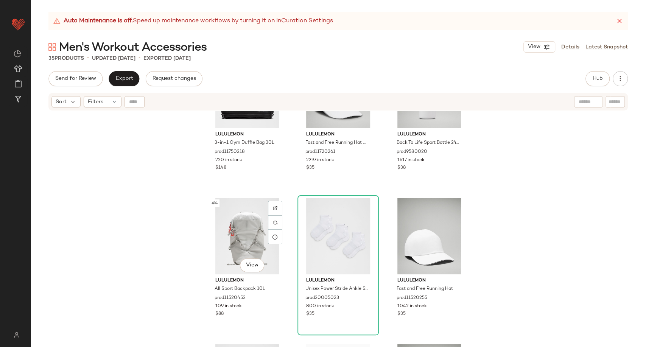
scroll to position [42, 0]
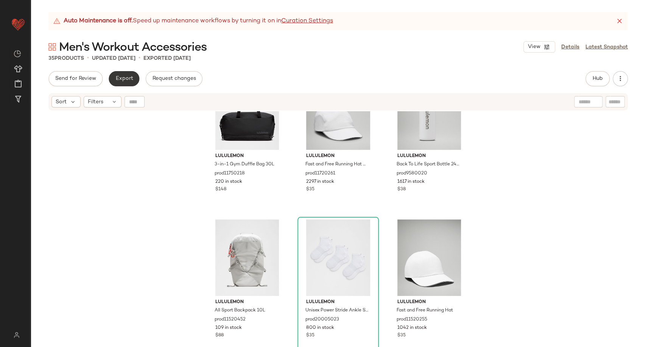
click at [118, 79] on span "Export" at bounding box center [124, 79] width 18 height 6
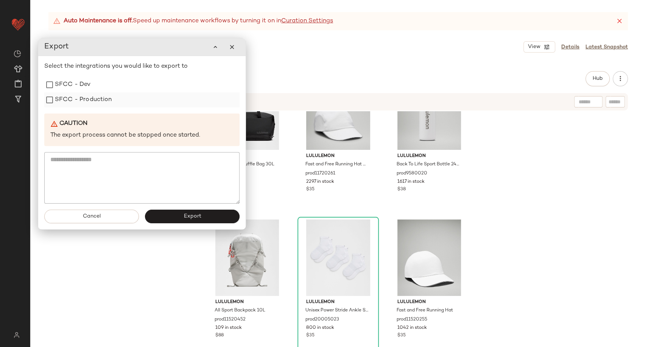
click at [100, 102] on label "SFCC - Production" at bounding box center [83, 99] width 57 height 15
click at [171, 220] on button "Export" at bounding box center [192, 217] width 95 height 14
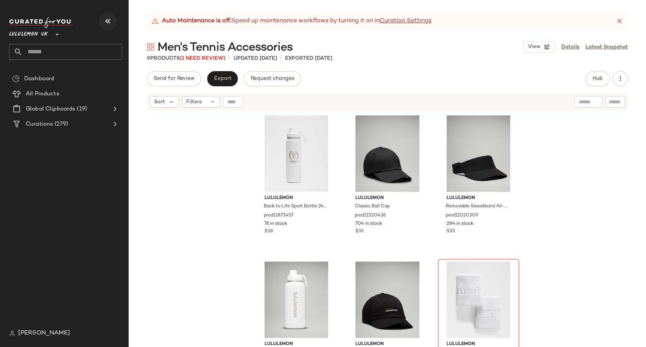
click at [100, 17] on button "button" at bounding box center [108, 21] width 18 height 18
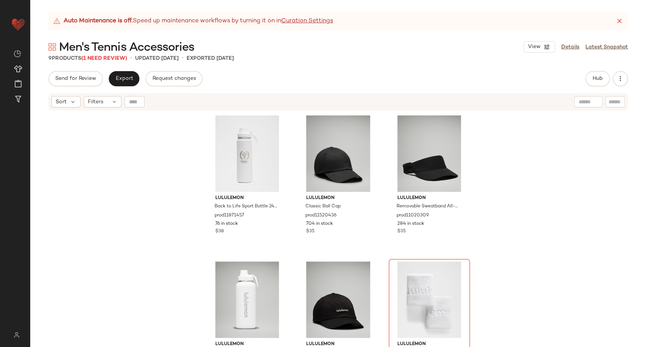
click at [109, 55] on span "Men's Tennis Accessories" at bounding box center [126, 47] width 135 height 15
click at [111, 60] on span "(1 Need Review)" at bounding box center [104, 59] width 46 height 6
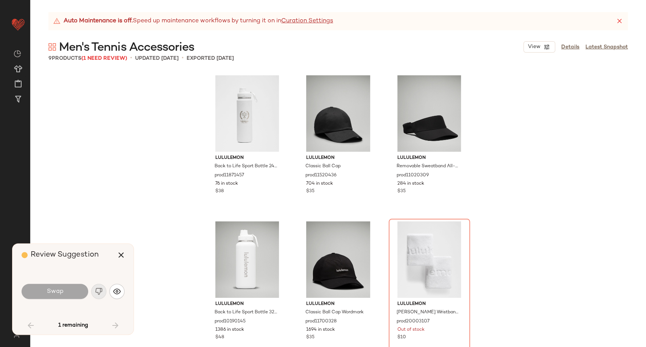
scroll to position [152, 0]
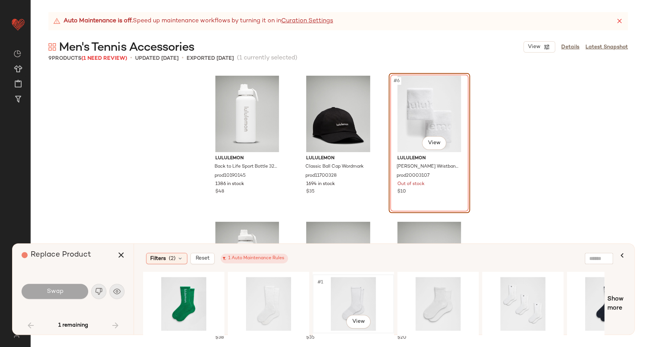
click at [351, 297] on div "#1 View" at bounding box center [353, 304] width 76 height 54
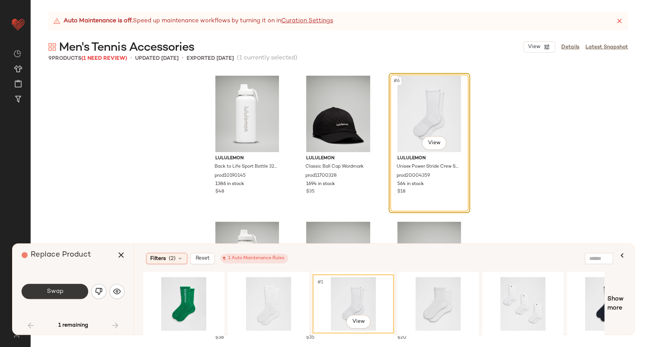
click at [56, 296] on button "Swap" at bounding box center [55, 291] width 67 height 15
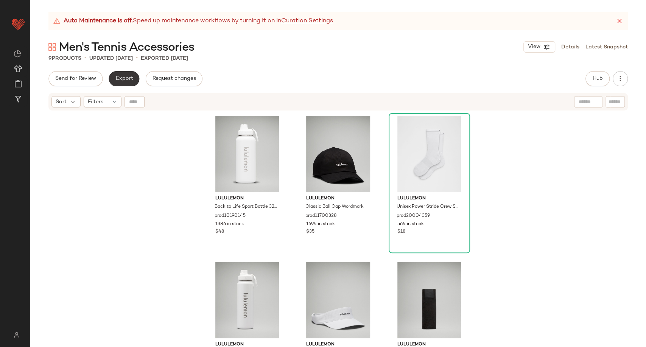
click at [127, 78] on span "Export" at bounding box center [124, 79] width 18 height 6
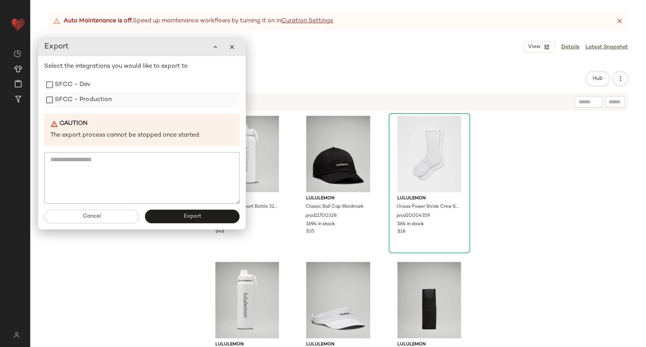
drag, startPoint x: 101, startPoint y: 99, endPoint x: 105, endPoint y: 105, distance: 7.0
click at [101, 100] on label "SFCC - Production" at bounding box center [83, 99] width 57 height 15
click at [185, 221] on button "Export" at bounding box center [192, 217] width 95 height 14
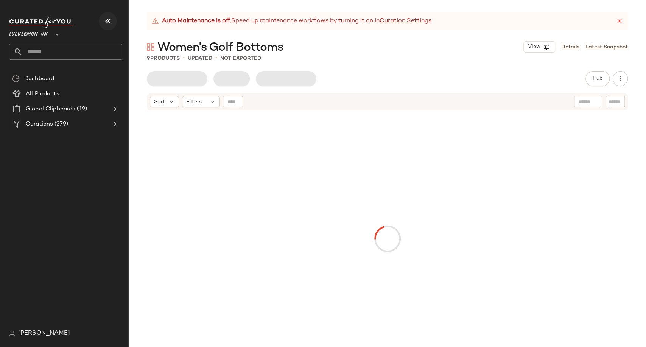
click at [106, 21] on icon "button" at bounding box center [107, 21] width 9 height 9
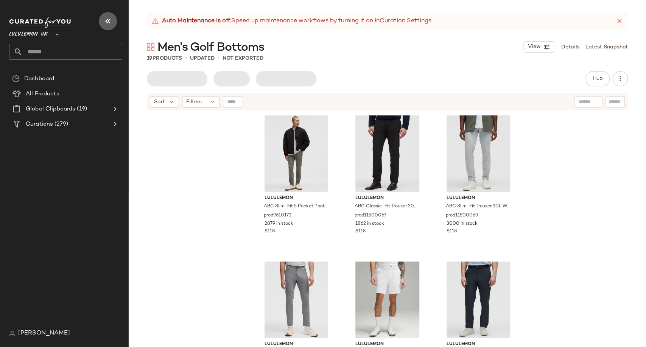
click at [106, 23] on icon "button" at bounding box center [107, 21] width 9 height 9
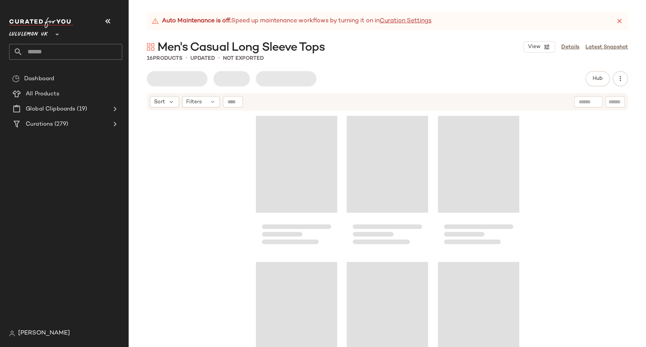
click at [111, 20] on icon "button" at bounding box center [107, 21] width 9 height 9
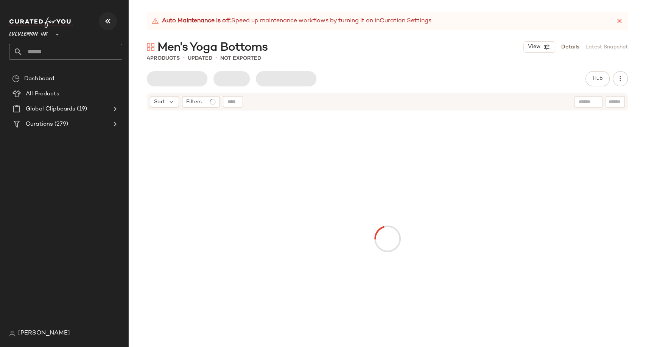
click at [107, 17] on icon "button" at bounding box center [107, 21] width 9 height 9
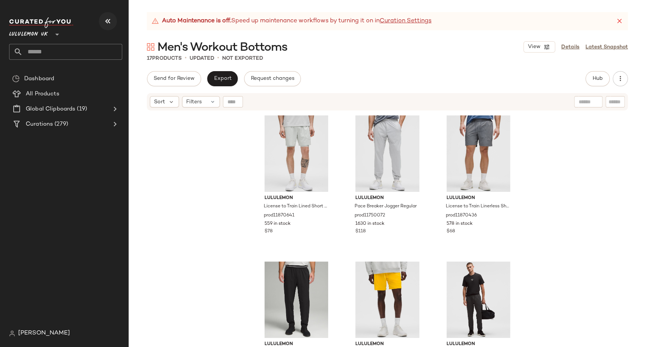
click at [107, 17] on icon "button" at bounding box center [107, 21] width 9 height 9
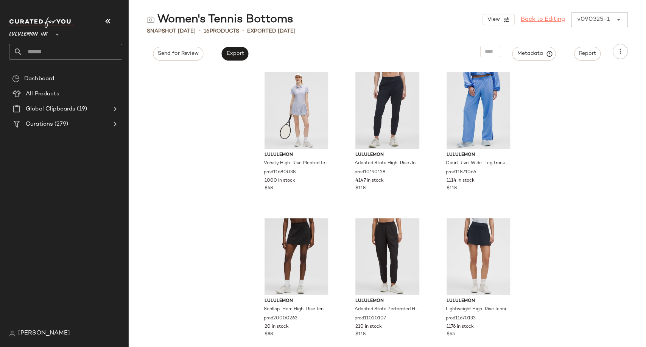
drag, startPoint x: 545, startPoint y: 17, endPoint x: 539, endPoint y: 17, distance: 5.7
click at [545, 17] on link "Back to Editing" at bounding box center [543, 19] width 44 height 9
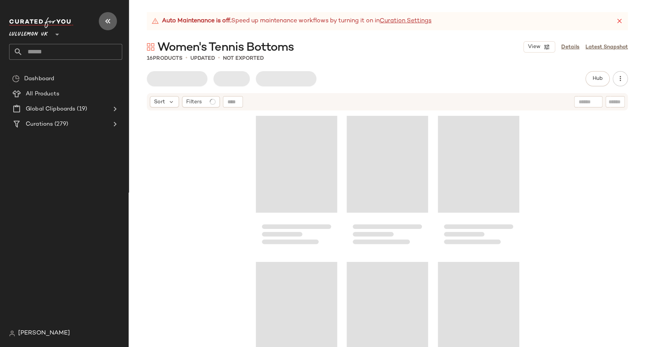
click at [106, 21] on icon "button" at bounding box center [107, 21] width 9 height 9
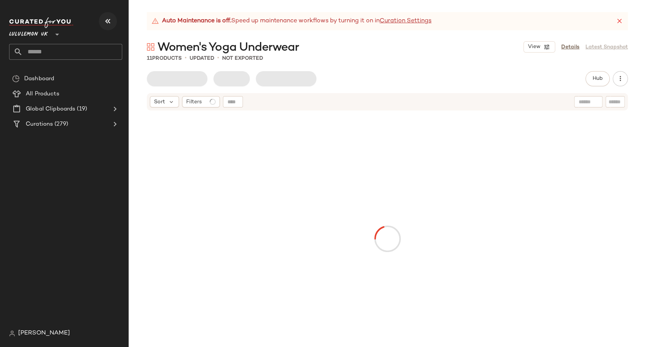
click at [110, 24] on icon "button" at bounding box center [107, 21] width 9 height 9
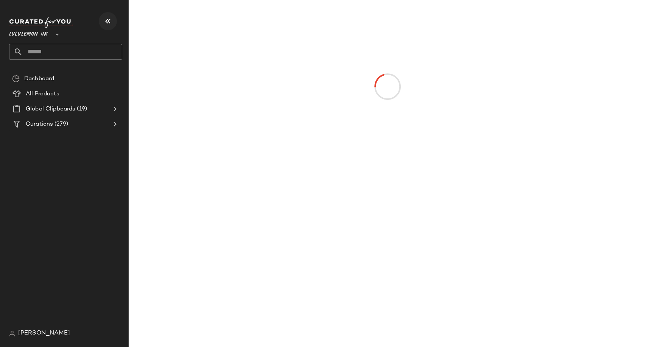
click at [110, 24] on icon "button" at bounding box center [107, 21] width 9 height 9
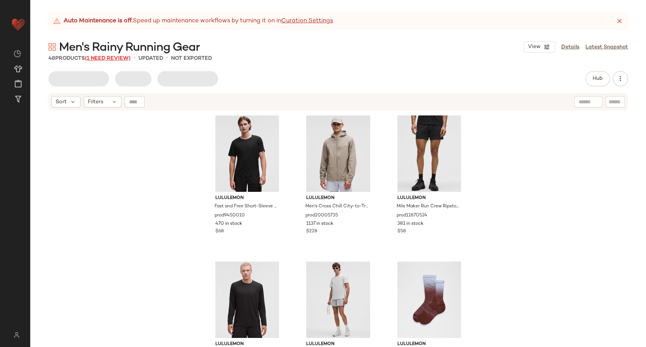
click at [118, 57] on span "(1 Need Review)" at bounding box center [108, 59] width 46 height 6
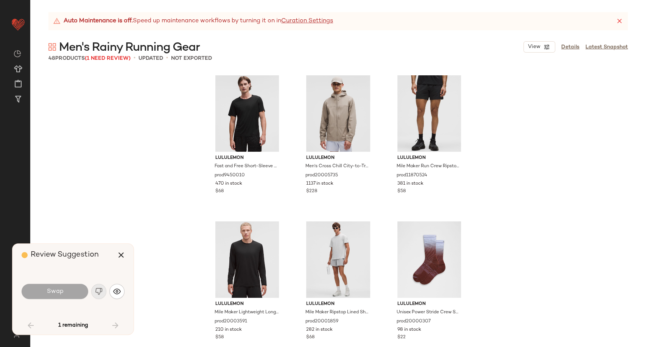
scroll to position [2062, 0]
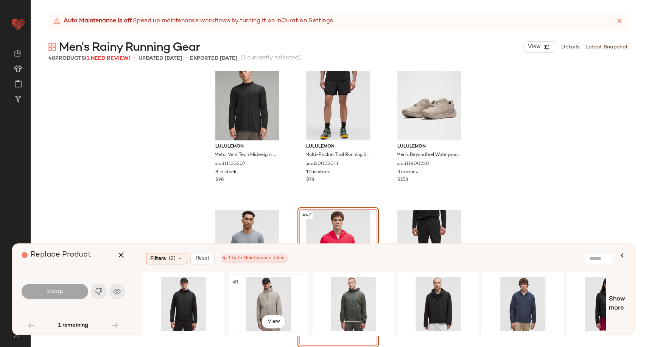
click at [266, 292] on div "#1 View" at bounding box center [268, 304] width 76 height 54
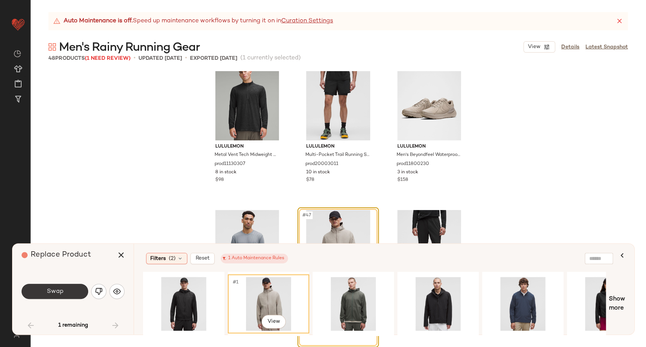
click at [69, 289] on button "Swap" at bounding box center [55, 291] width 67 height 15
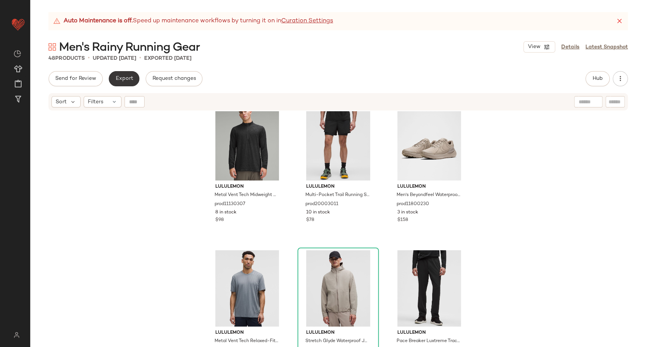
click at [129, 78] on span "Export" at bounding box center [124, 79] width 18 height 6
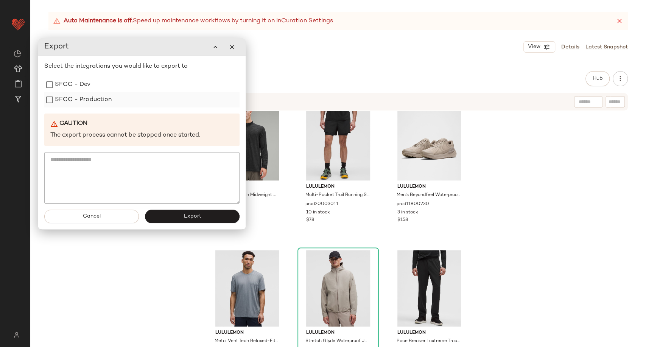
click at [85, 103] on label "SFCC - Production" at bounding box center [83, 99] width 57 height 15
click at [179, 215] on button "Export" at bounding box center [192, 217] width 95 height 14
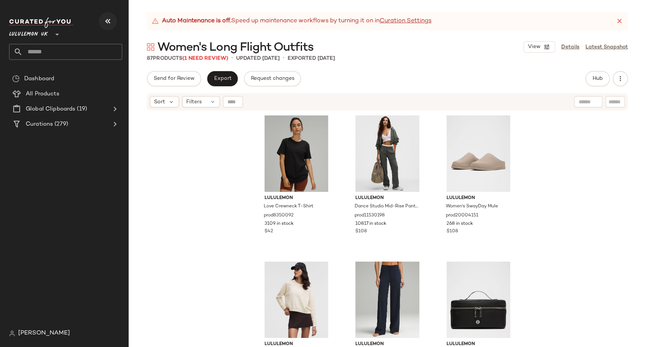
click at [113, 19] on button "button" at bounding box center [108, 21] width 18 height 18
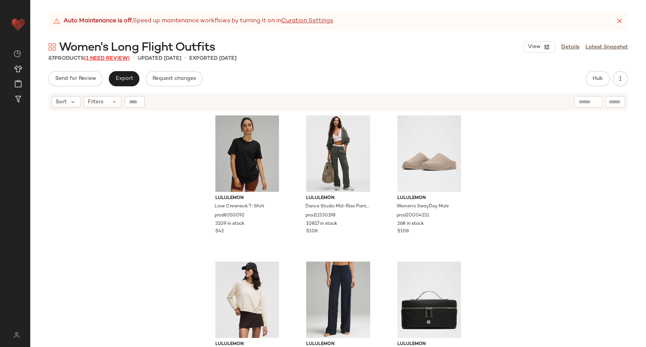
click at [119, 61] on span "(1 Need Review)" at bounding box center [107, 59] width 46 height 6
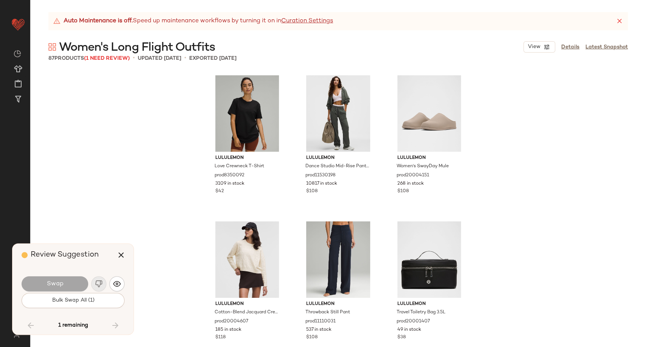
scroll to position [3961, 0]
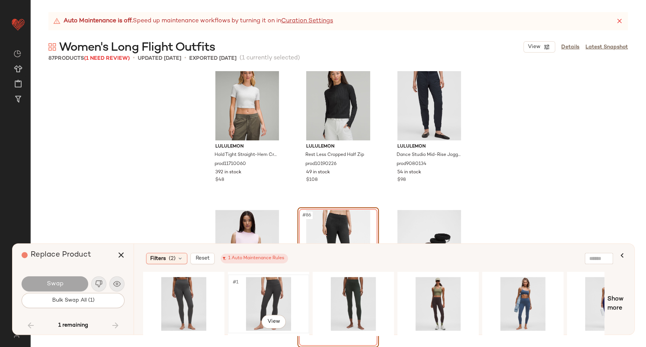
click at [260, 291] on div "#1 View" at bounding box center [268, 304] width 76 height 54
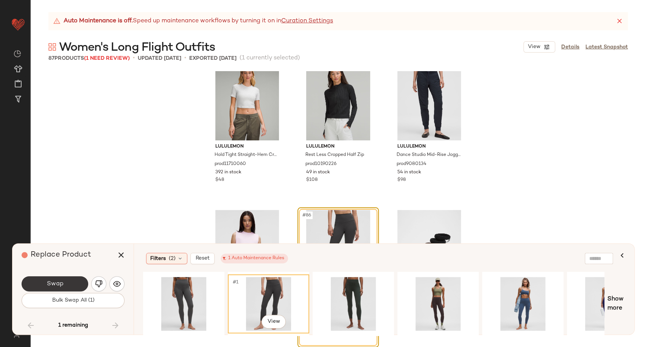
click at [61, 282] on span "Swap" at bounding box center [54, 283] width 17 height 7
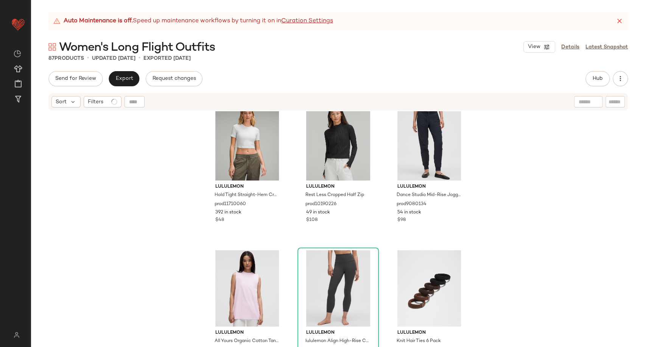
scroll to position [3982, 0]
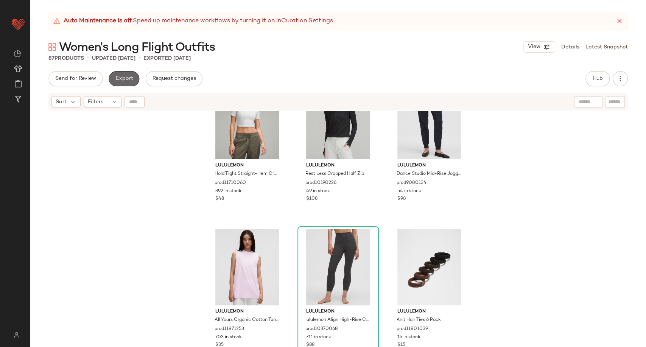
click at [120, 80] on span "Export" at bounding box center [124, 79] width 18 height 6
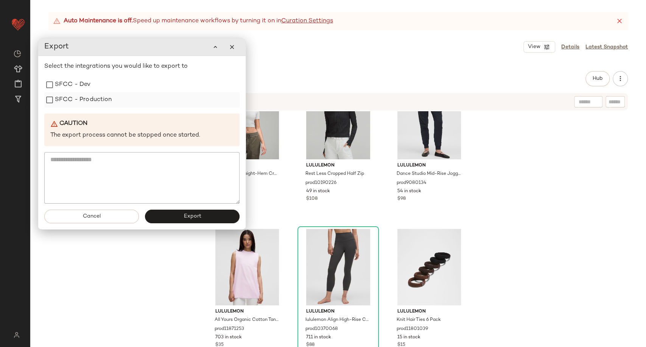
click at [84, 96] on label "SFCC - Production" at bounding box center [83, 99] width 57 height 15
click at [176, 217] on button "Export" at bounding box center [192, 217] width 95 height 14
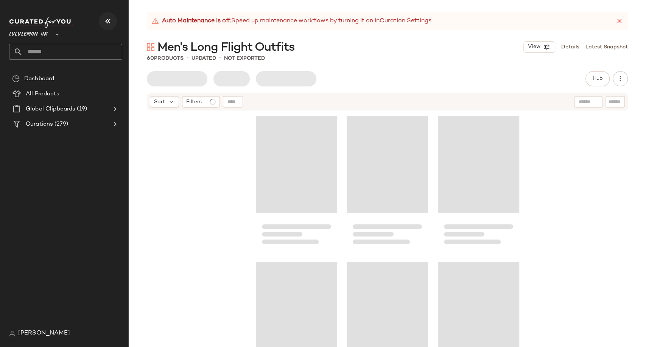
click at [101, 21] on button "button" at bounding box center [108, 21] width 18 height 18
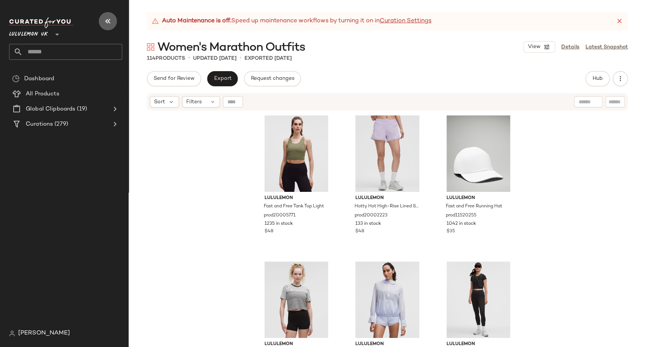
click at [106, 22] on icon "button" at bounding box center [107, 21] width 9 height 9
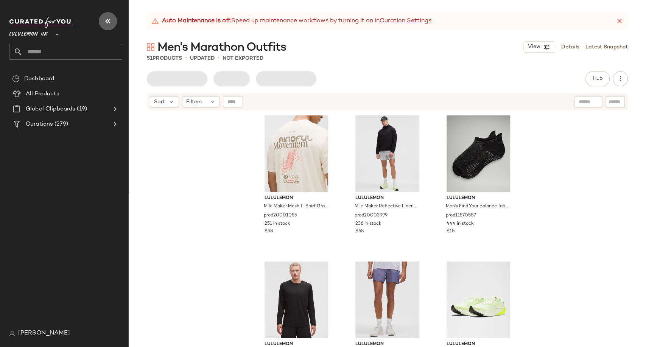
click at [105, 22] on icon "button" at bounding box center [107, 21] width 9 height 9
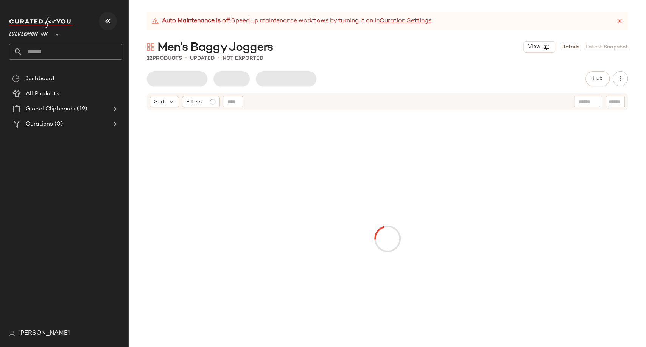
click at [103, 19] on button "button" at bounding box center [108, 21] width 18 height 18
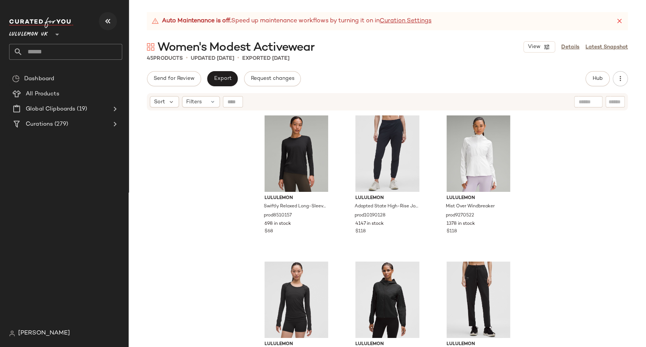
click at [111, 22] on icon "button" at bounding box center [107, 21] width 9 height 9
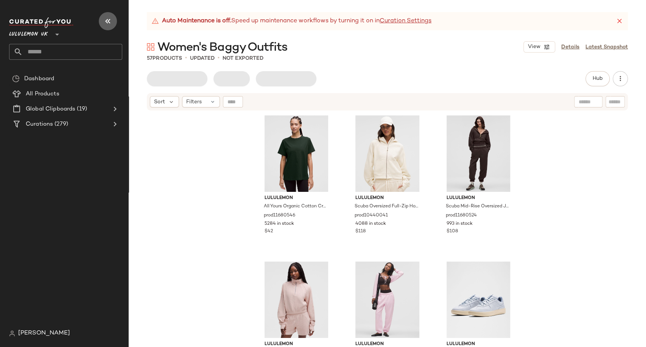
click at [106, 20] on icon "button" at bounding box center [107, 21] width 9 height 9
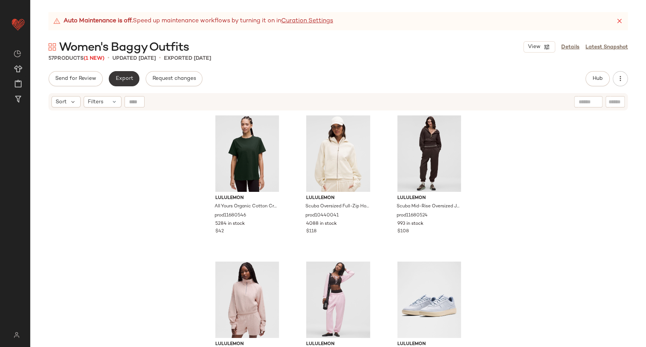
click at [122, 74] on button "Export" at bounding box center [124, 78] width 31 height 15
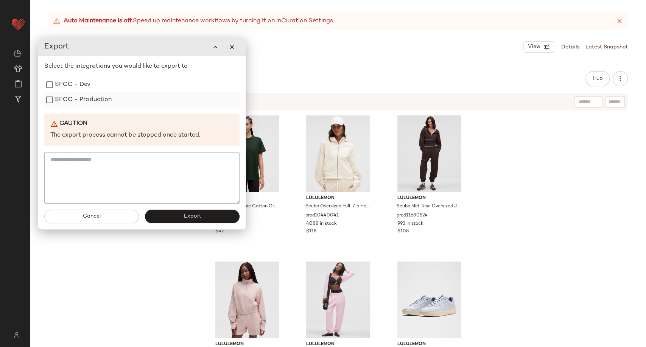
click at [64, 100] on label "SFCC - Production" at bounding box center [83, 99] width 57 height 15
click at [155, 210] on button "Export" at bounding box center [192, 217] width 95 height 14
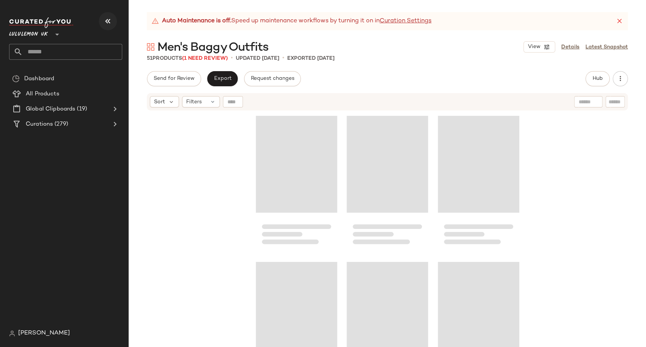
click at [108, 21] on icon "button" at bounding box center [107, 21] width 9 height 9
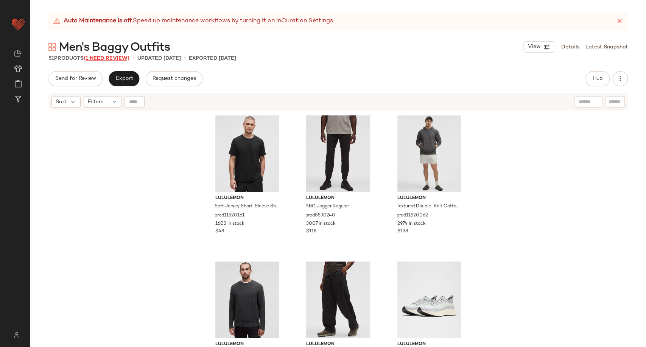
click at [112, 56] on span "(1 Need Review)" at bounding box center [107, 59] width 46 height 6
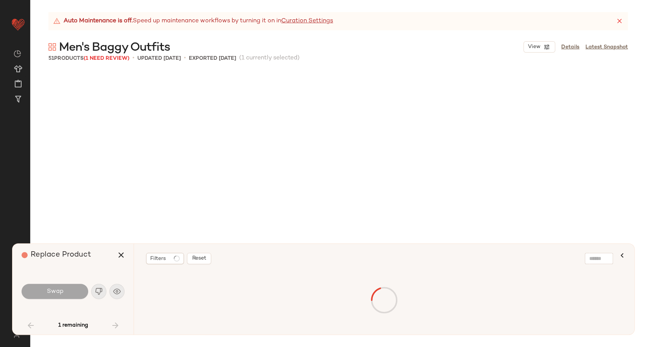
scroll to position [2191, 0]
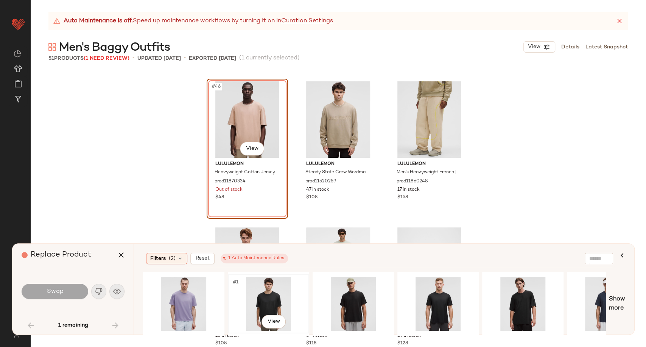
click at [278, 301] on div "#1 View" at bounding box center [268, 304] width 76 height 54
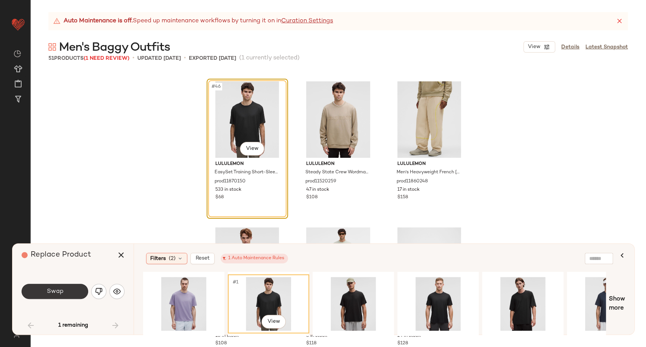
click at [48, 291] on span "Swap" at bounding box center [54, 291] width 17 height 7
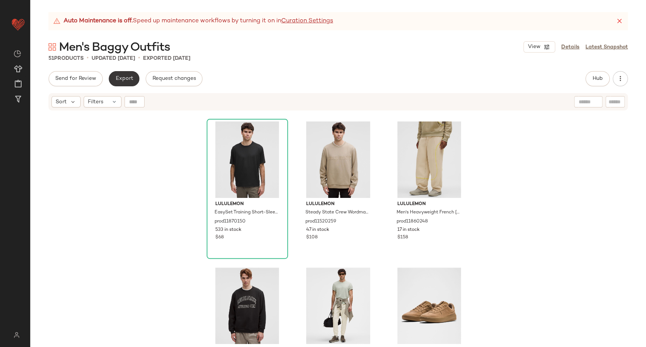
click at [125, 73] on button "Export" at bounding box center [124, 78] width 31 height 15
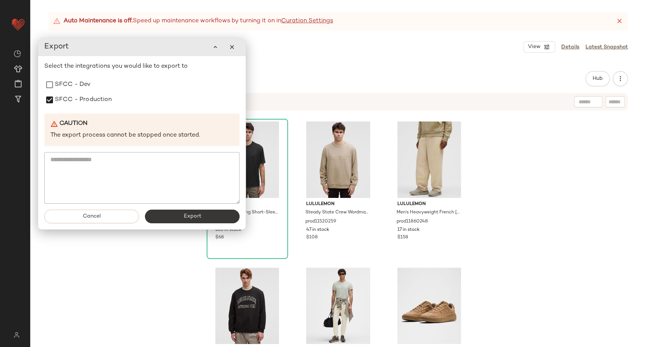
click at [174, 214] on button "Export" at bounding box center [192, 217] width 95 height 14
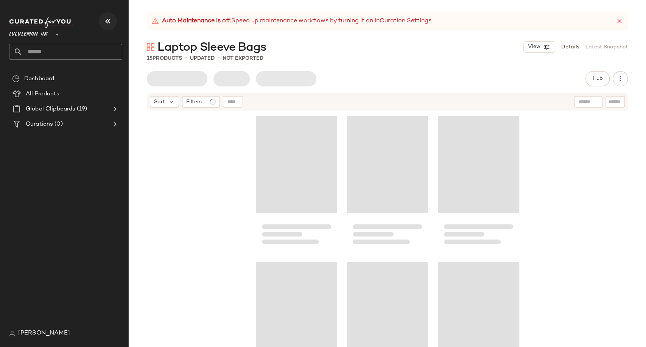
click at [104, 23] on icon "button" at bounding box center [107, 21] width 9 height 9
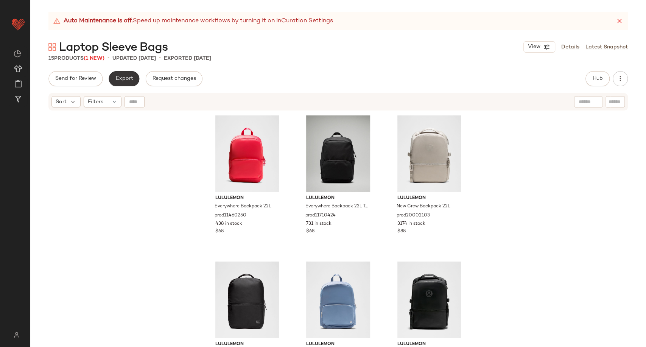
click at [128, 72] on button "Export" at bounding box center [124, 78] width 31 height 15
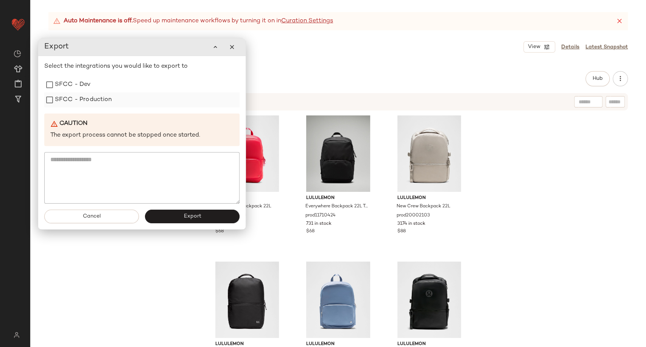
click at [70, 103] on label "SFCC - Production" at bounding box center [83, 99] width 57 height 15
click at [190, 214] on span "Export" at bounding box center [192, 216] width 18 height 6
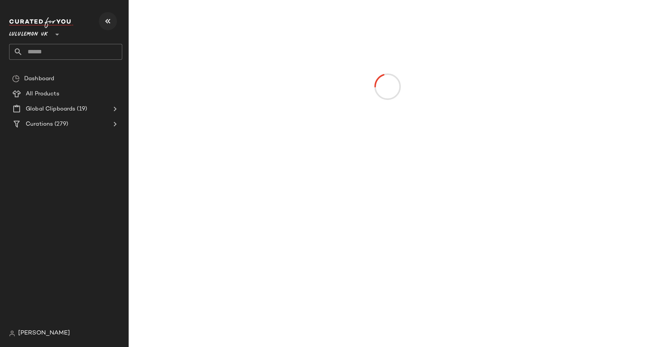
click at [105, 21] on icon "button" at bounding box center [107, 21] width 9 height 9
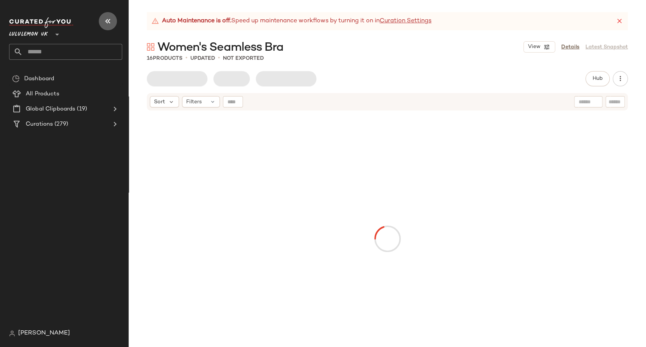
click at [106, 17] on icon "button" at bounding box center [107, 21] width 9 height 9
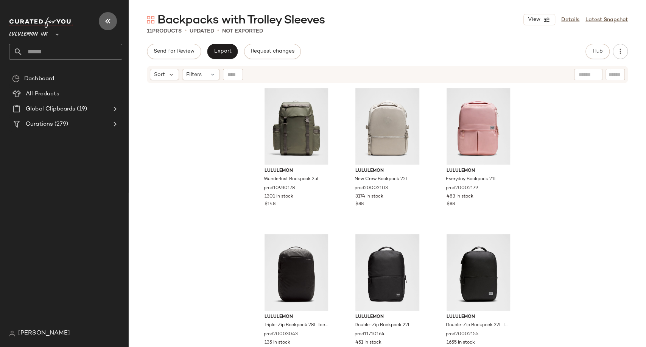
click at [109, 21] on icon "button" at bounding box center [107, 21] width 9 height 9
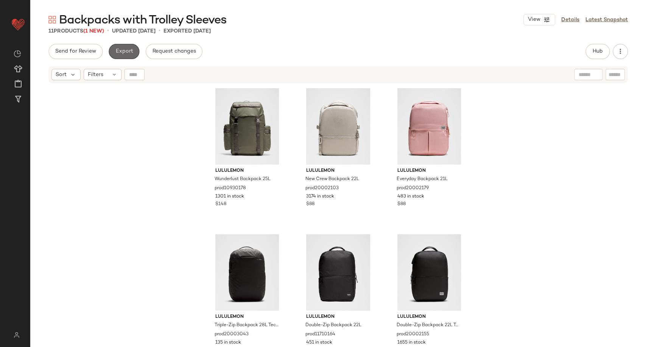
click at [127, 53] on span "Export" at bounding box center [124, 51] width 18 height 6
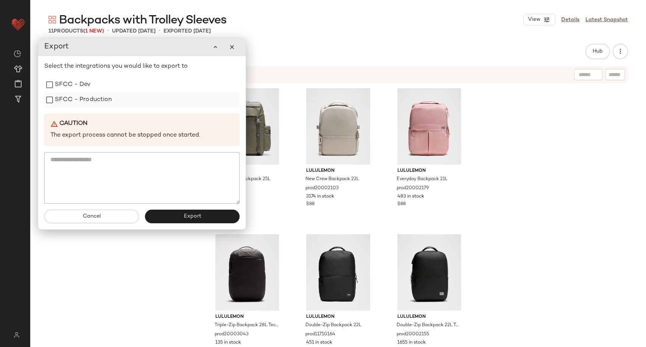
click at [90, 96] on label "SFCC - Production" at bounding box center [83, 99] width 57 height 15
click at [170, 215] on button "Export" at bounding box center [192, 217] width 95 height 14
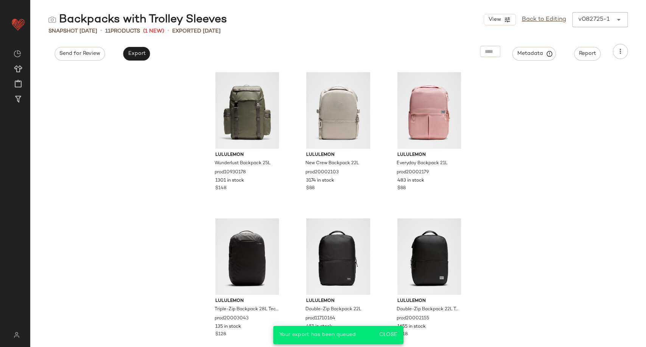
click at [126, 173] on div "lululemon Wunderlust Backpack 25L prod10930178 1301 in stock $148 lululemon New…" at bounding box center [338, 207] width 616 height 279
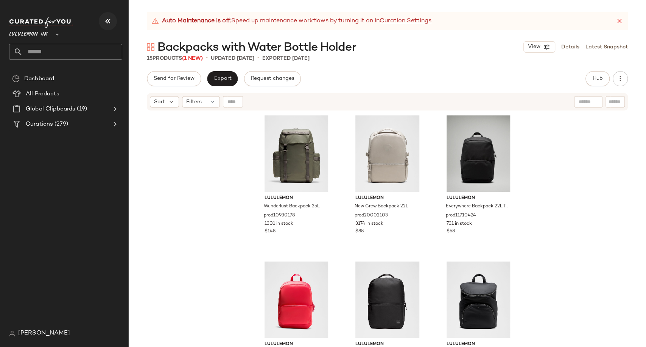
click at [112, 19] on icon "button" at bounding box center [107, 21] width 9 height 9
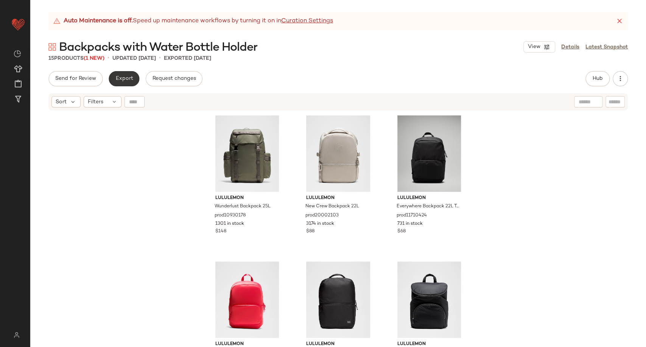
drag, startPoint x: 136, startPoint y: 70, endPoint x: 132, endPoint y: 76, distance: 7.3
click at [135, 72] on div "Auto Maintenance is off. Speed up maintenance workflows by turning it on in Cur…" at bounding box center [338, 179] width 616 height 335
click at [132, 76] on span "Export" at bounding box center [124, 79] width 18 height 6
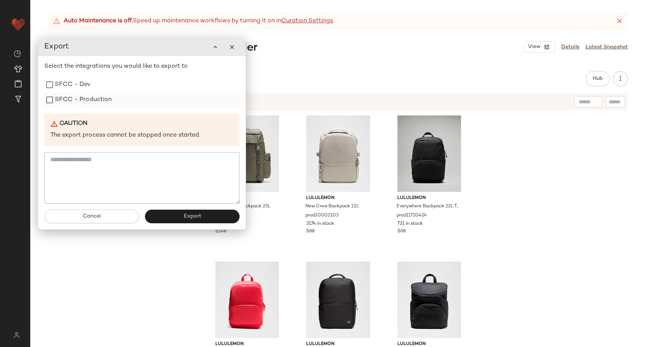
click at [84, 104] on label "SFCC - Production" at bounding box center [83, 99] width 57 height 15
drag, startPoint x: 174, startPoint y: 211, endPoint x: 177, endPoint y: 207, distance: 5.4
click at [174, 211] on button "Export" at bounding box center [192, 217] width 95 height 14
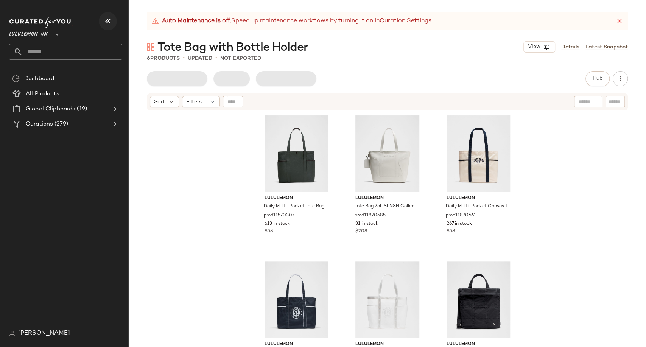
click at [106, 23] on icon "button" at bounding box center [107, 21] width 9 height 9
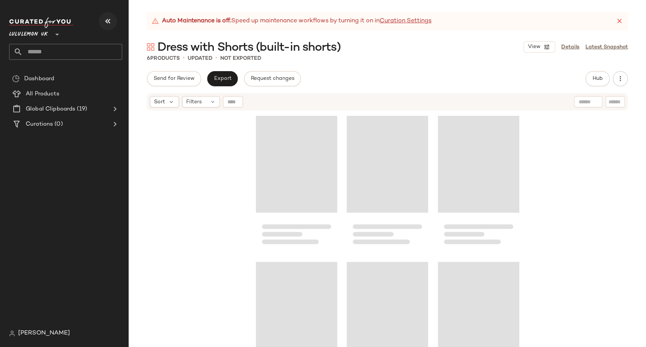
click at [106, 19] on icon "button" at bounding box center [107, 21] width 9 height 9
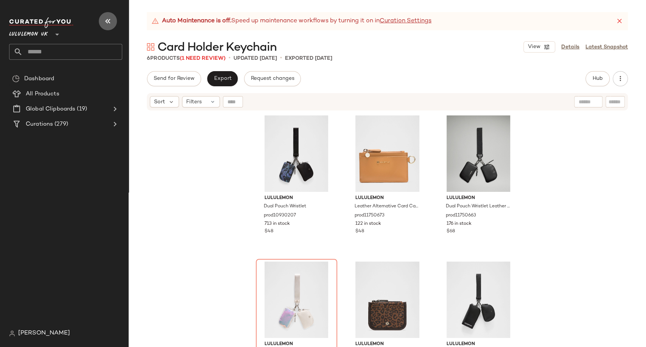
click at [113, 21] on button "button" at bounding box center [108, 21] width 18 height 18
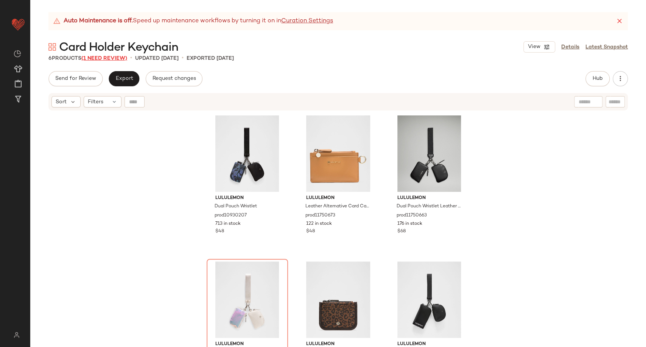
click at [106, 56] on span "(1 Need Review)" at bounding box center [104, 59] width 46 height 6
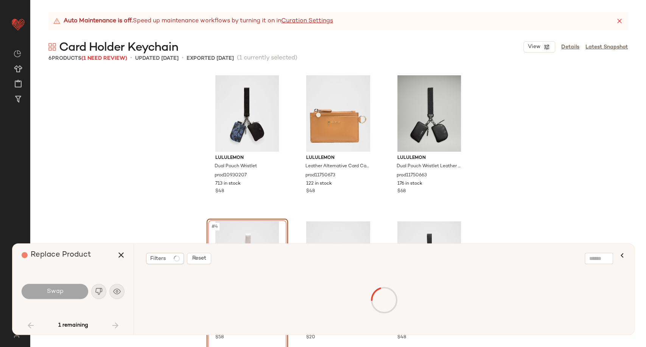
scroll to position [11, 0]
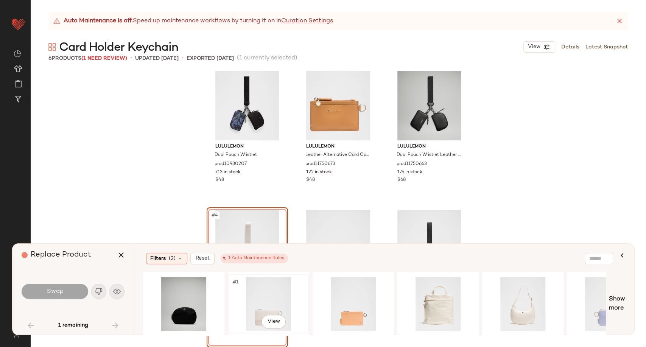
click at [266, 294] on div "#1 View" at bounding box center [268, 304] width 76 height 54
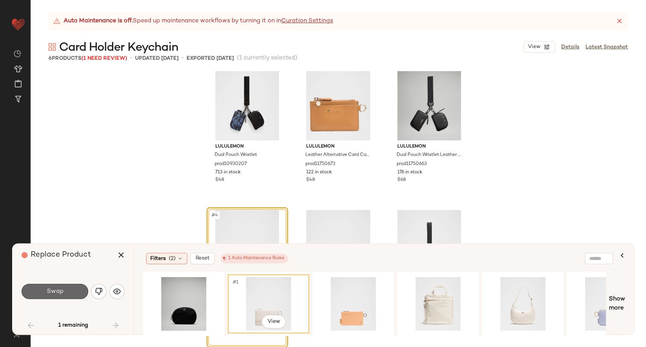
click at [69, 291] on button "Swap" at bounding box center [55, 291] width 67 height 15
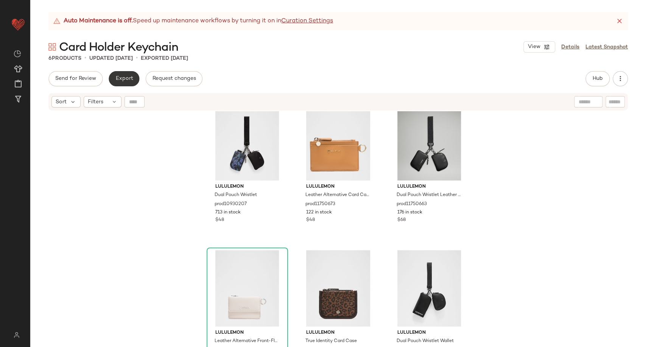
click at [124, 81] on span "Export" at bounding box center [124, 79] width 18 height 6
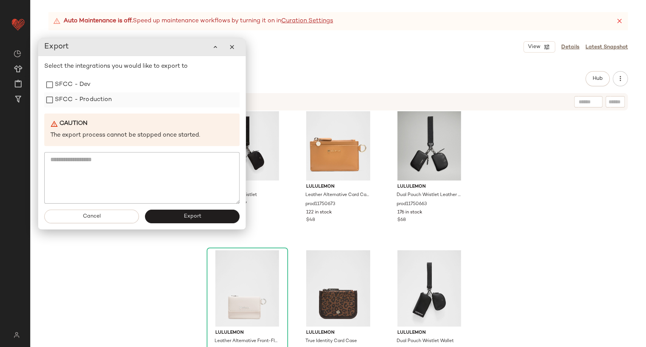
click at [71, 105] on label "SFCC - Production" at bounding box center [83, 99] width 57 height 15
click at [171, 214] on button "Export" at bounding box center [192, 217] width 95 height 14
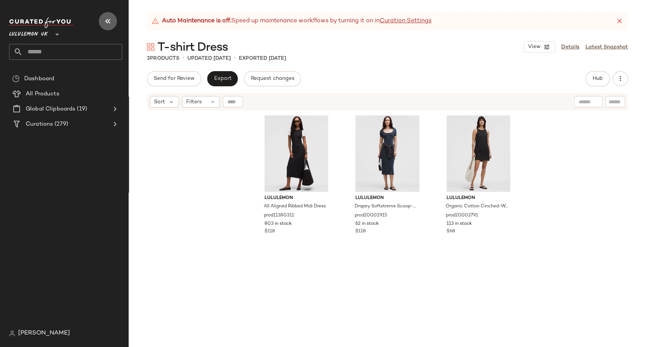
click at [104, 21] on icon "button" at bounding box center [107, 21] width 9 height 9
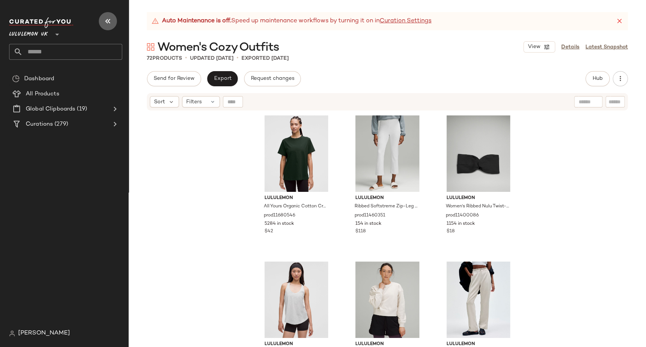
click at [105, 22] on icon "button" at bounding box center [107, 21] width 9 height 9
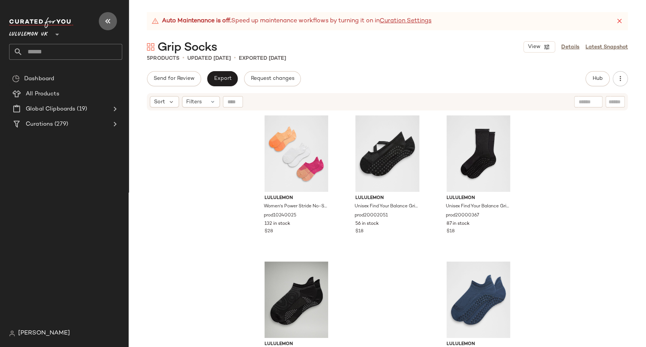
click at [109, 21] on icon "button" at bounding box center [107, 21] width 9 height 9
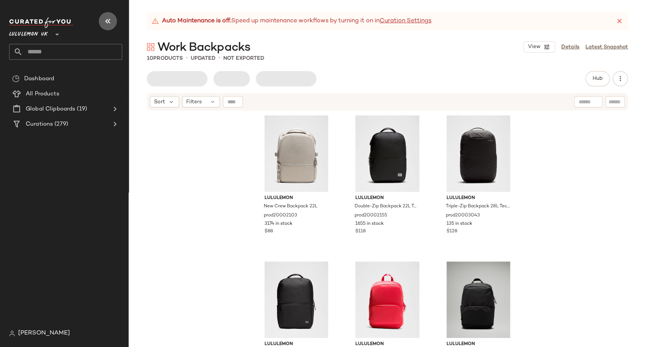
click at [103, 19] on button "button" at bounding box center [108, 21] width 18 height 18
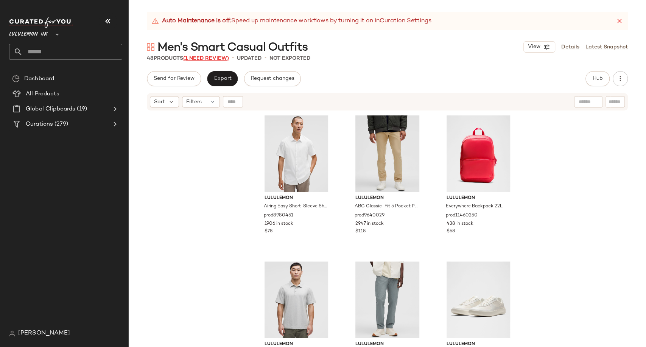
click at [207, 56] on span "(1 Need Review)" at bounding box center [206, 59] width 46 height 6
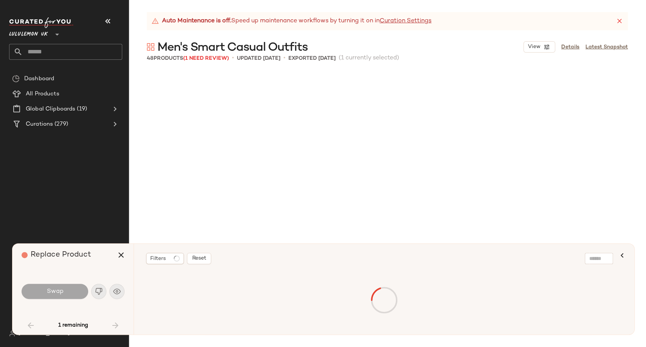
scroll to position [2045, 0]
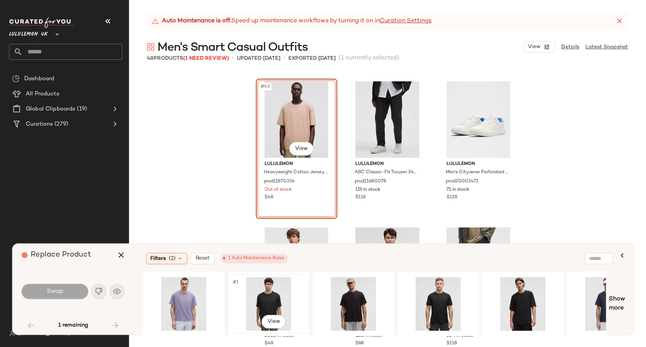
click at [268, 292] on div "#1 View" at bounding box center [268, 304] width 76 height 54
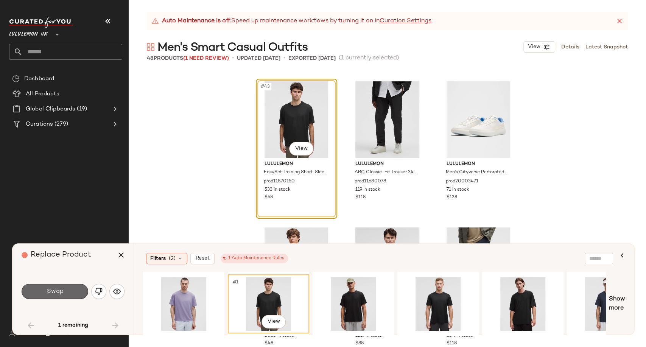
click at [64, 295] on button "Swap" at bounding box center [55, 291] width 67 height 15
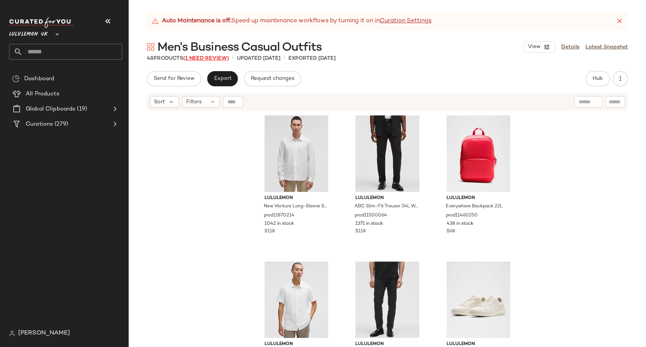
click at [204, 58] on span "(1 Need Review)" at bounding box center [206, 59] width 46 height 6
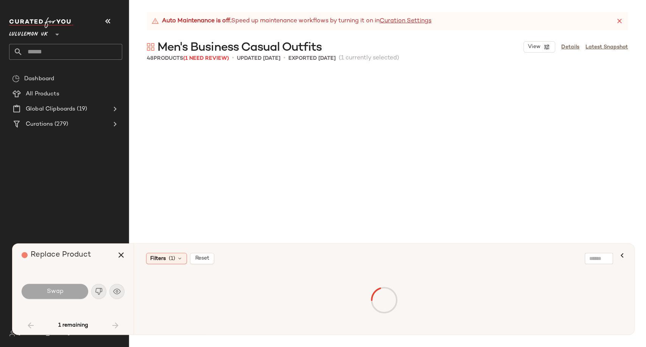
scroll to position [1898, 0]
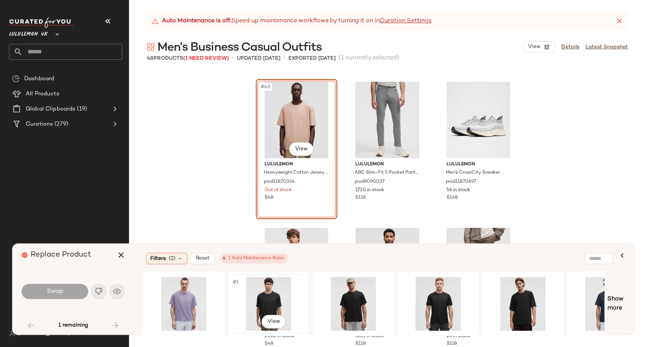
click at [266, 293] on div "#1 View" at bounding box center [268, 304] width 76 height 54
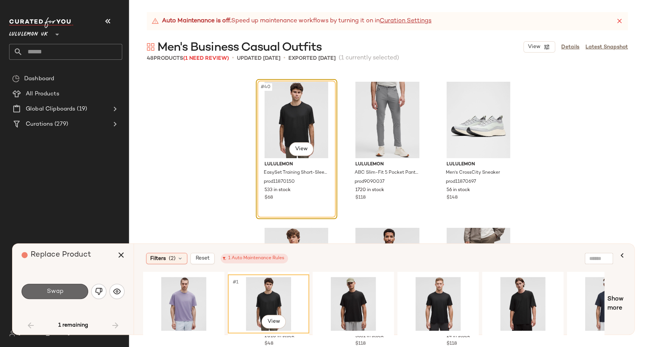
click at [78, 290] on button "Swap" at bounding box center [55, 291] width 67 height 15
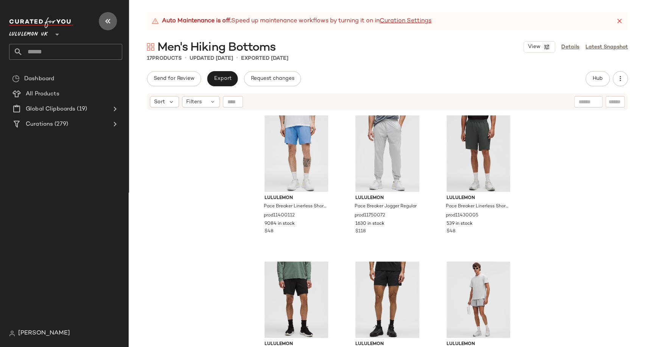
click at [111, 22] on icon "button" at bounding box center [107, 21] width 9 height 9
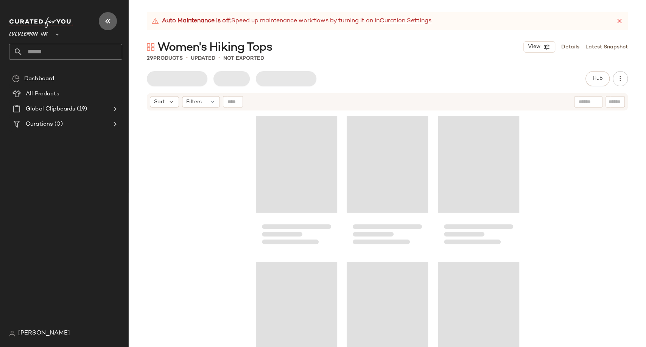
click at [104, 22] on icon "button" at bounding box center [107, 21] width 9 height 9
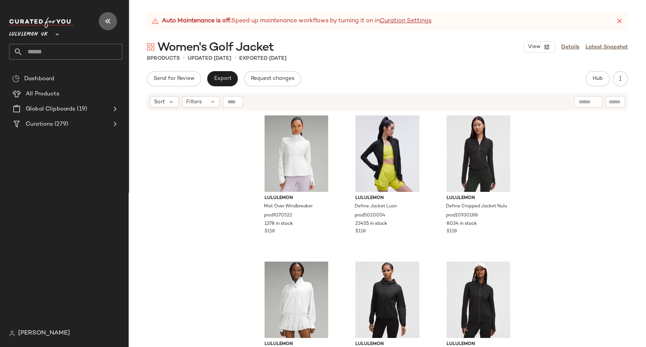
click at [107, 23] on icon "button" at bounding box center [107, 21] width 9 height 9
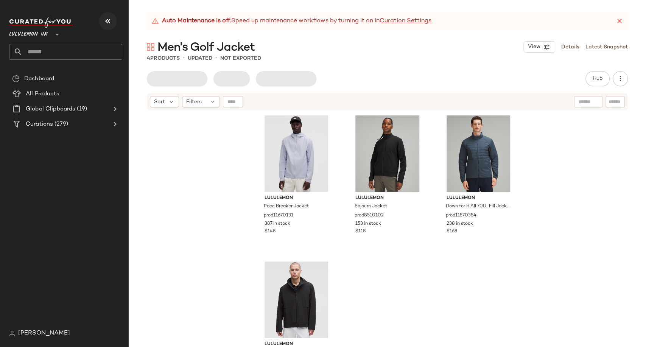
click at [106, 19] on icon "button" at bounding box center [107, 21] width 9 height 9
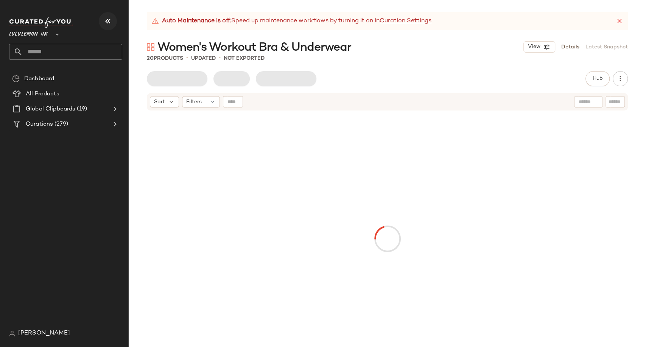
click at [111, 19] on icon "button" at bounding box center [107, 21] width 9 height 9
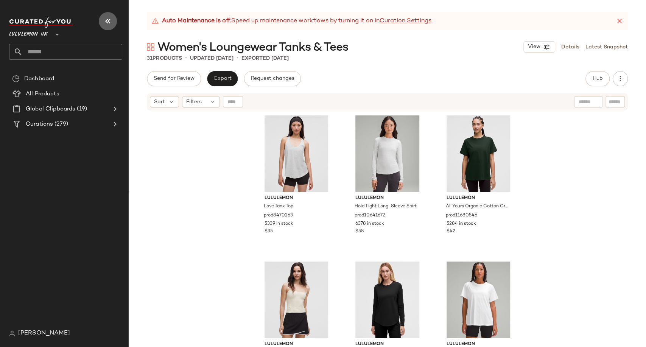
click at [109, 21] on icon "button" at bounding box center [107, 21] width 9 height 9
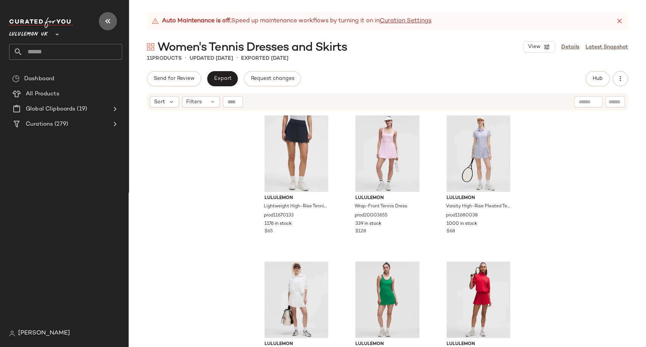
click at [106, 20] on icon "button" at bounding box center [107, 21] width 9 height 9
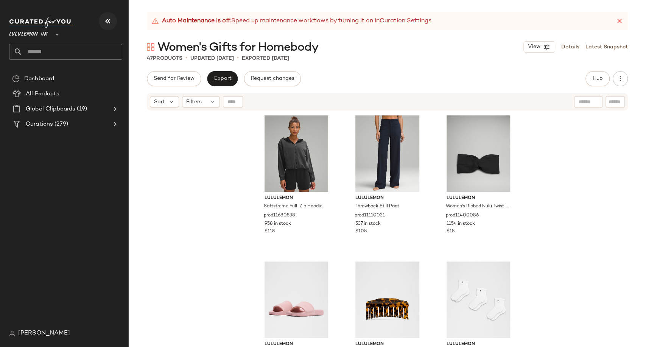
click at [109, 22] on icon "button" at bounding box center [107, 21] width 9 height 9
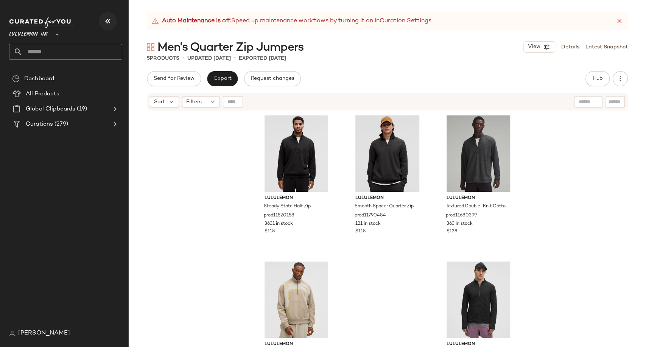
click at [114, 21] on button "button" at bounding box center [108, 21] width 18 height 18
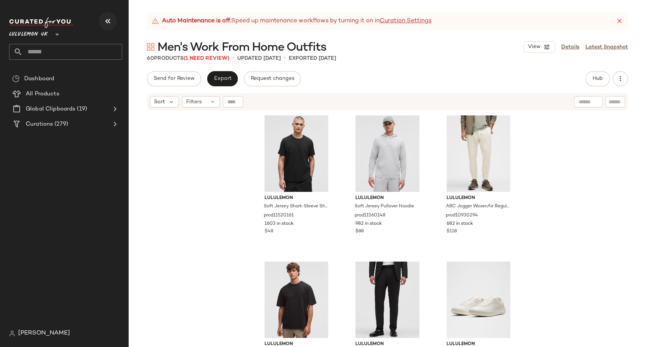
click at [106, 24] on icon "button" at bounding box center [107, 21] width 9 height 9
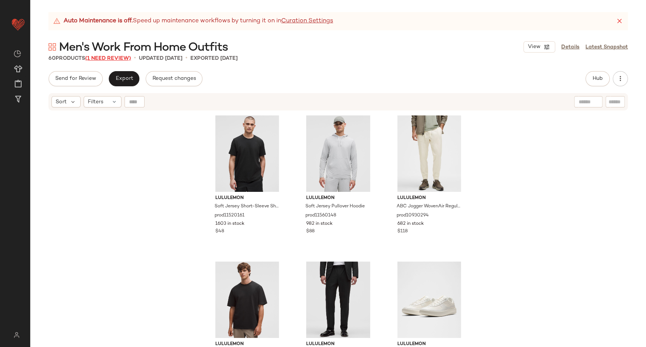
click at [124, 56] on span "(1 Need Review)" at bounding box center [108, 59] width 46 height 6
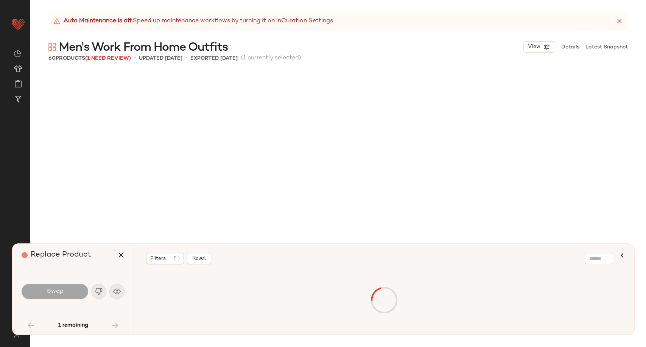
scroll to position [1460, 0]
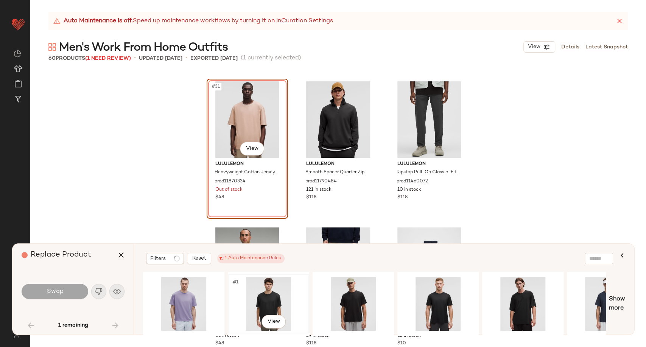
click at [247, 304] on div "#1 View" at bounding box center [268, 304] width 76 height 54
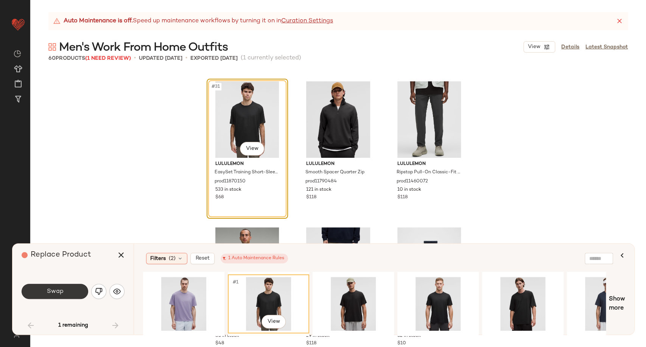
click at [42, 291] on button "Swap" at bounding box center [55, 291] width 67 height 15
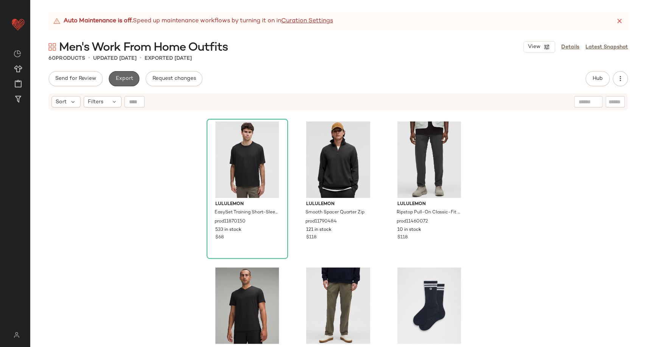
click at [126, 78] on span "Export" at bounding box center [124, 79] width 18 height 6
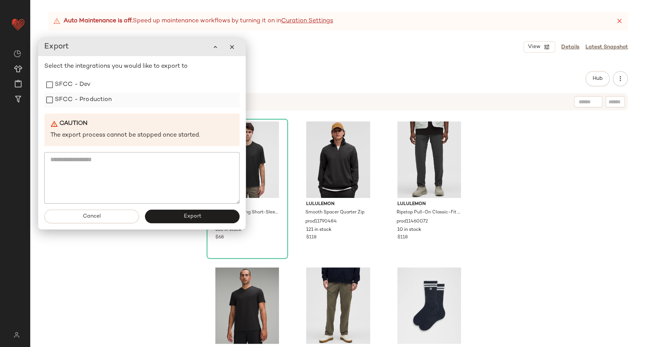
click at [97, 101] on label "SFCC - Production" at bounding box center [83, 99] width 57 height 15
click at [171, 217] on button "Export" at bounding box center [192, 217] width 95 height 14
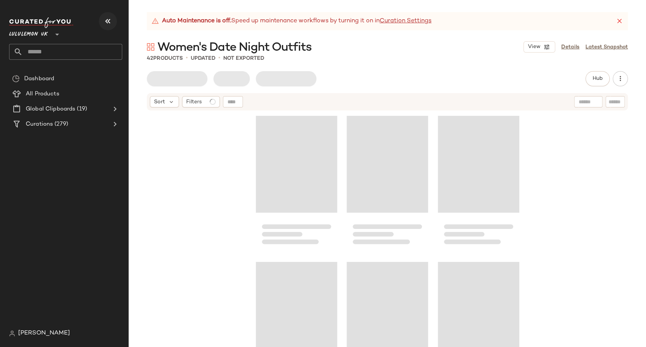
click at [103, 18] on icon "button" at bounding box center [107, 21] width 9 height 9
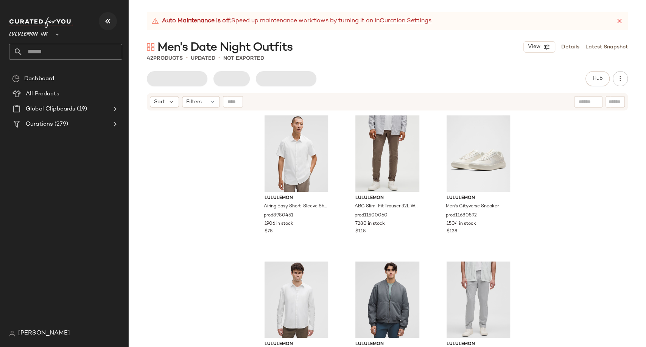
click at [101, 19] on button "button" at bounding box center [108, 21] width 18 height 18
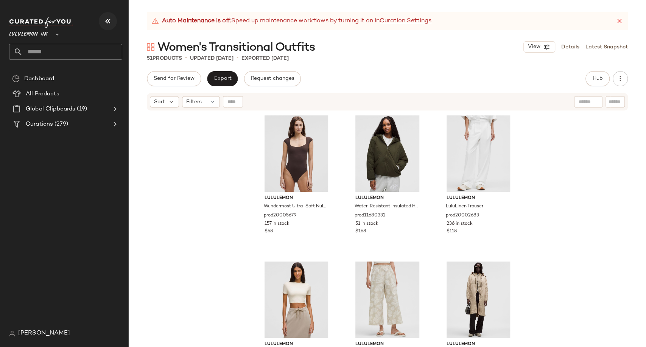
click at [108, 19] on icon "button" at bounding box center [107, 21] width 9 height 9
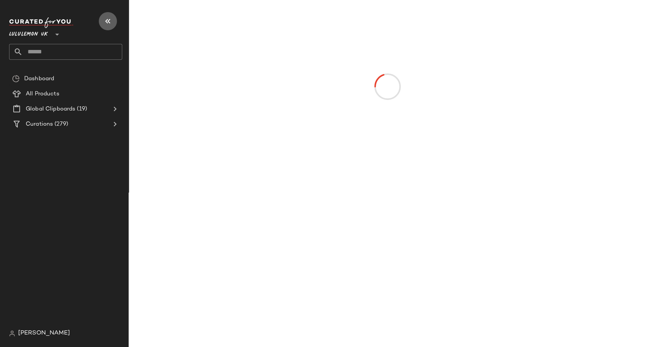
click at [109, 22] on icon "button" at bounding box center [107, 21] width 9 height 9
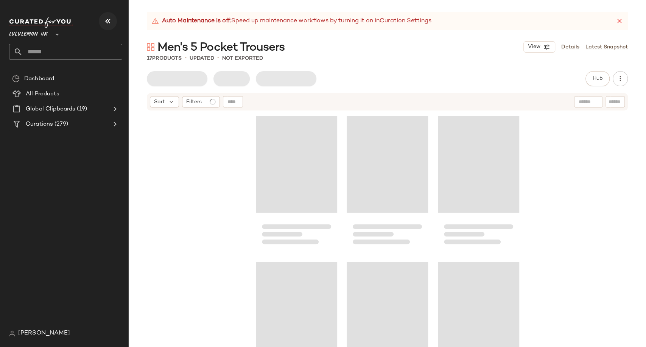
click at [108, 19] on icon "button" at bounding box center [107, 21] width 9 height 9
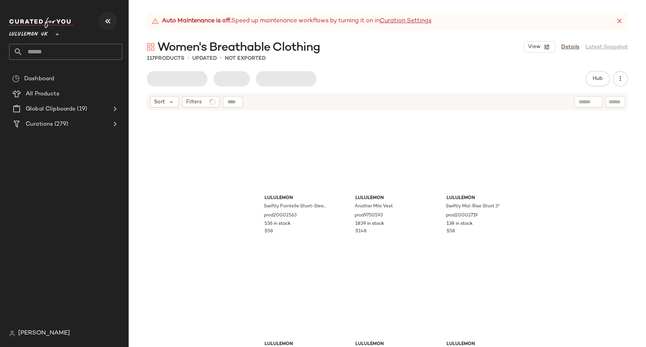
click at [109, 22] on icon "button" at bounding box center [107, 21] width 9 height 9
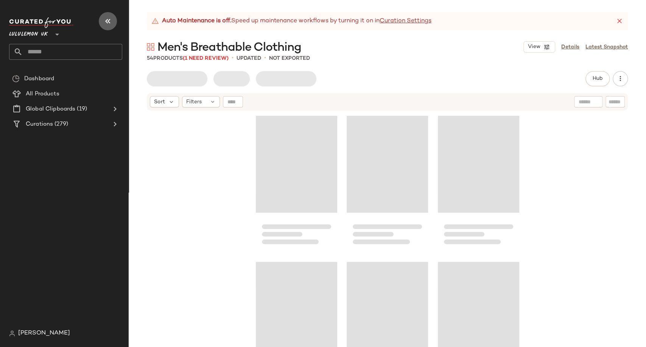
click at [103, 23] on icon "button" at bounding box center [107, 21] width 9 height 9
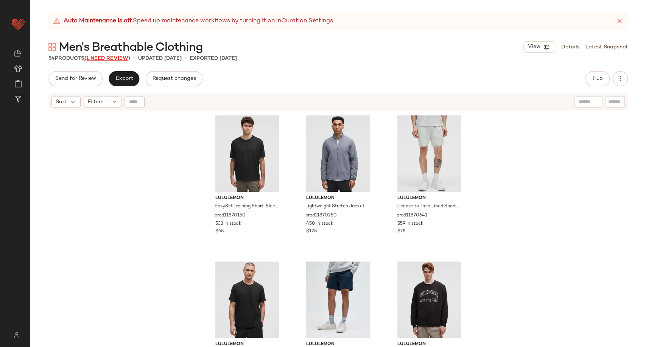
click at [106, 58] on span "(1 Need Review)" at bounding box center [107, 59] width 46 height 6
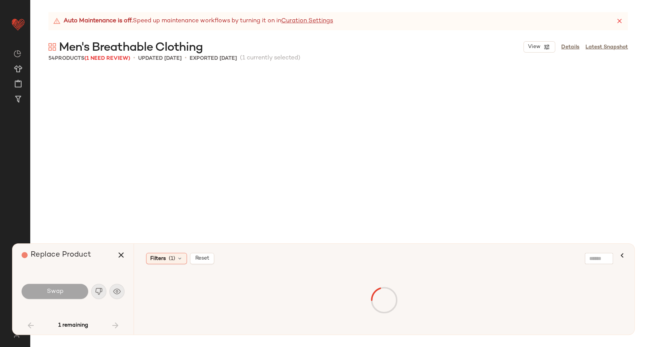
scroll to position [730, 0]
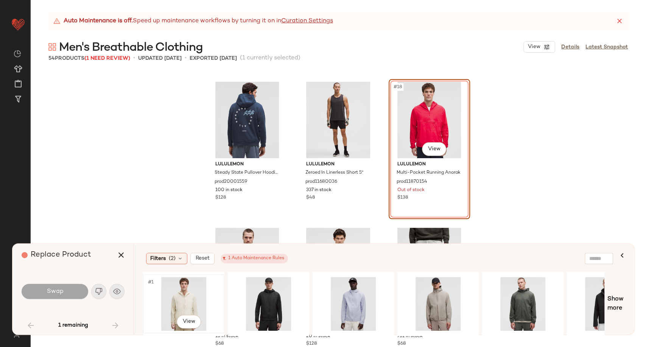
click at [197, 299] on div "#1 View" at bounding box center [184, 304] width 76 height 54
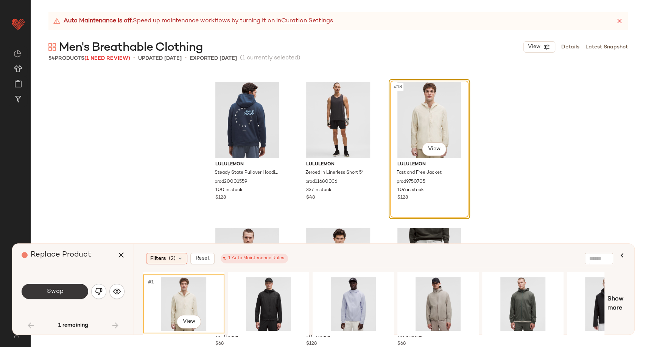
click at [67, 292] on button "Swap" at bounding box center [55, 291] width 67 height 15
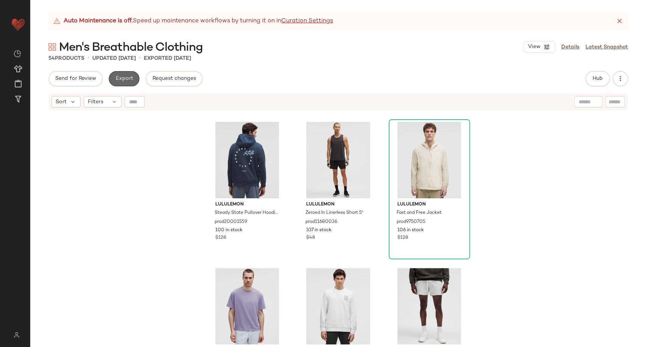
click at [119, 76] on span "Export" at bounding box center [124, 79] width 18 height 6
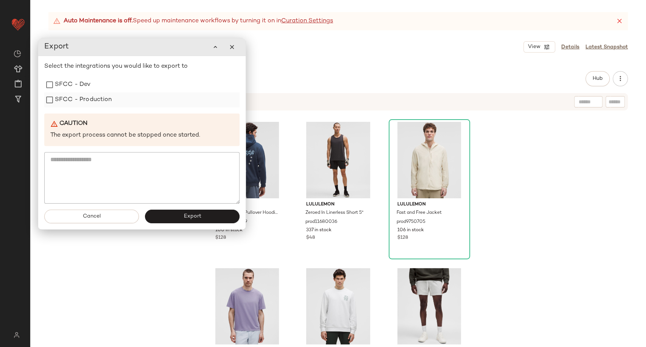
click at [80, 96] on label "SFCC - Production" at bounding box center [83, 99] width 57 height 15
click at [175, 218] on button "Export" at bounding box center [192, 217] width 95 height 14
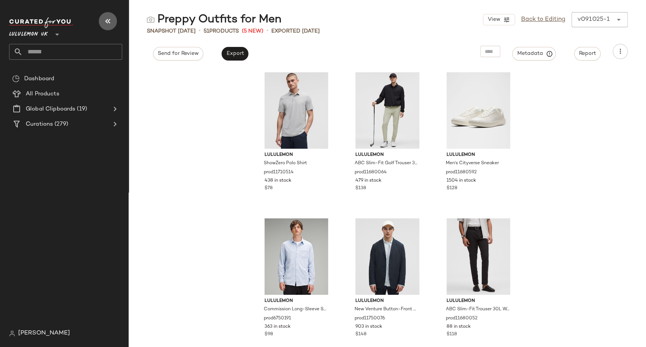
click at [106, 17] on icon "button" at bounding box center [107, 21] width 9 height 9
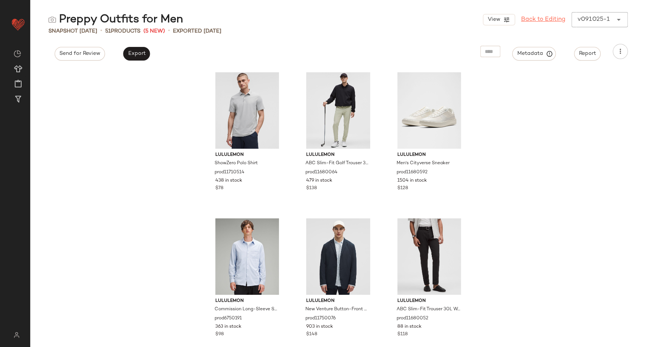
click at [537, 20] on link "Back to Editing" at bounding box center [543, 19] width 44 height 9
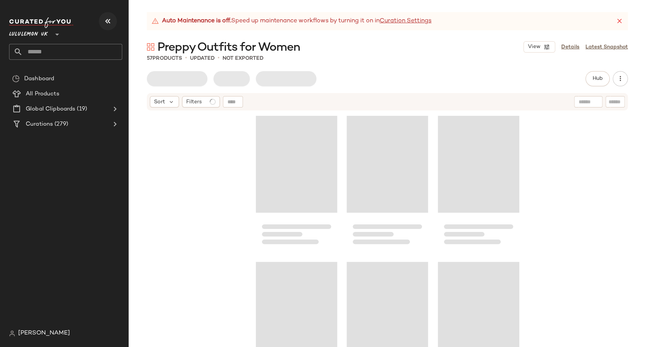
click at [112, 20] on button "button" at bounding box center [108, 21] width 18 height 18
click at [110, 21] on icon "button" at bounding box center [107, 21] width 9 height 9
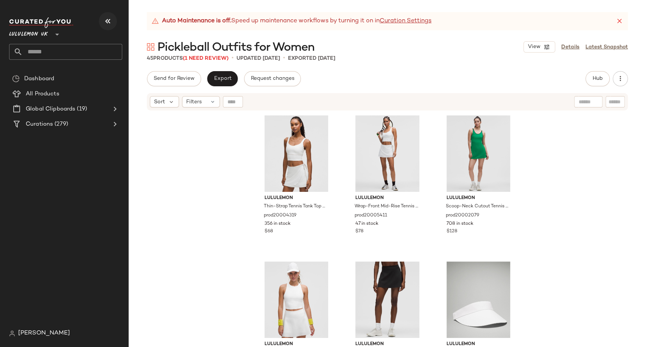
click at [106, 22] on icon "button" at bounding box center [107, 21] width 9 height 9
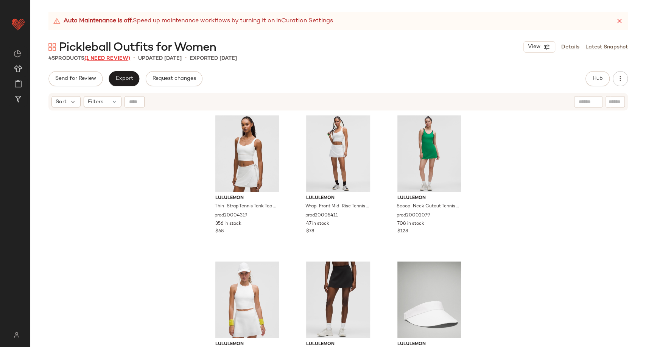
click at [123, 58] on span "(1 Need Review)" at bounding box center [107, 59] width 46 height 6
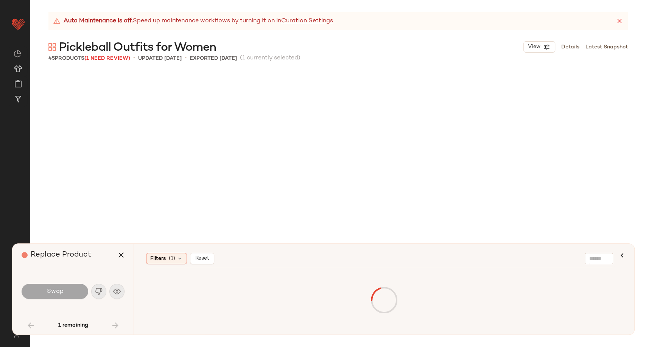
scroll to position [1168, 0]
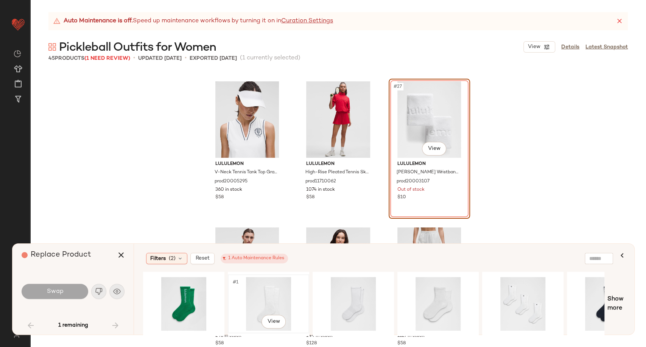
click at [274, 301] on div "#1 View" at bounding box center [268, 304] width 76 height 54
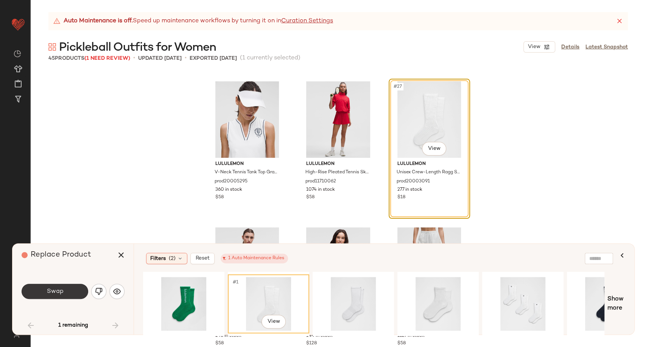
click at [55, 289] on span "Swap" at bounding box center [54, 291] width 17 height 7
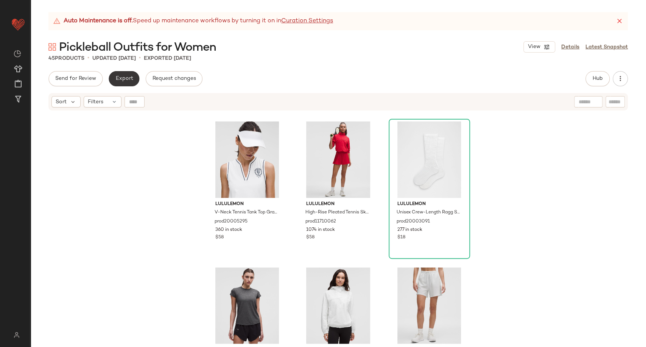
click at [127, 84] on button "Export" at bounding box center [124, 78] width 31 height 15
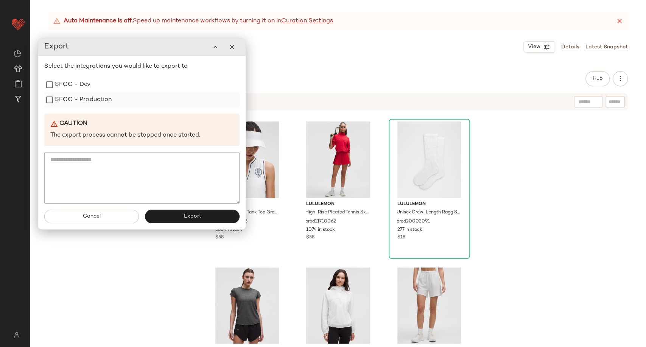
click at [84, 103] on label "SFCC - Production" at bounding box center [83, 99] width 57 height 15
click at [170, 215] on button "Export" at bounding box center [192, 217] width 95 height 14
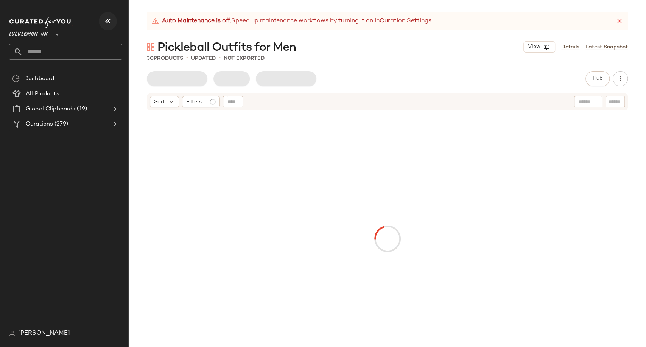
click at [106, 18] on icon "button" at bounding box center [107, 21] width 9 height 9
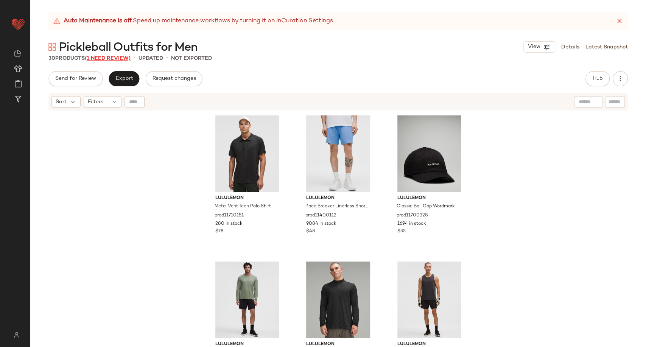
click at [98, 56] on span "(1 Need Review)" at bounding box center [108, 59] width 46 height 6
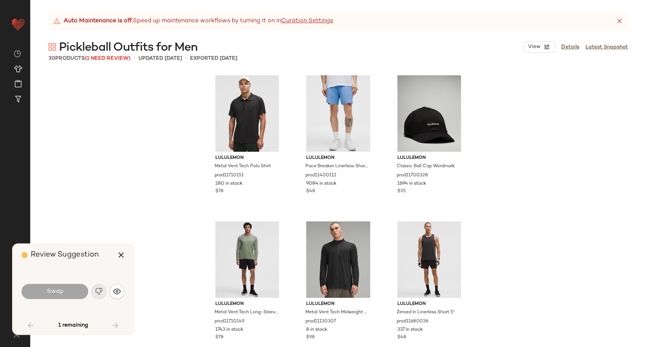
scroll to position [1186, 0]
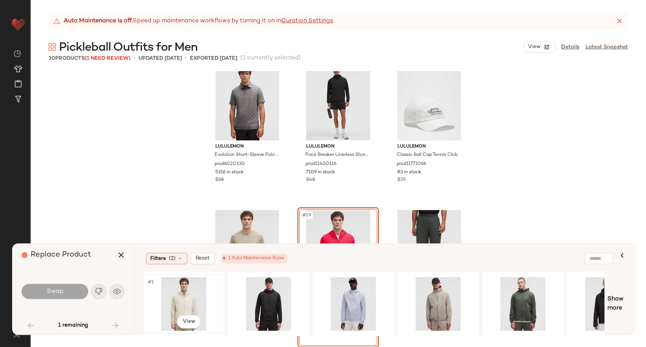
click at [191, 297] on div "#1 View" at bounding box center [184, 304] width 76 height 54
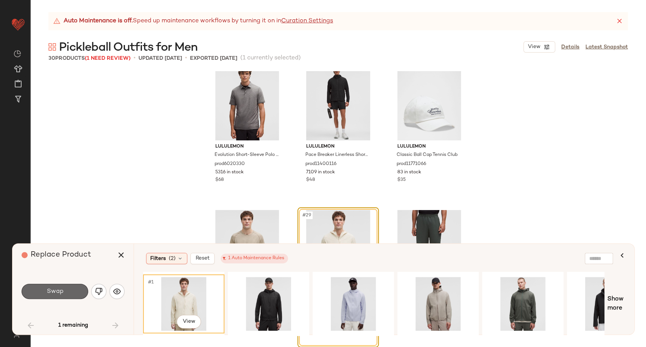
click at [58, 293] on span "Swap" at bounding box center [54, 291] width 17 height 7
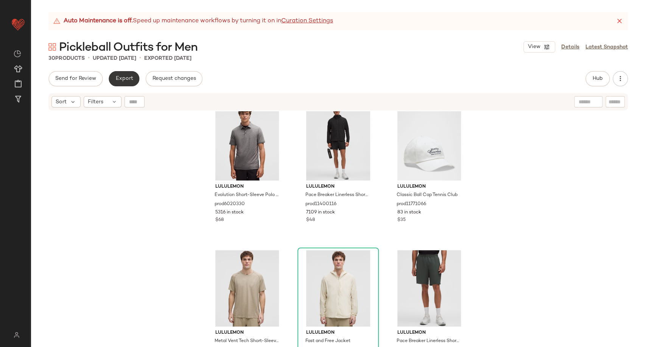
click at [123, 79] on span "Export" at bounding box center [124, 79] width 18 height 6
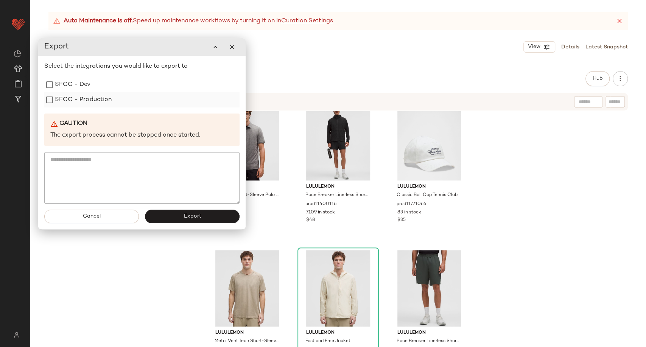
click at [94, 102] on label "SFCC - Production" at bounding box center [83, 99] width 57 height 15
click at [183, 217] on span "Export" at bounding box center [192, 216] width 18 height 6
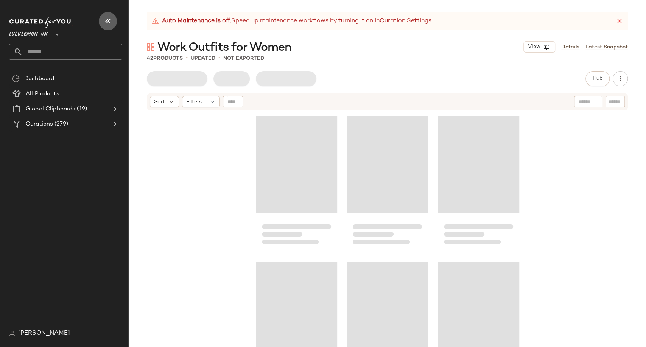
click at [112, 16] on button "button" at bounding box center [108, 21] width 18 height 18
click at [108, 23] on icon "button" at bounding box center [107, 21] width 9 height 9
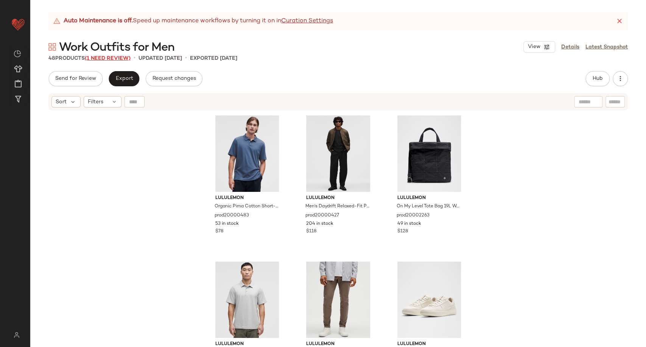
click at [118, 58] on span "(1 Need Review)" at bounding box center [108, 59] width 46 height 6
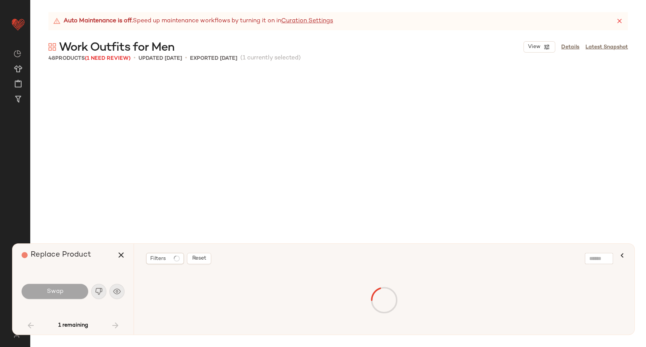
scroll to position [2045, 0]
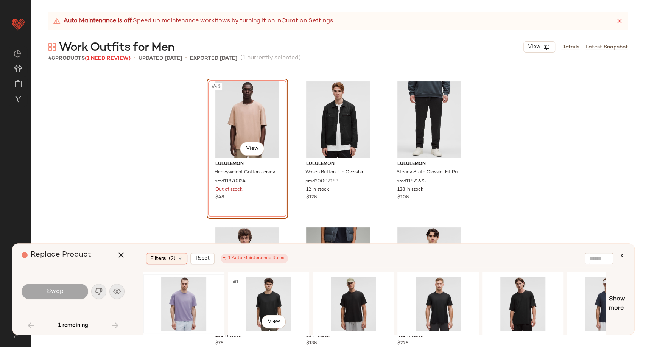
drag, startPoint x: 252, startPoint y: 291, endPoint x: 154, endPoint y: 298, distance: 97.9
click at [252, 291] on div "#1 View" at bounding box center [268, 304] width 76 height 54
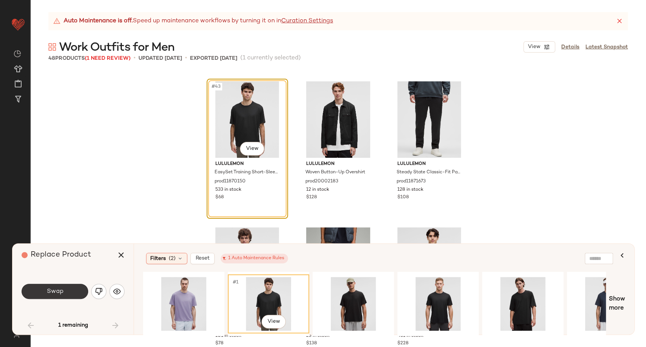
click at [68, 291] on button "Swap" at bounding box center [55, 291] width 67 height 15
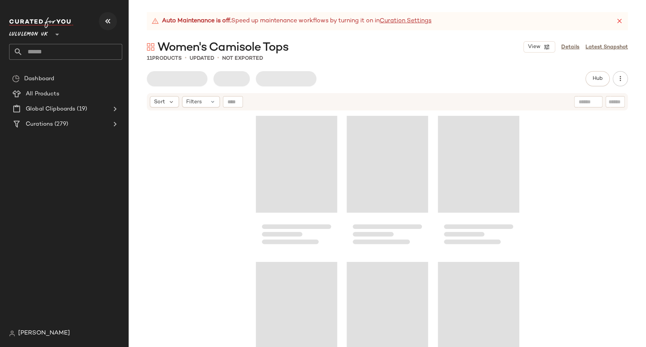
click at [110, 19] on icon "button" at bounding box center [107, 21] width 9 height 9
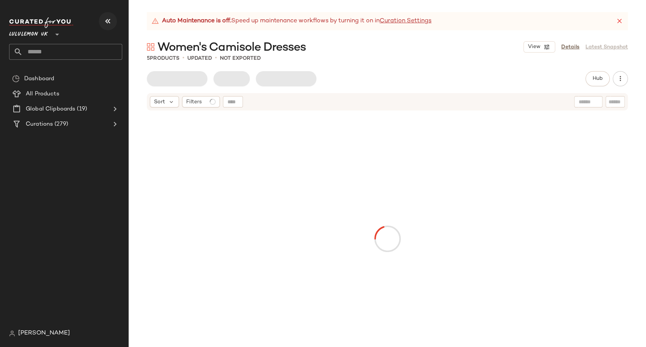
click at [106, 25] on icon "button" at bounding box center [107, 21] width 9 height 9
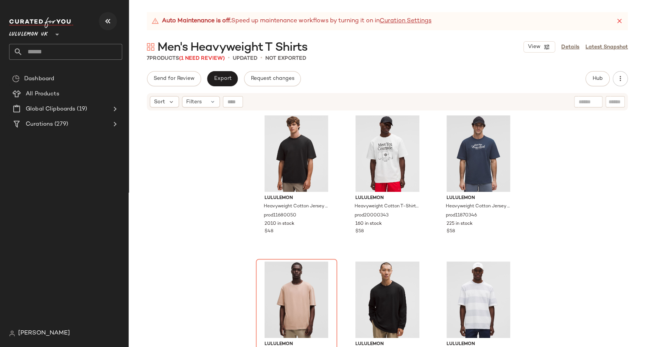
click at [106, 18] on icon "button" at bounding box center [107, 21] width 9 height 9
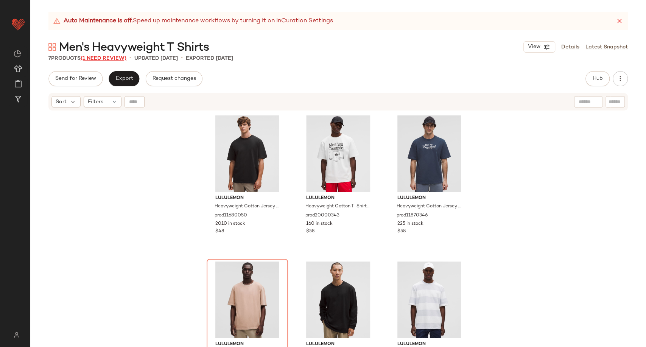
click at [112, 58] on span "(1 Need Review)" at bounding box center [104, 59] width 46 height 6
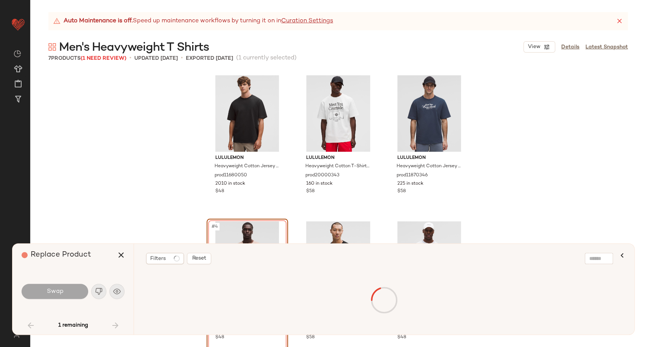
scroll to position [152, 0]
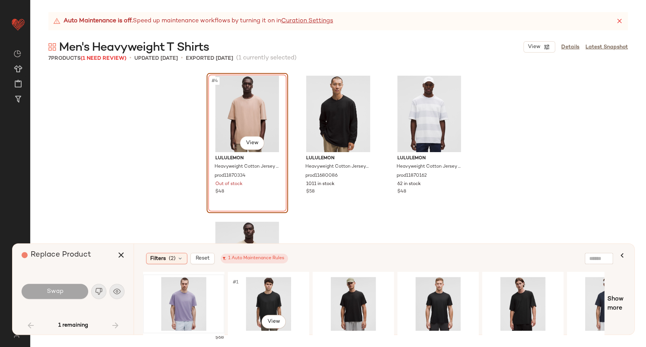
drag, startPoint x: 263, startPoint y: 291, endPoint x: 162, endPoint y: 296, distance: 101.1
click at [263, 291] on div "#1 View" at bounding box center [268, 304] width 76 height 54
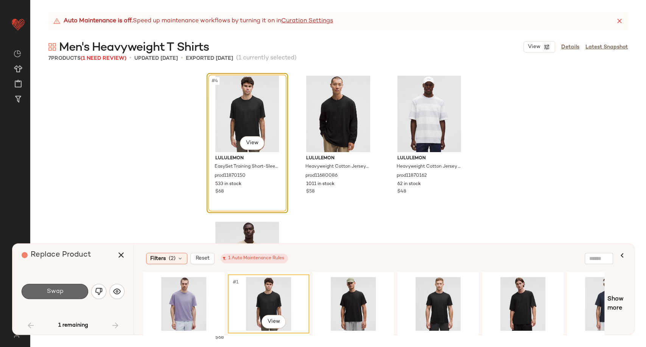
click at [78, 286] on button "Swap" at bounding box center [55, 291] width 67 height 15
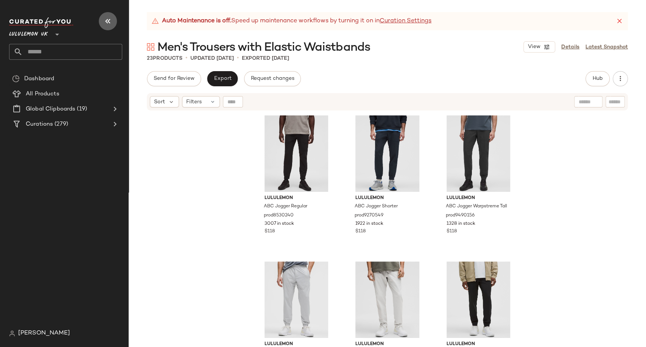
click at [109, 19] on icon "button" at bounding box center [107, 21] width 9 height 9
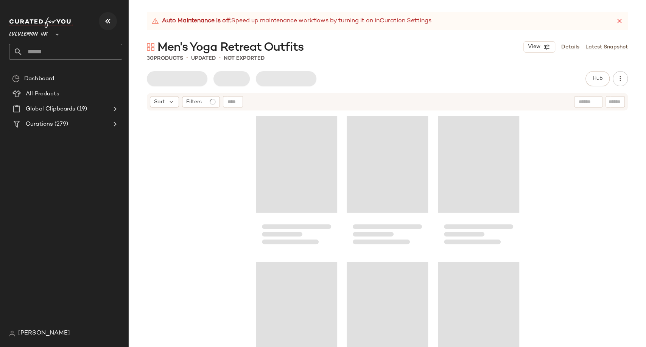
click at [115, 22] on button "button" at bounding box center [108, 21] width 18 height 18
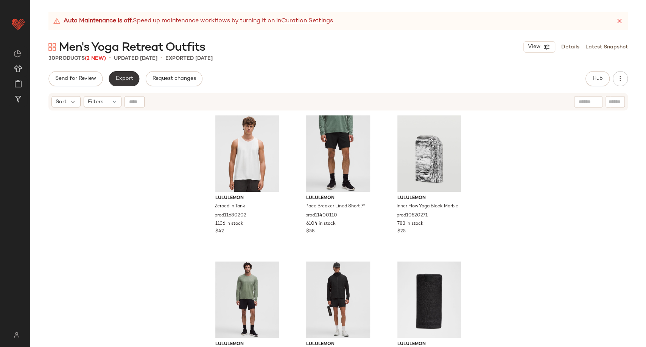
click at [134, 74] on button "Export" at bounding box center [124, 78] width 31 height 15
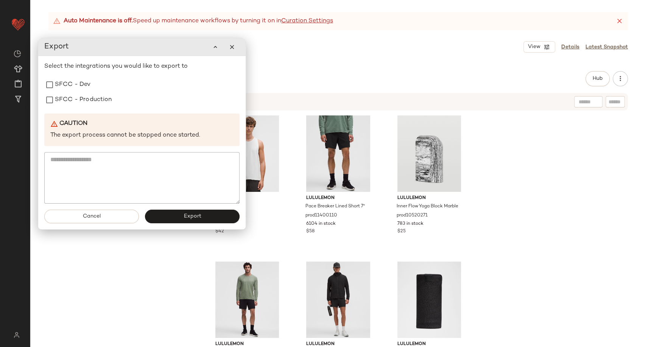
drag, startPoint x: 90, startPoint y: 95, endPoint x: 113, endPoint y: 128, distance: 40.2
click at [92, 98] on label "SFCC - Production" at bounding box center [83, 99] width 57 height 15
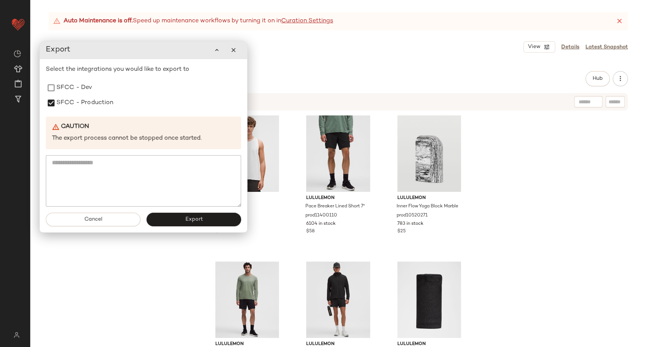
drag, startPoint x: 176, startPoint y: 222, endPoint x: 170, endPoint y: 231, distance: 10.3
click at [176, 222] on button "Export" at bounding box center [193, 220] width 95 height 14
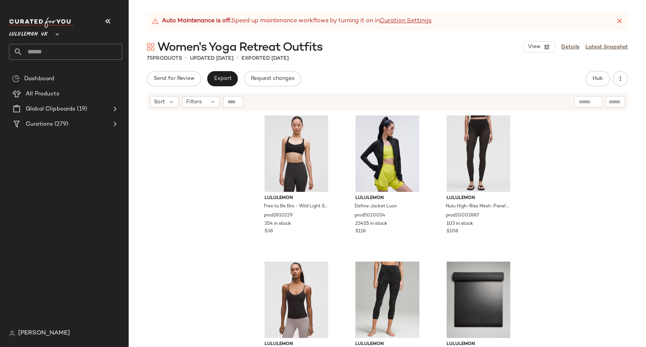
click at [100, 14] on div "Lululemon UK **" at bounding box center [68, 41] width 119 height 59
